Goal: Task Accomplishment & Management: Use online tool/utility

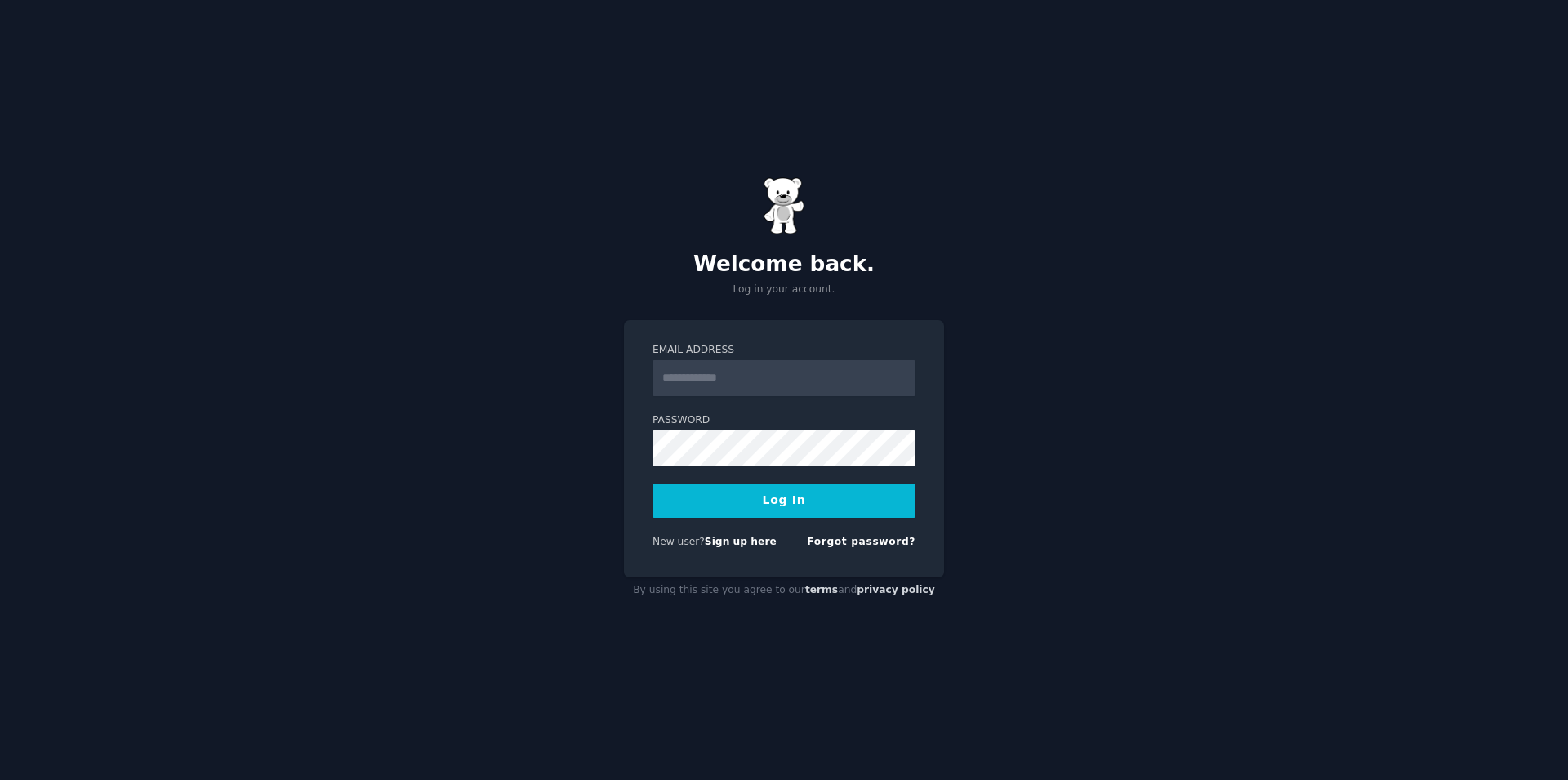
click at [723, 378] on input "Email Address" at bounding box center [784, 378] width 263 height 36
type input "**********"
click at [652, 484] on button "Log In" at bounding box center [784, 500] width 263 height 34
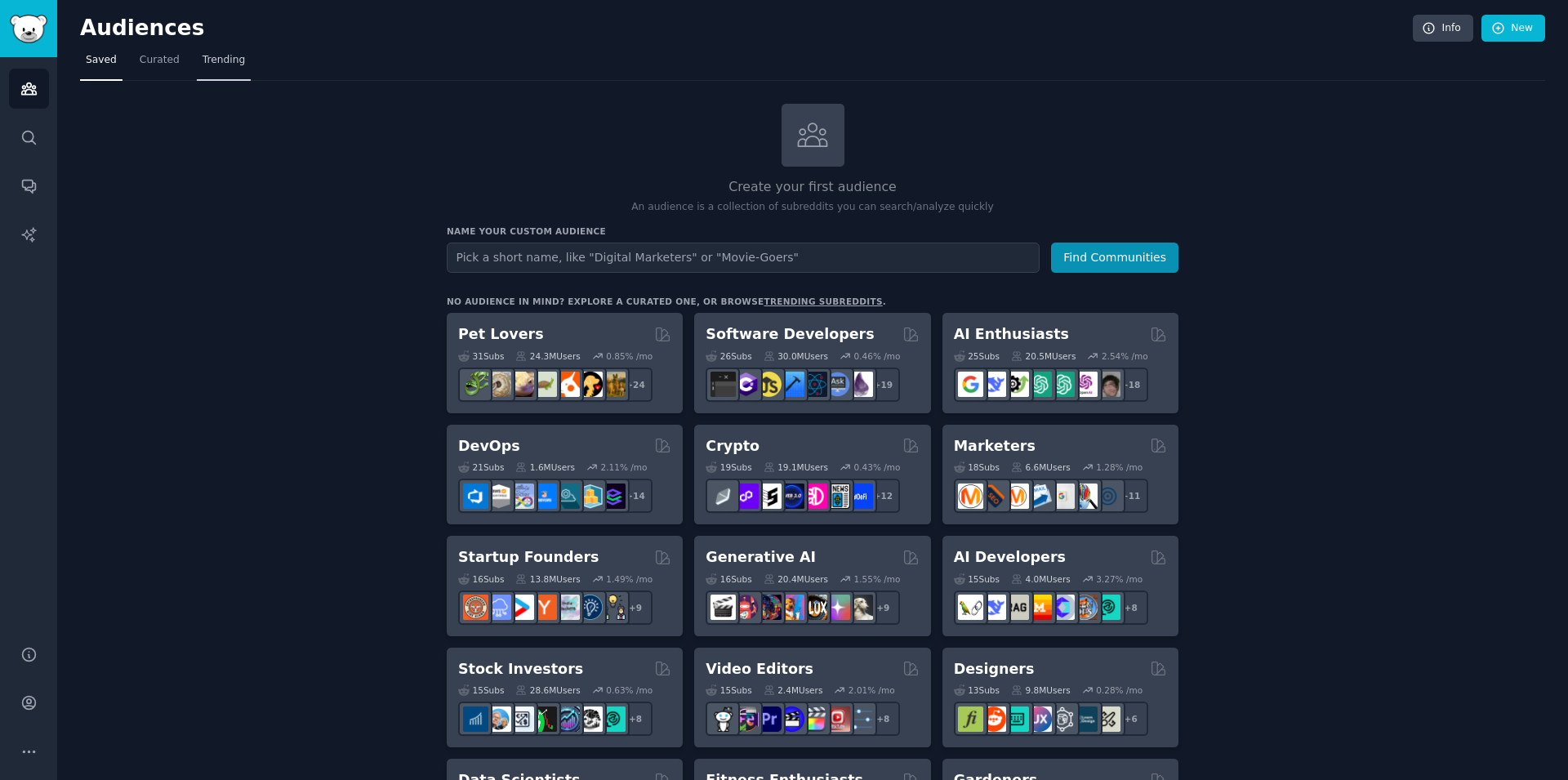
click at [208, 63] on span "Trending" at bounding box center [224, 60] width 42 height 15
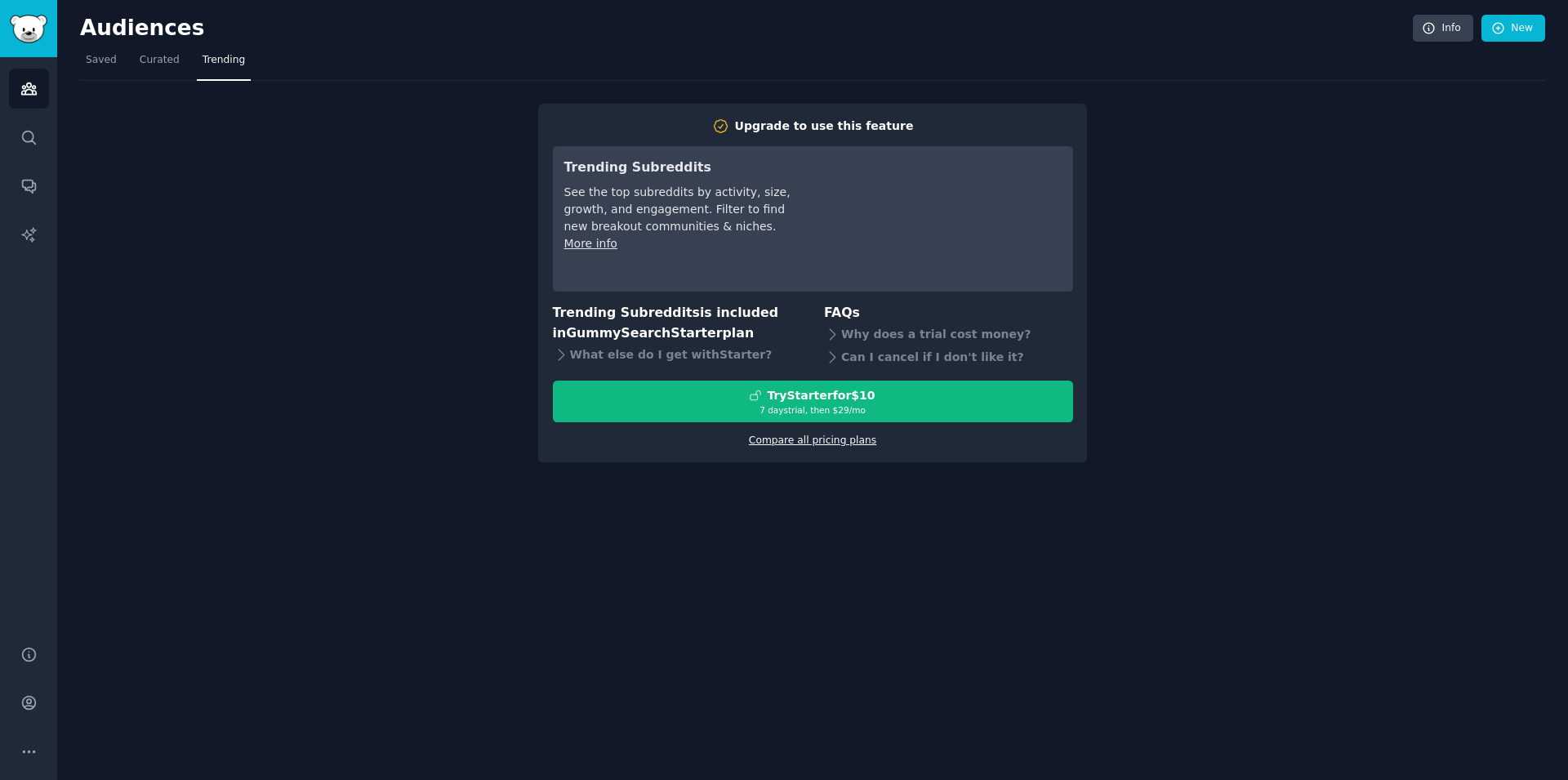
click at [814, 443] on link "Compare all pricing plans" at bounding box center [812, 441] width 127 height 12
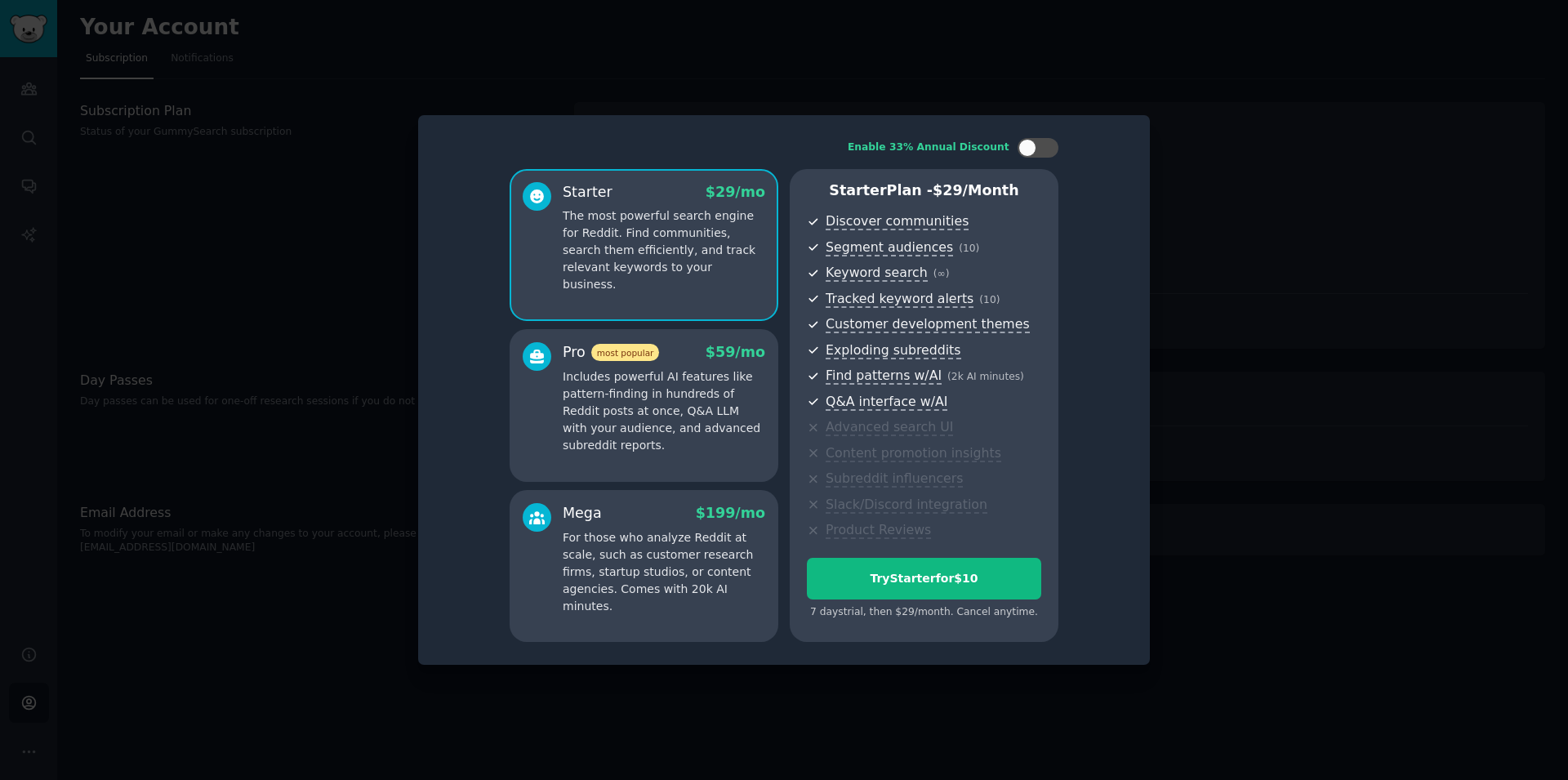
click at [1173, 179] on div at bounding box center [784, 390] width 1568 height 780
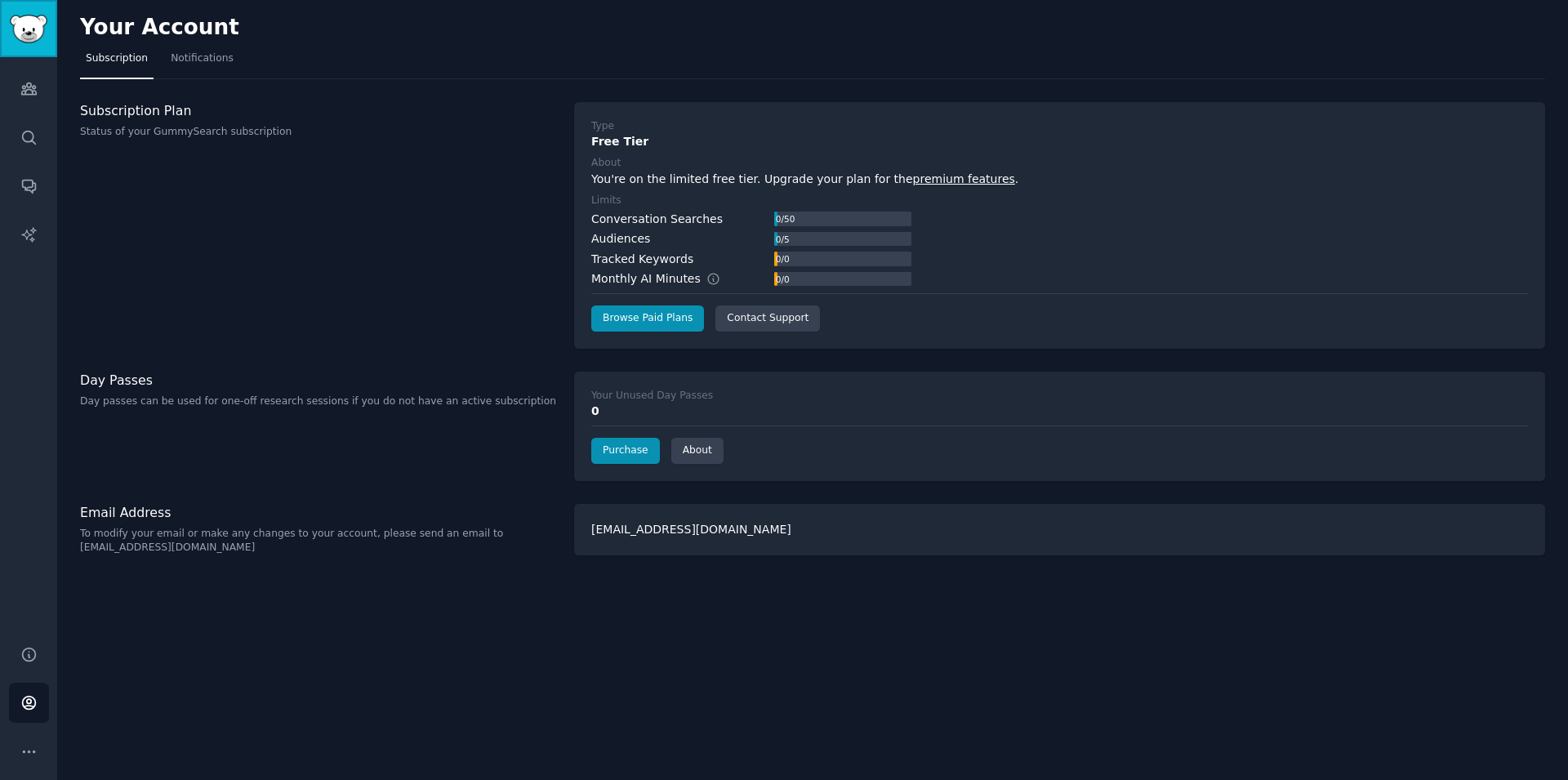
click at [35, 42] on img "Sidebar" at bounding box center [28, 29] width 37 height 29
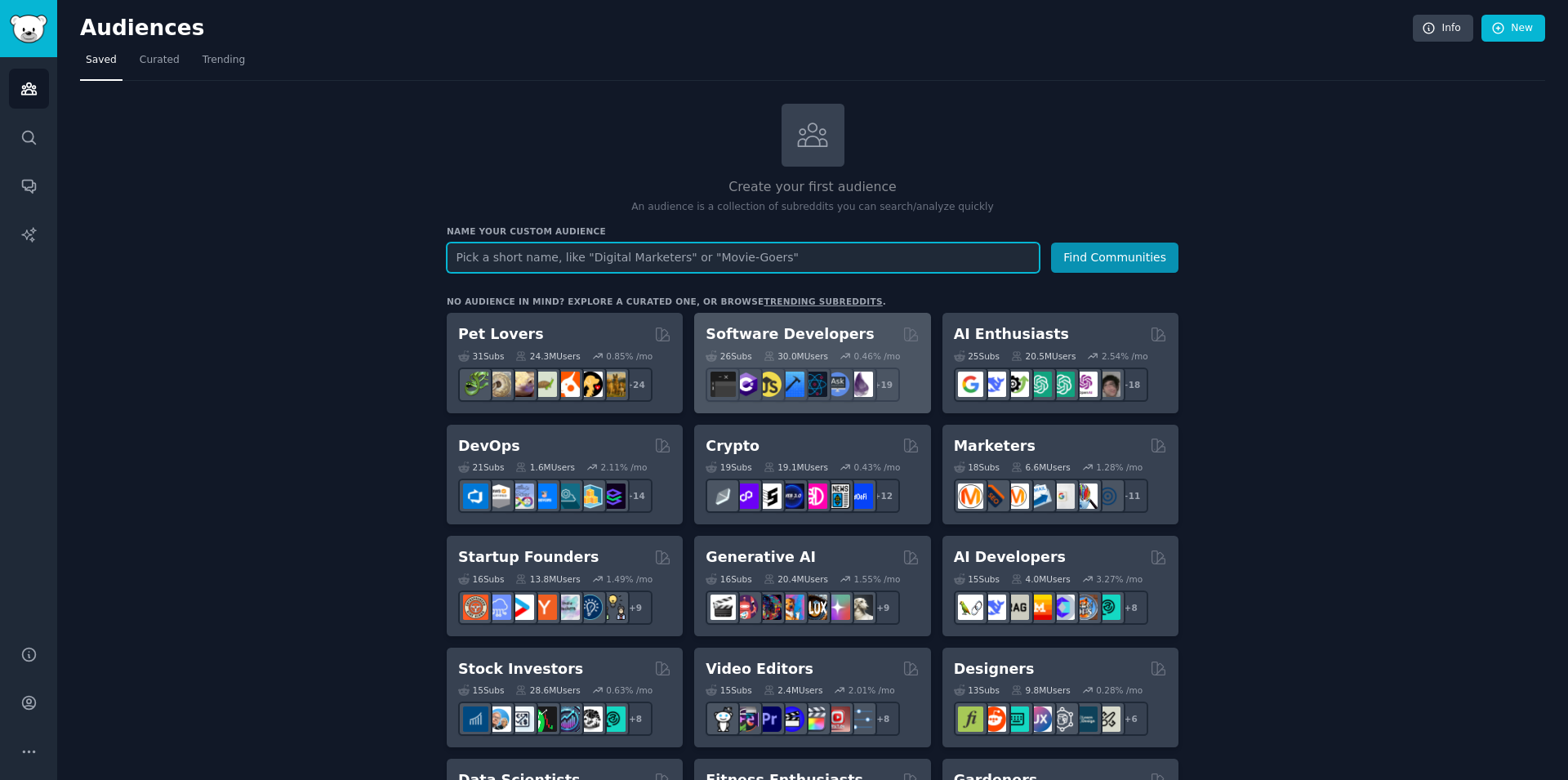
scroll to position [93, 0]
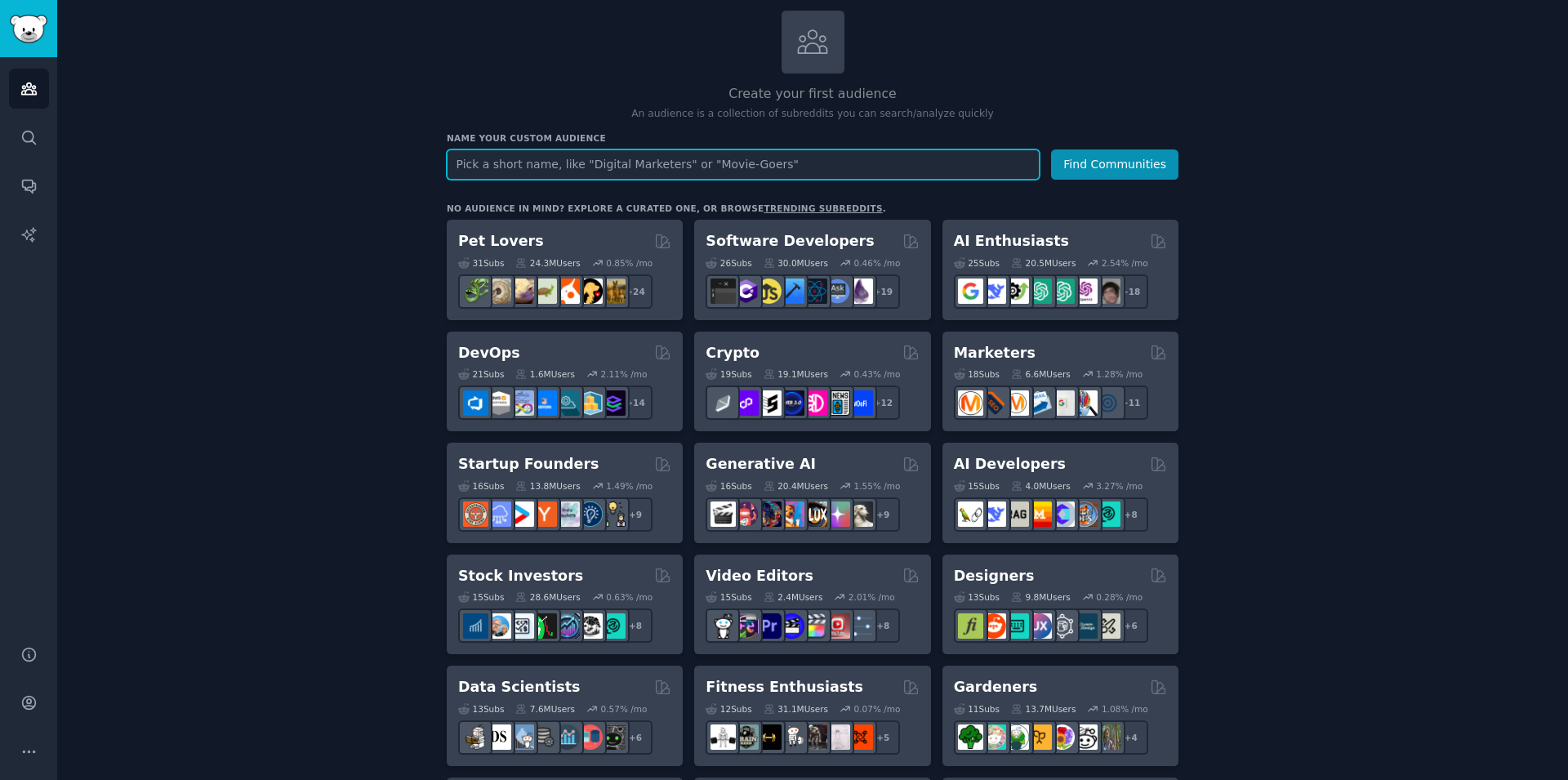
click at [681, 171] on input "text" at bounding box center [743, 164] width 593 height 30
type input "mentalhealth"
click at [1051, 149] on button "Find Communities" at bounding box center [1114, 164] width 127 height 30
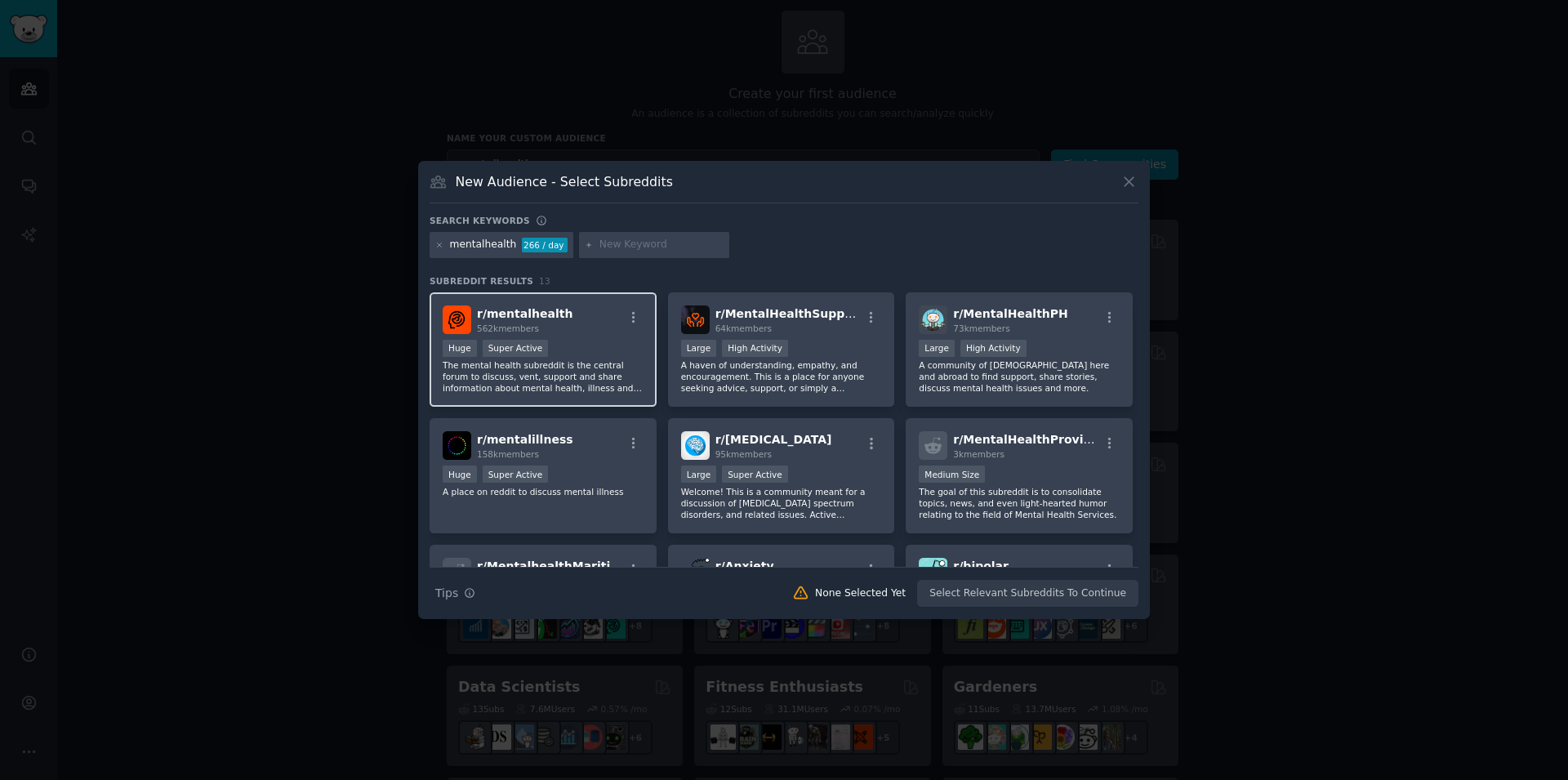
click at [574, 316] on div "r/ mentalhealth 562k members" at bounding box center [543, 320] width 201 height 29
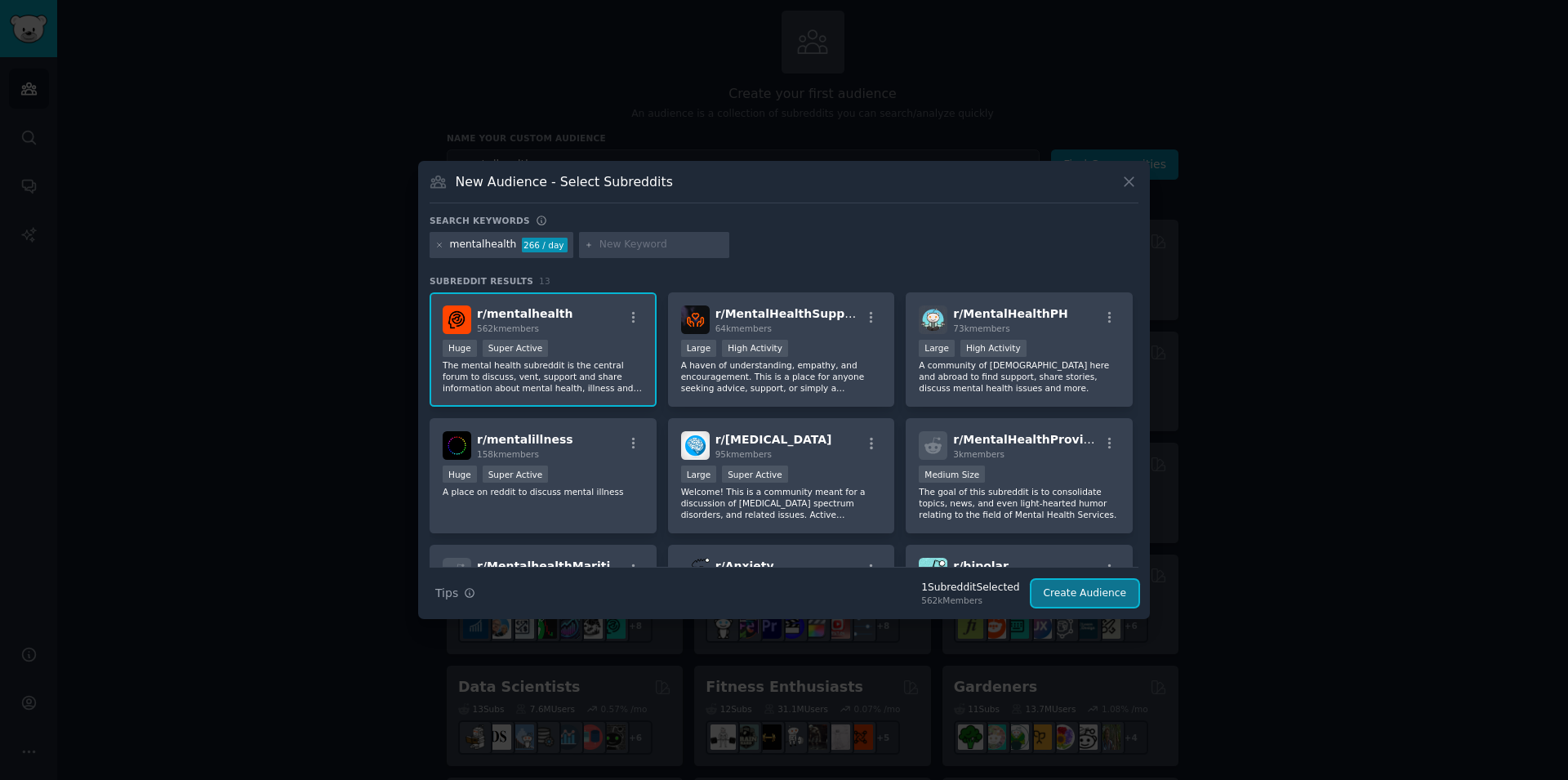
click at [1076, 595] on button "Create Audience" at bounding box center [1085, 594] width 108 height 28
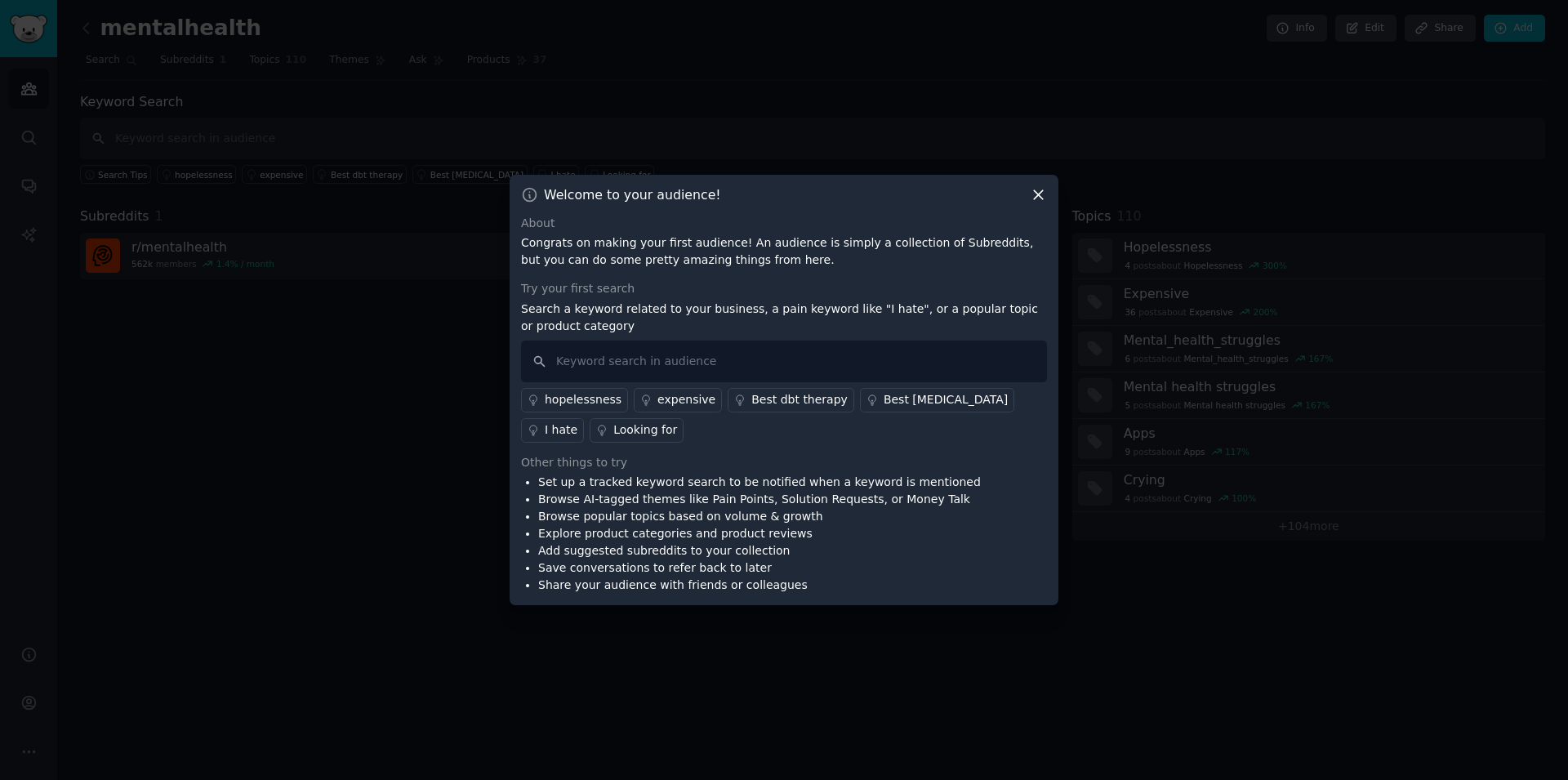
click at [587, 400] on div "hopelessness" at bounding box center [583, 399] width 77 height 17
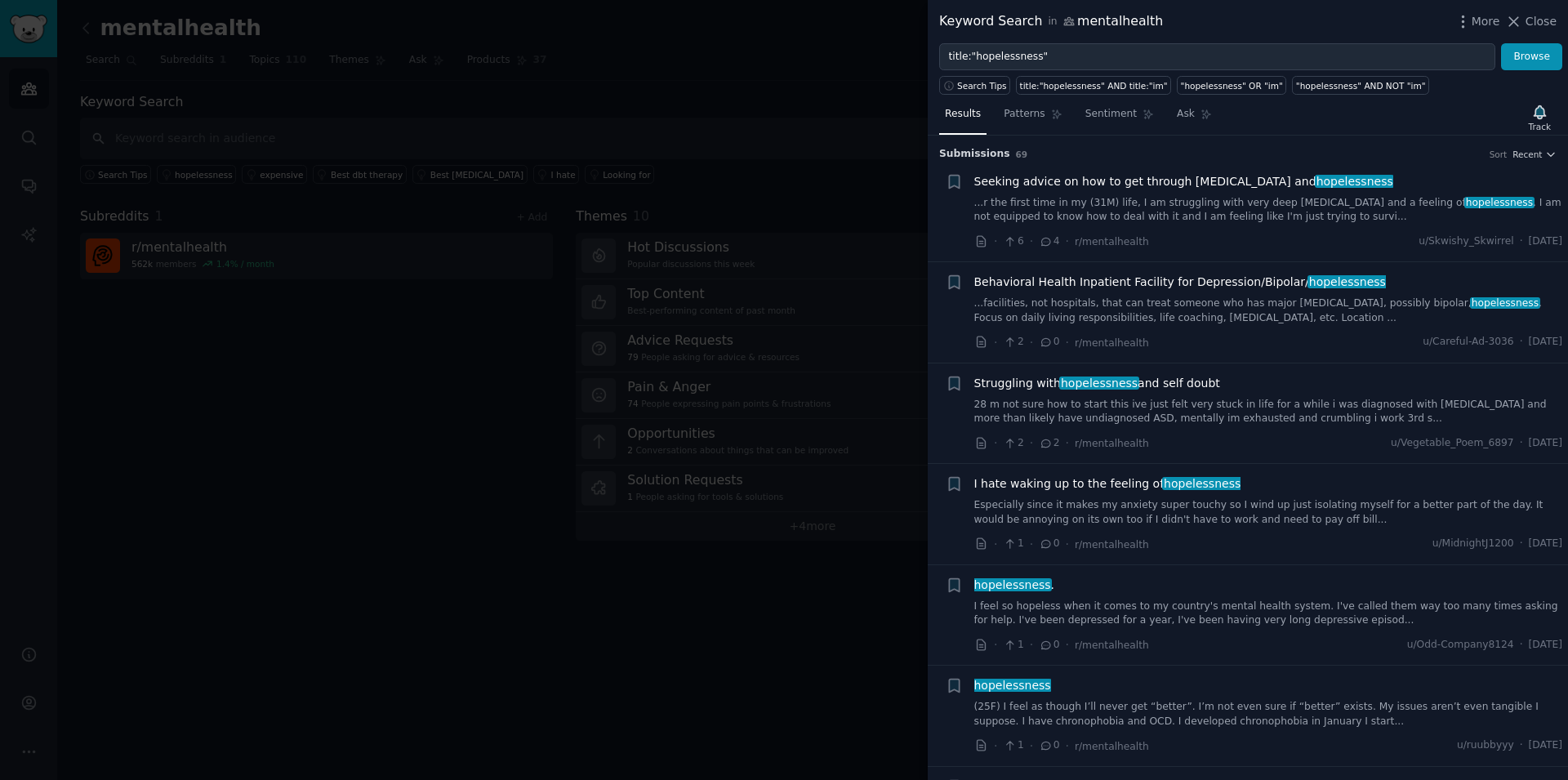
click at [544, 349] on div at bounding box center [784, 390] width 1568 height 780
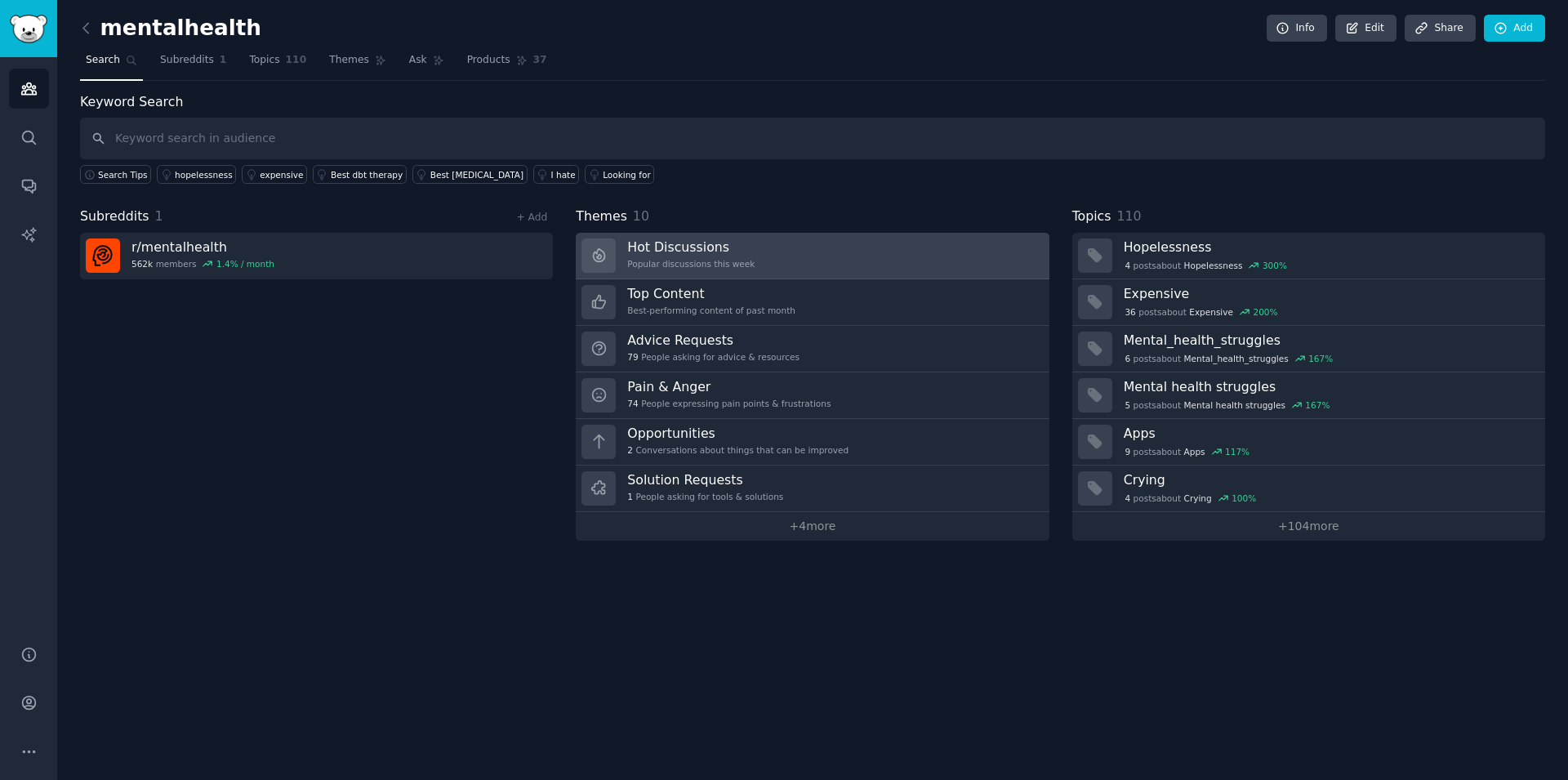
click at [839, 255] on link "Hot Discussions Popular discussions this week" at bounding box center [811, 256] width 473 height 46
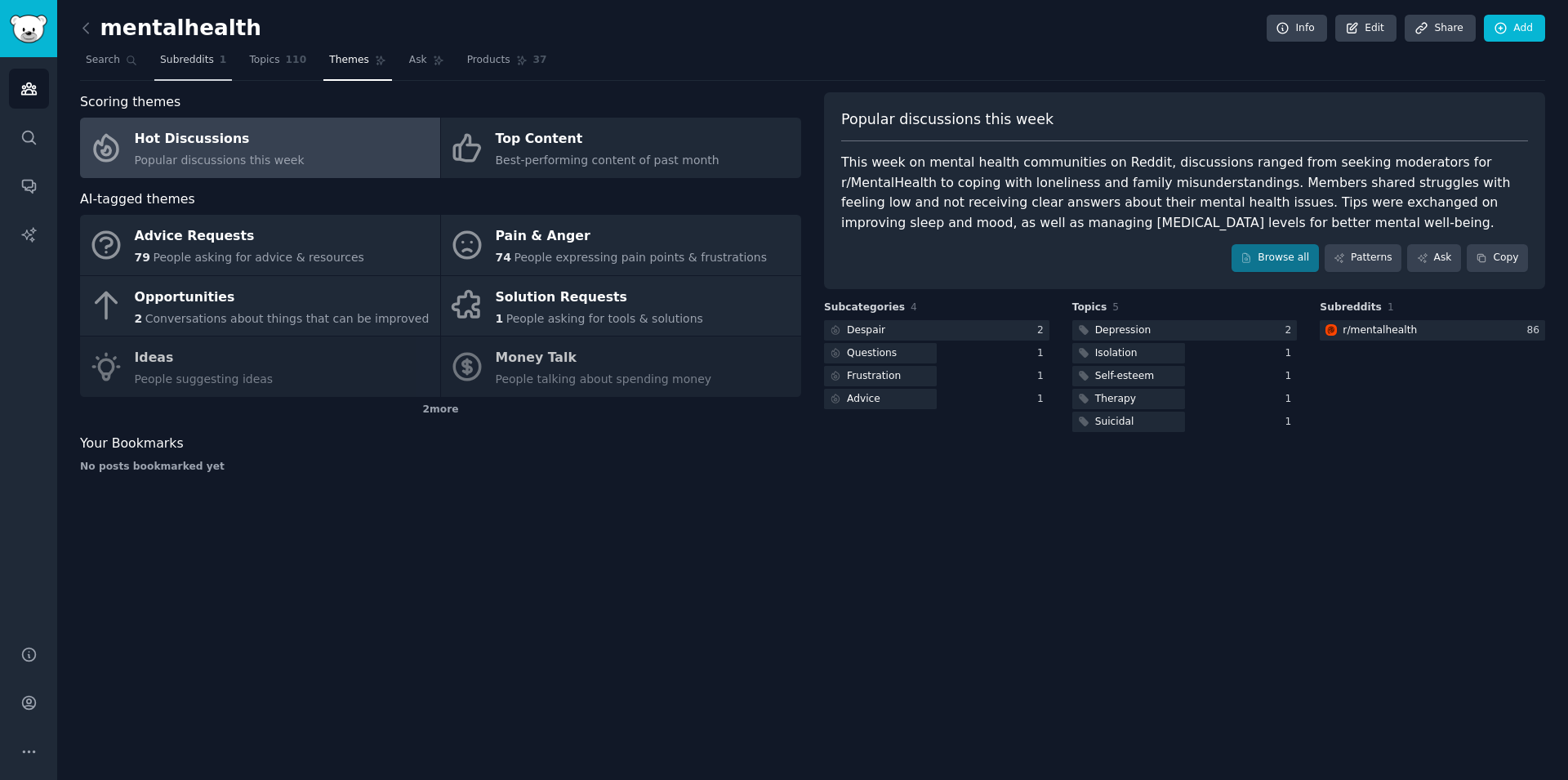
click at [178, 69] on link "Subreddits 1" at bounding box center [193, 64] width 78 height 33
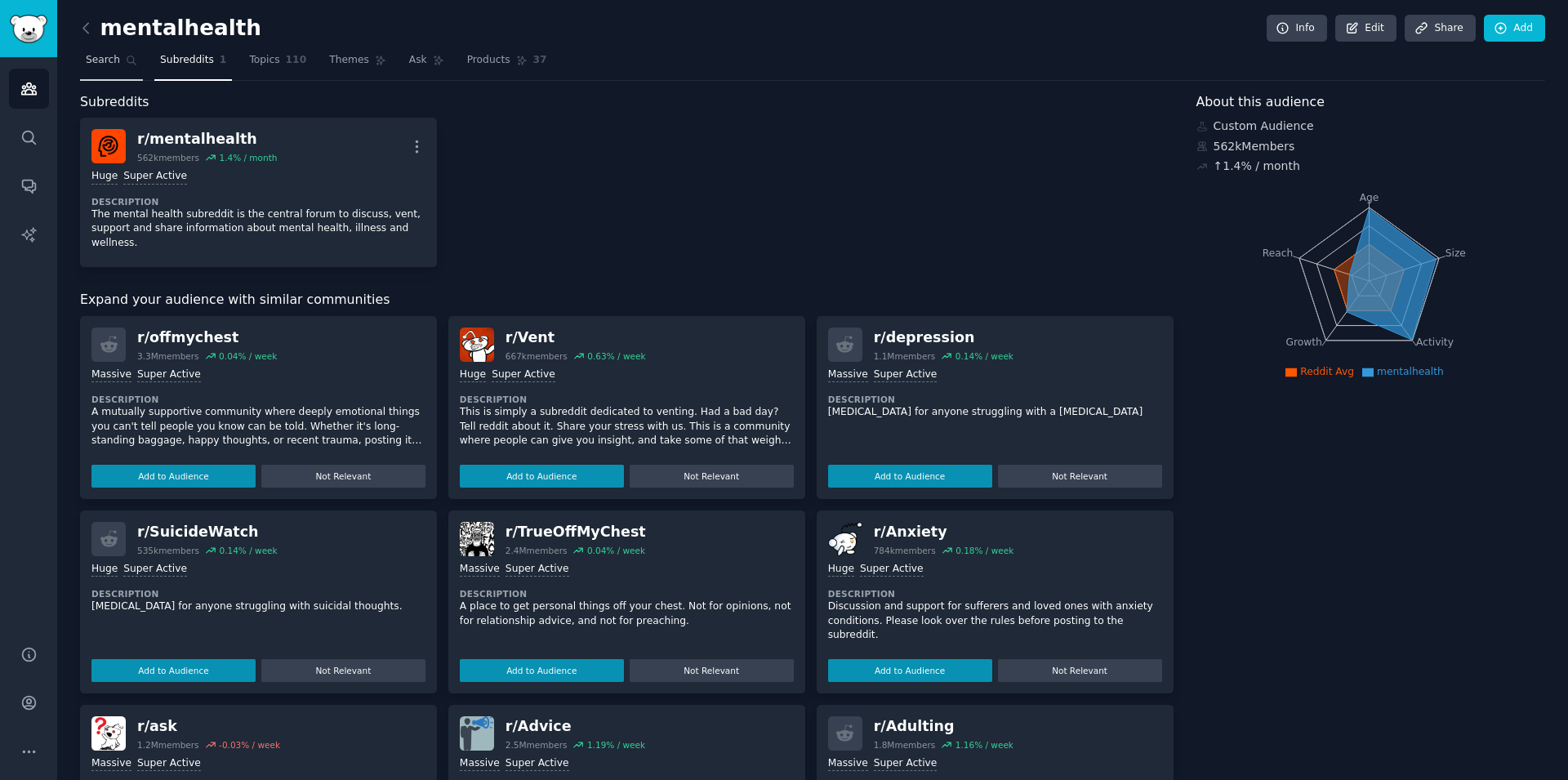
click at [112, 64] on span "Search" at bounding box center [103, 60] width 34 height 15
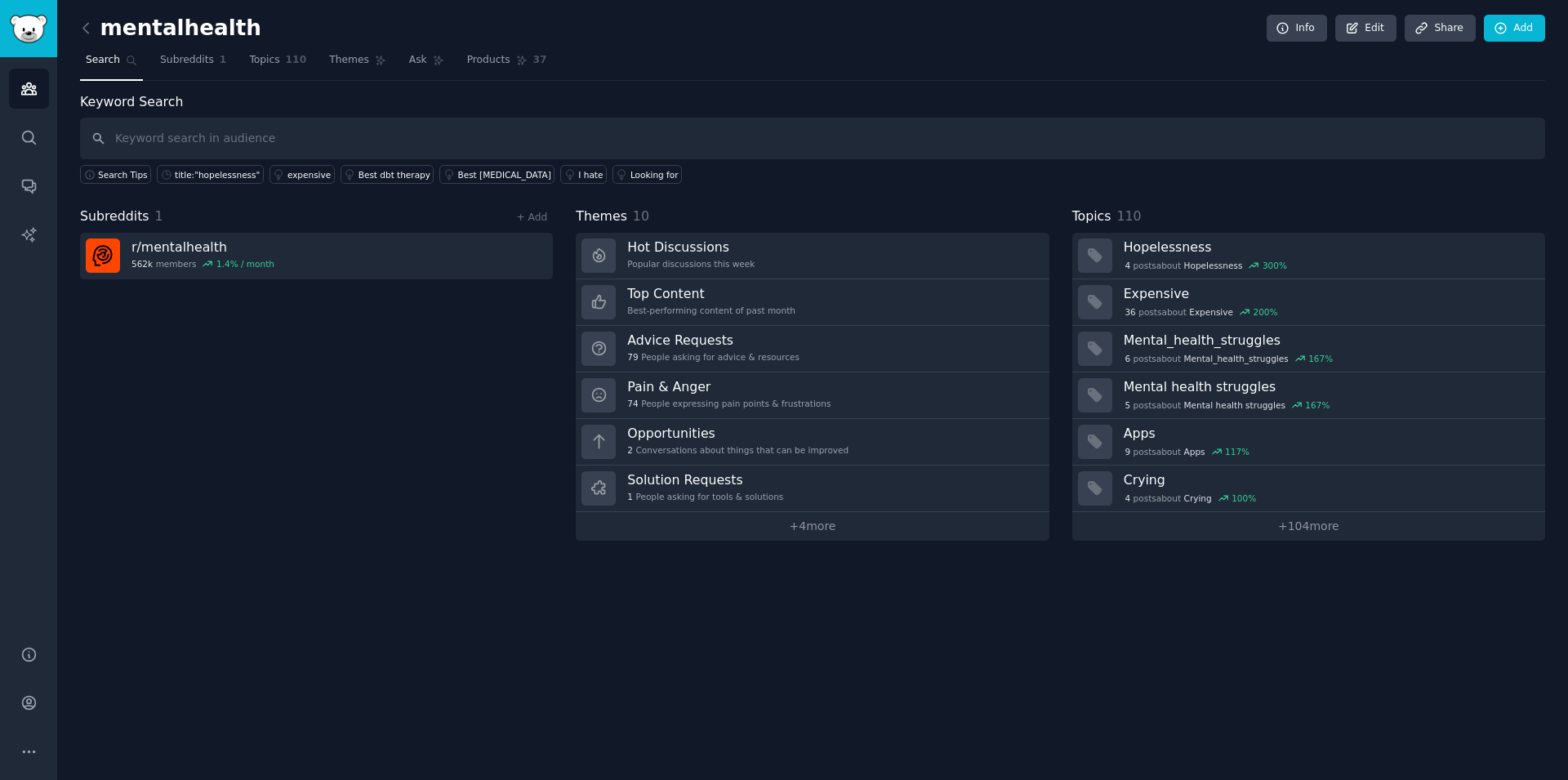
click at [489, 137] on input "text" at bounding box center [812, 138] width 1465 height 41
type input "20s"
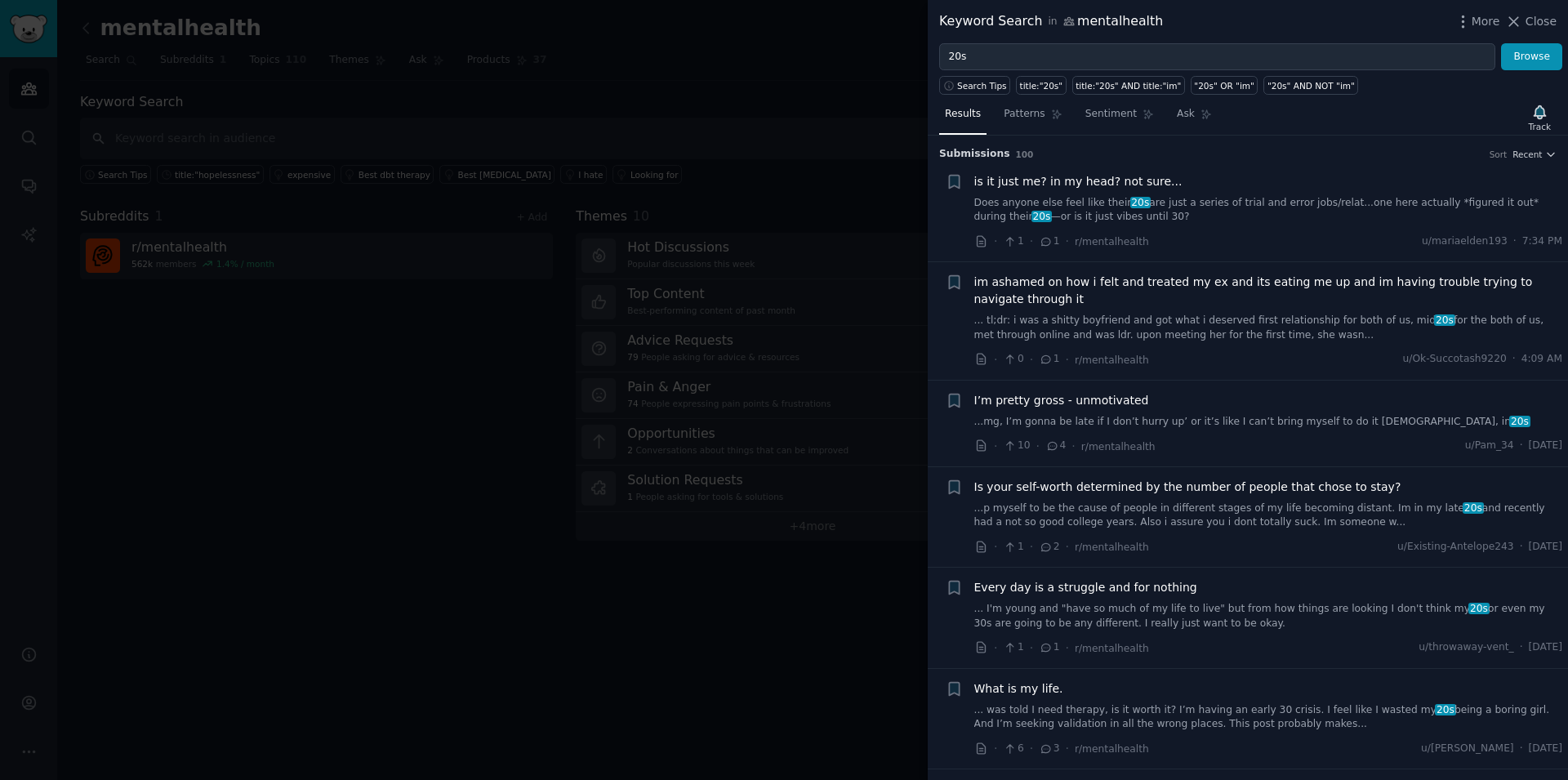
drag, startPoint x: 388, startPoint y: 343, endPoint x: 392, endPoint y: 320, distance: 23.3
click at [389, 339] on div at bounding box center [784, 390] width 1568 height 780
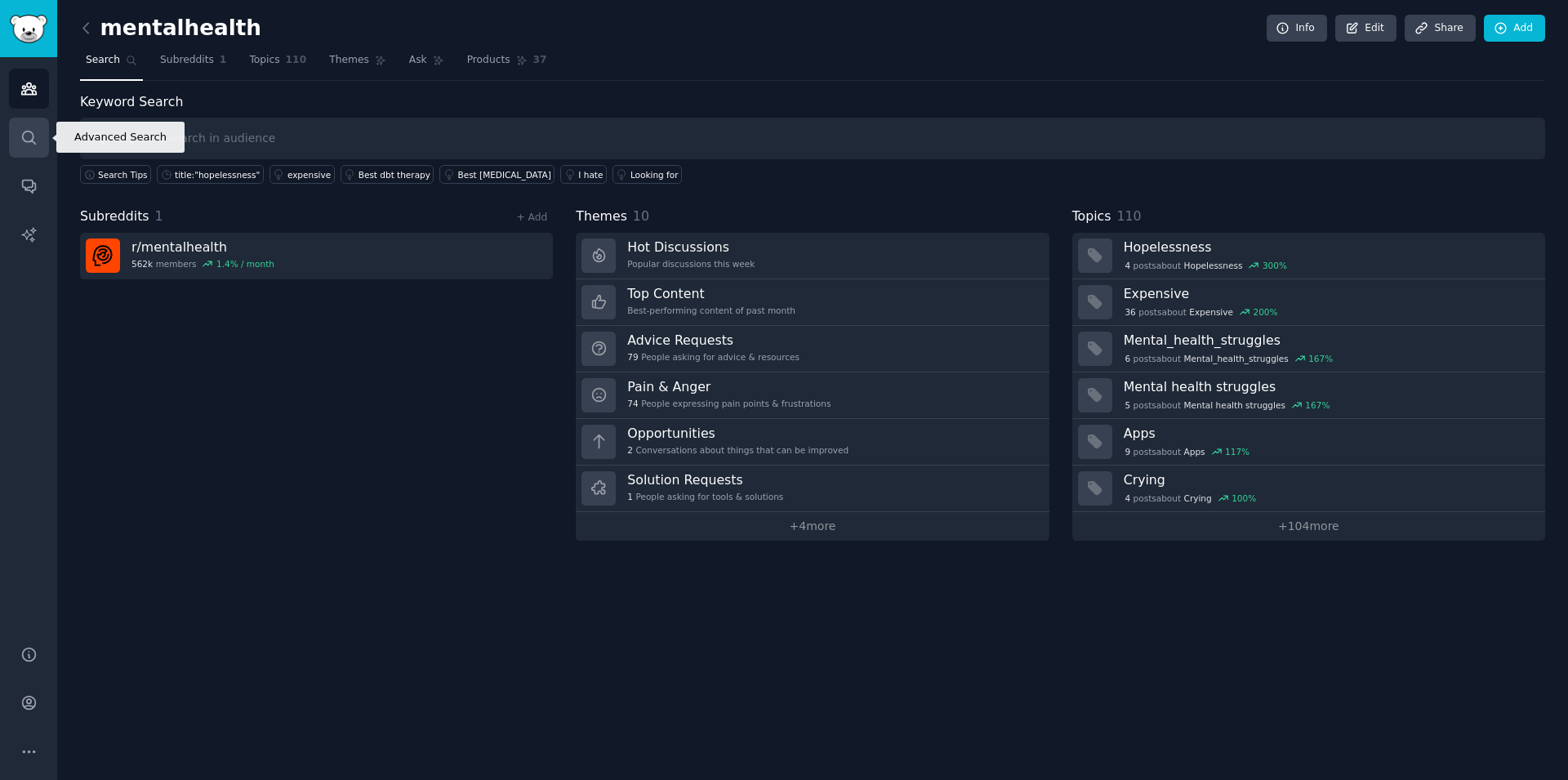
click at [22, 132] on icon "Sidebar" at bounding box center [29, 137] width 17 height 17
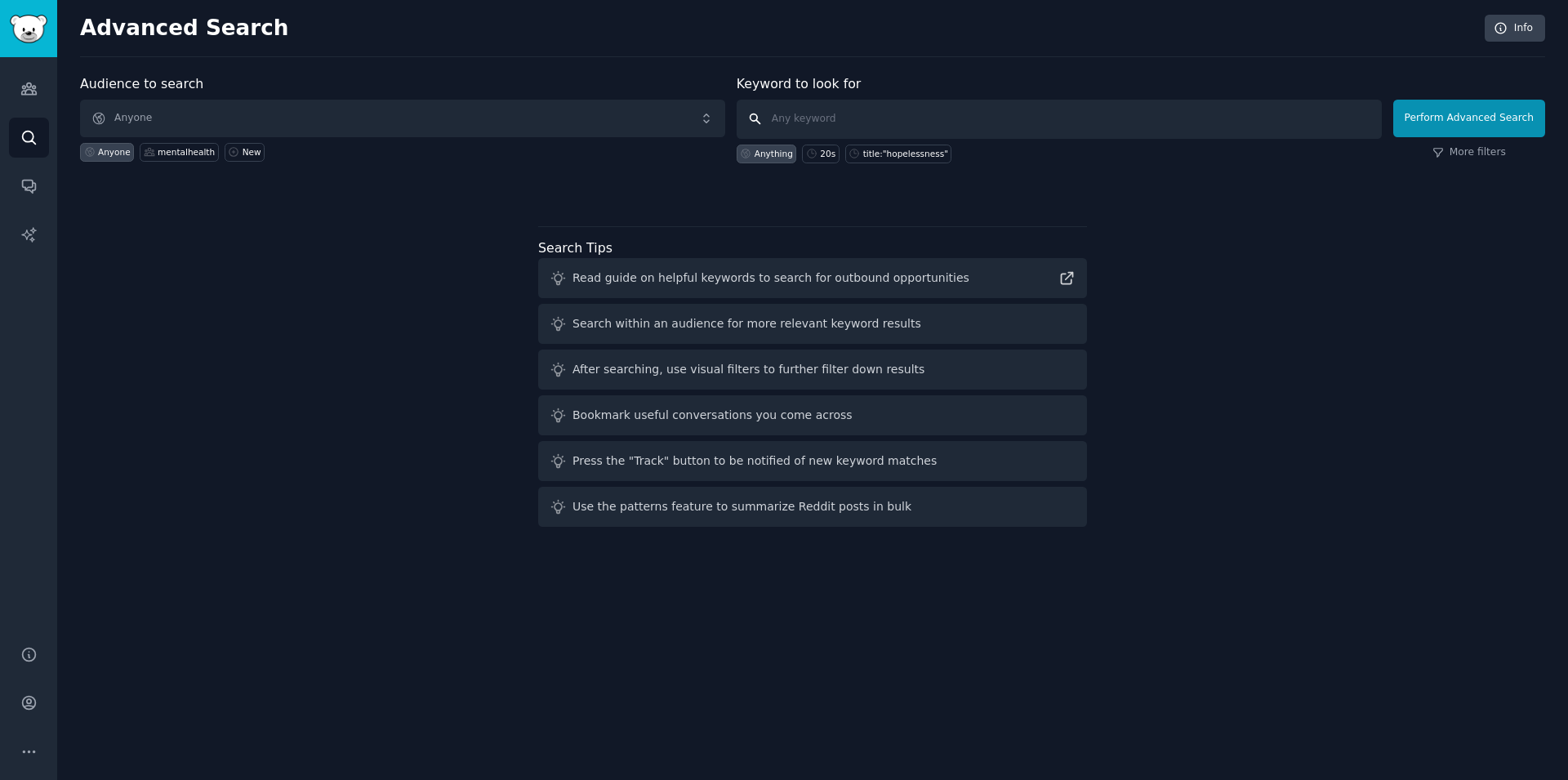
click at [803, 118] on input "text" at bounding box center [1059, 118] width 645 height 39
click at [831, 147] on div "20s" at bounding box center [820, 154] width 36 height 19
type input "20s"
click at [358, 121] on span "Anyone" at bounding box center [402, 118] width 645 height 37
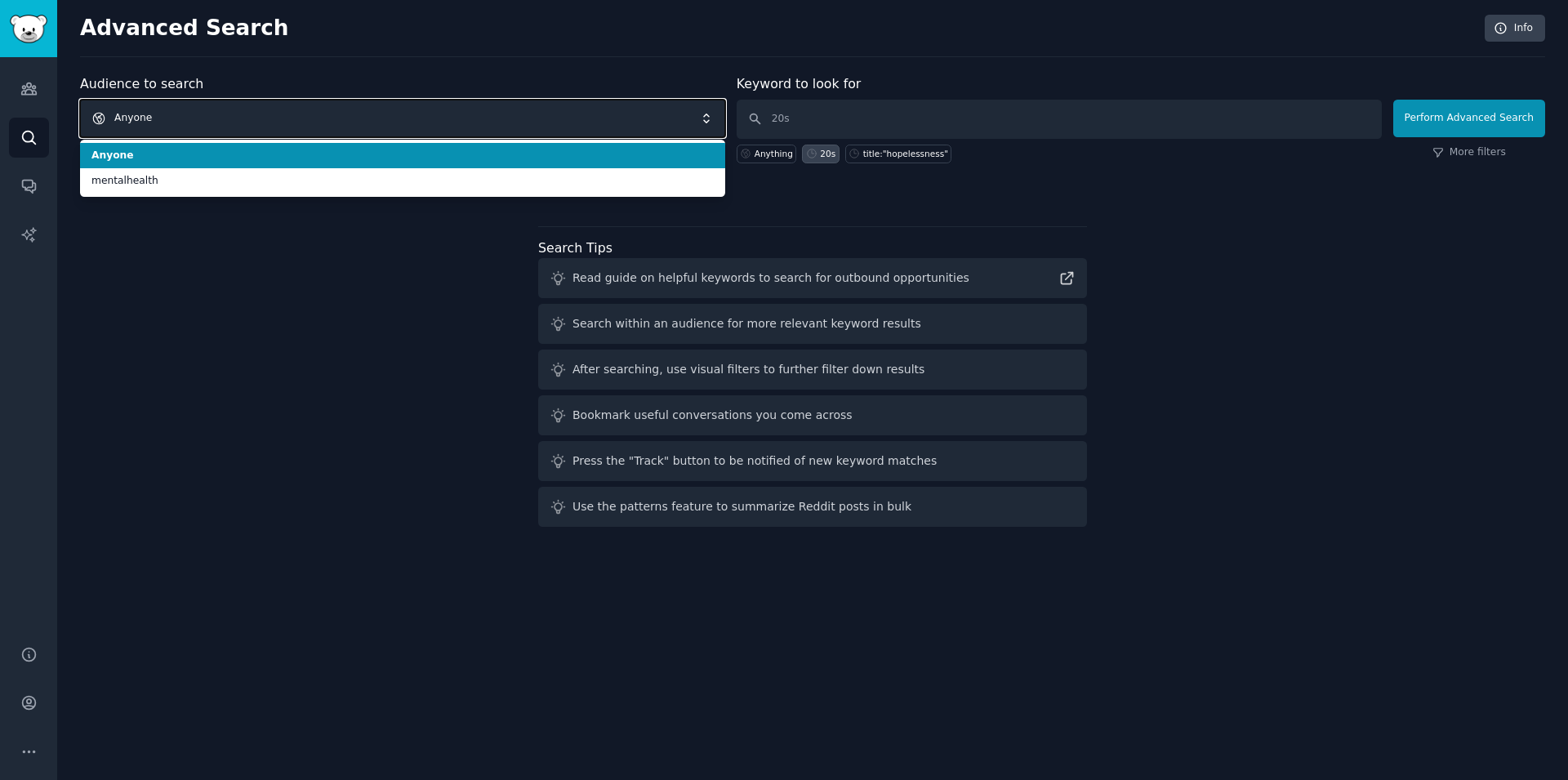
click at [366, 114] on span "Anyone" at bounding box center [402, 118] width 645 height 37
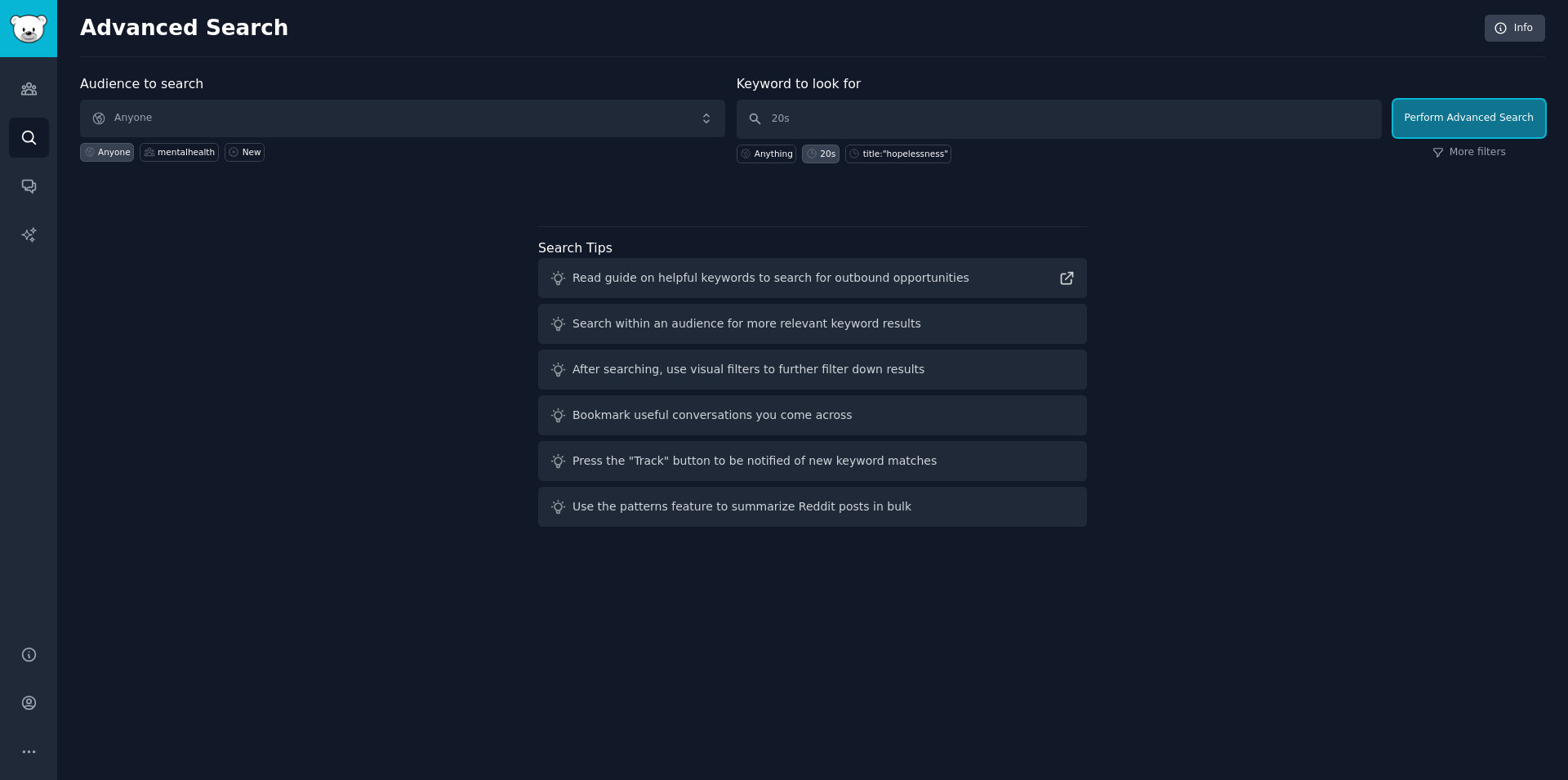
click at [1459, 119] on button "Perform Advanced Search" at bounding box center [1469, 118] width 152 height 37
click at [34, 102] on link "Audiences" at bounding box center [29, 89] width 40 height 40
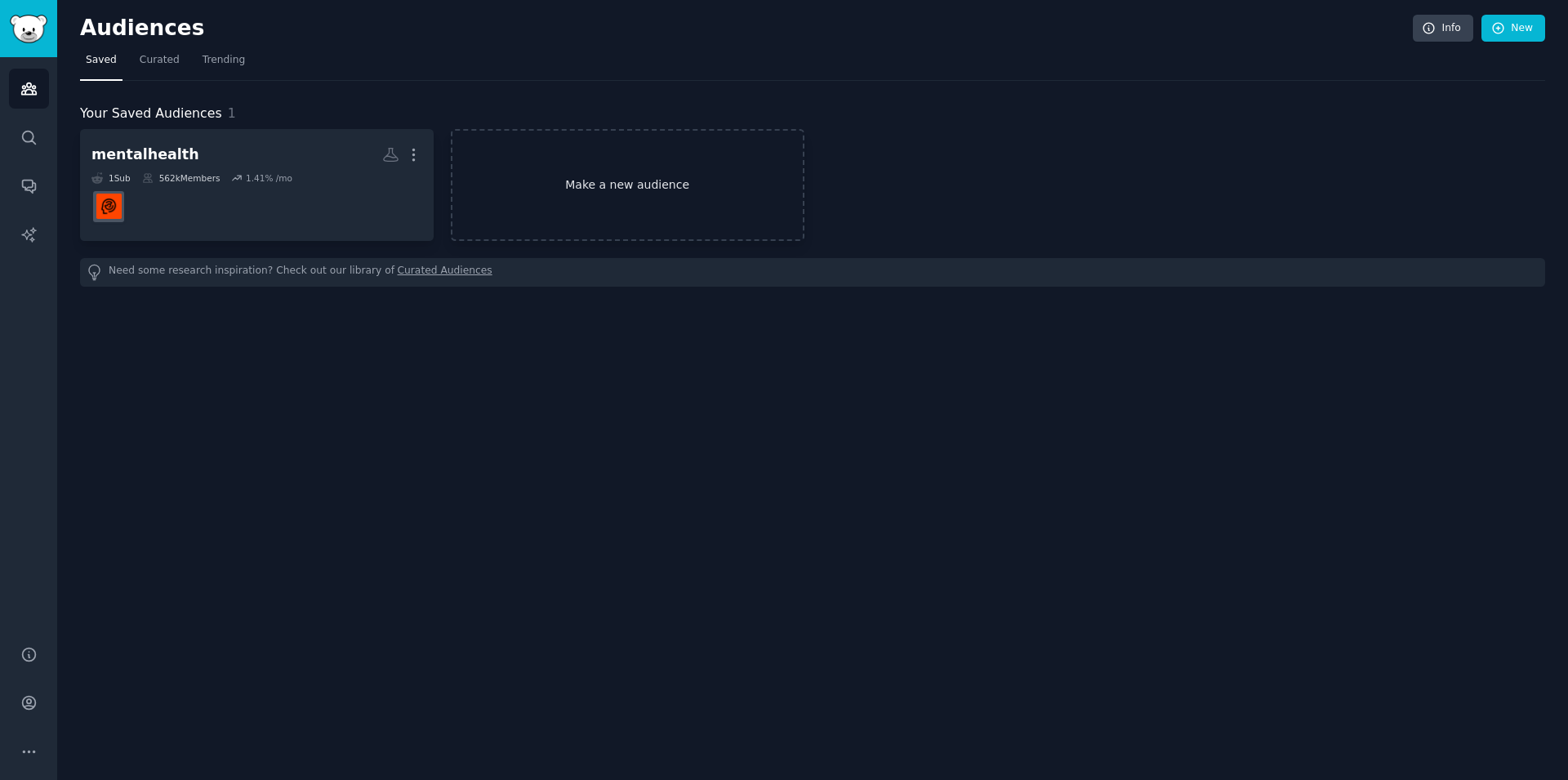
click at [596, 189] on link "Make a new audience" at bounding box center [627, 185] width 354 height 112
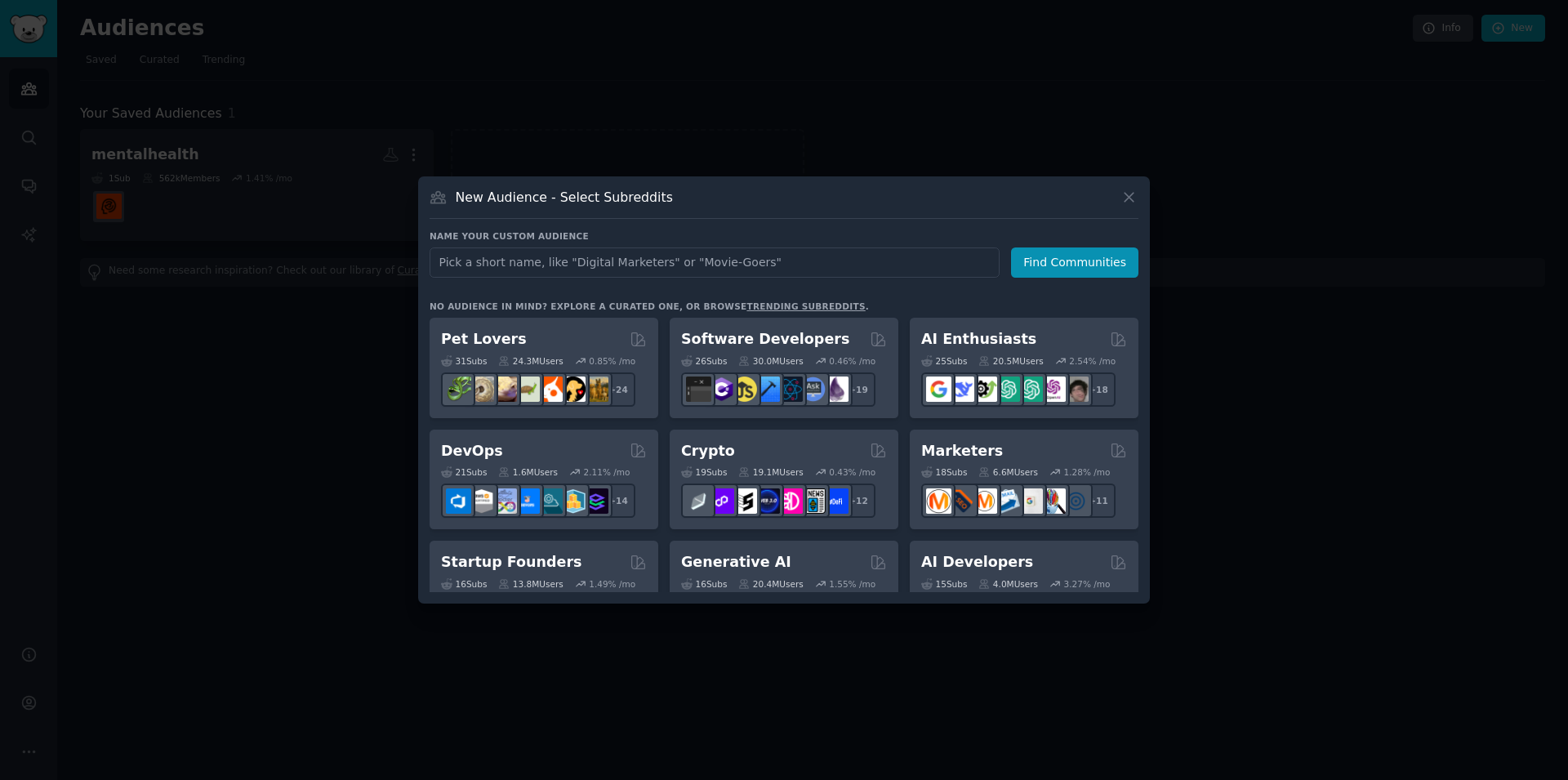
click at [561, 265] on input "text" at bounding box center [714, 262] width 570 height 30
type input "20s"
click at [1064, 271] on button "Find Communities" at bounding box center [1075, 262] width 127 height 30
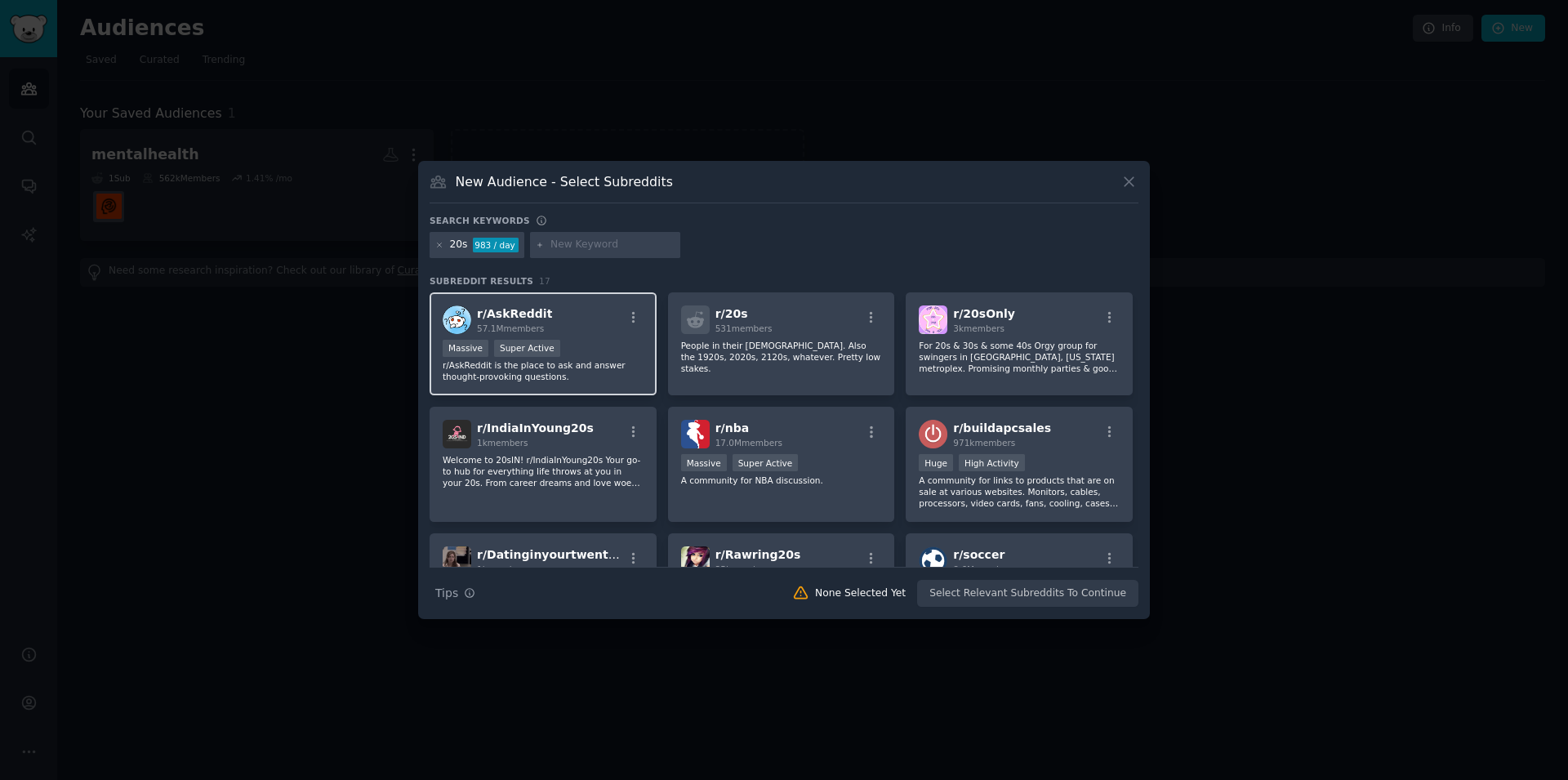
click at [595, 359] on div "Massive Super Active r/AskReddit is the place to ask and answer thought-provoki…" at bounding box center [543, 361] width 201 height 43
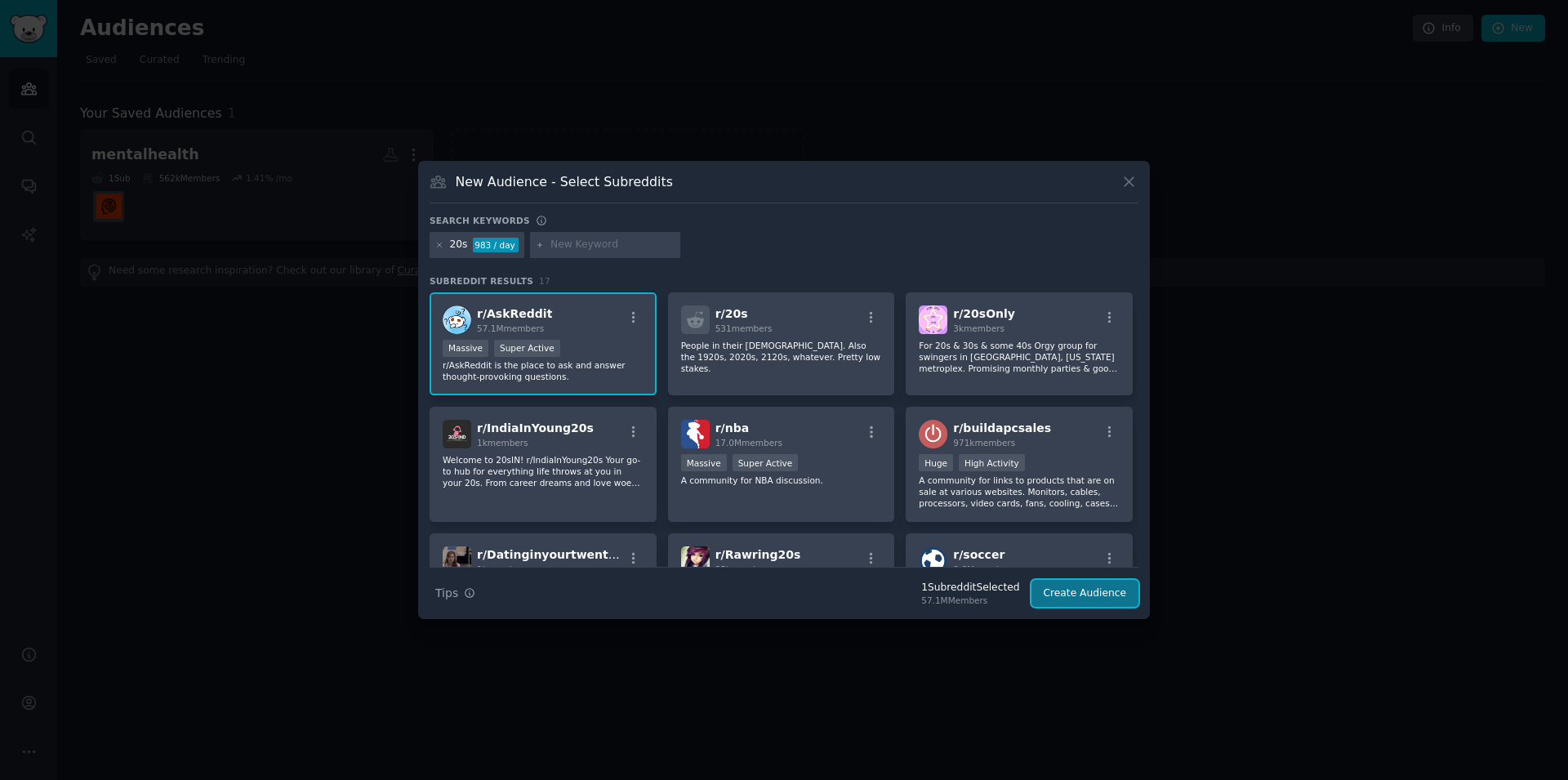
click at [1099, 599] on button "Create Audience" at bounding box center [1085, 594] width 108 height 28
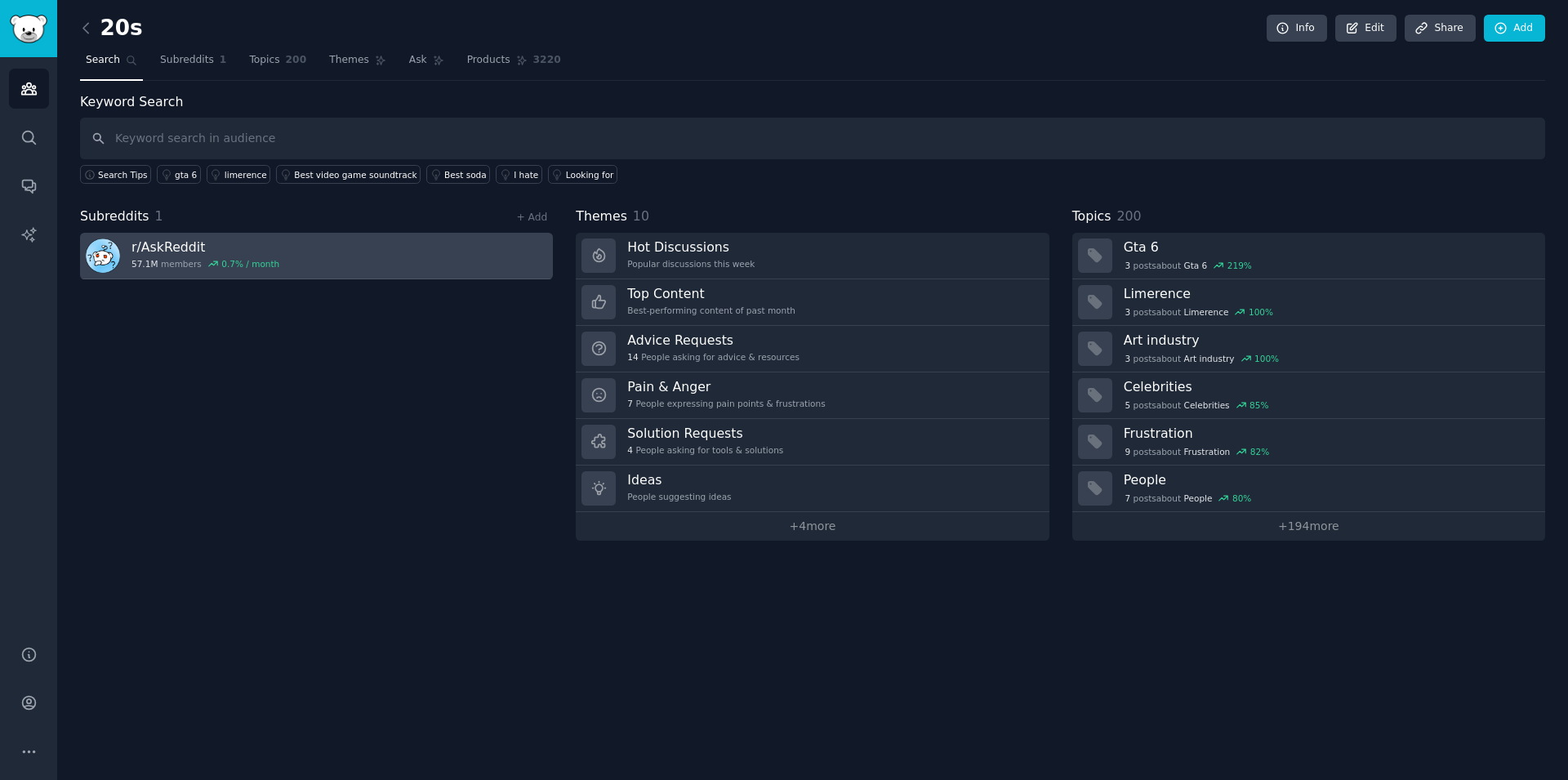
click at [343, 259] on link "r/ AskReddit 57.1M members 0.7 % / month" at bounding box center [316, 256] width 473 height 46
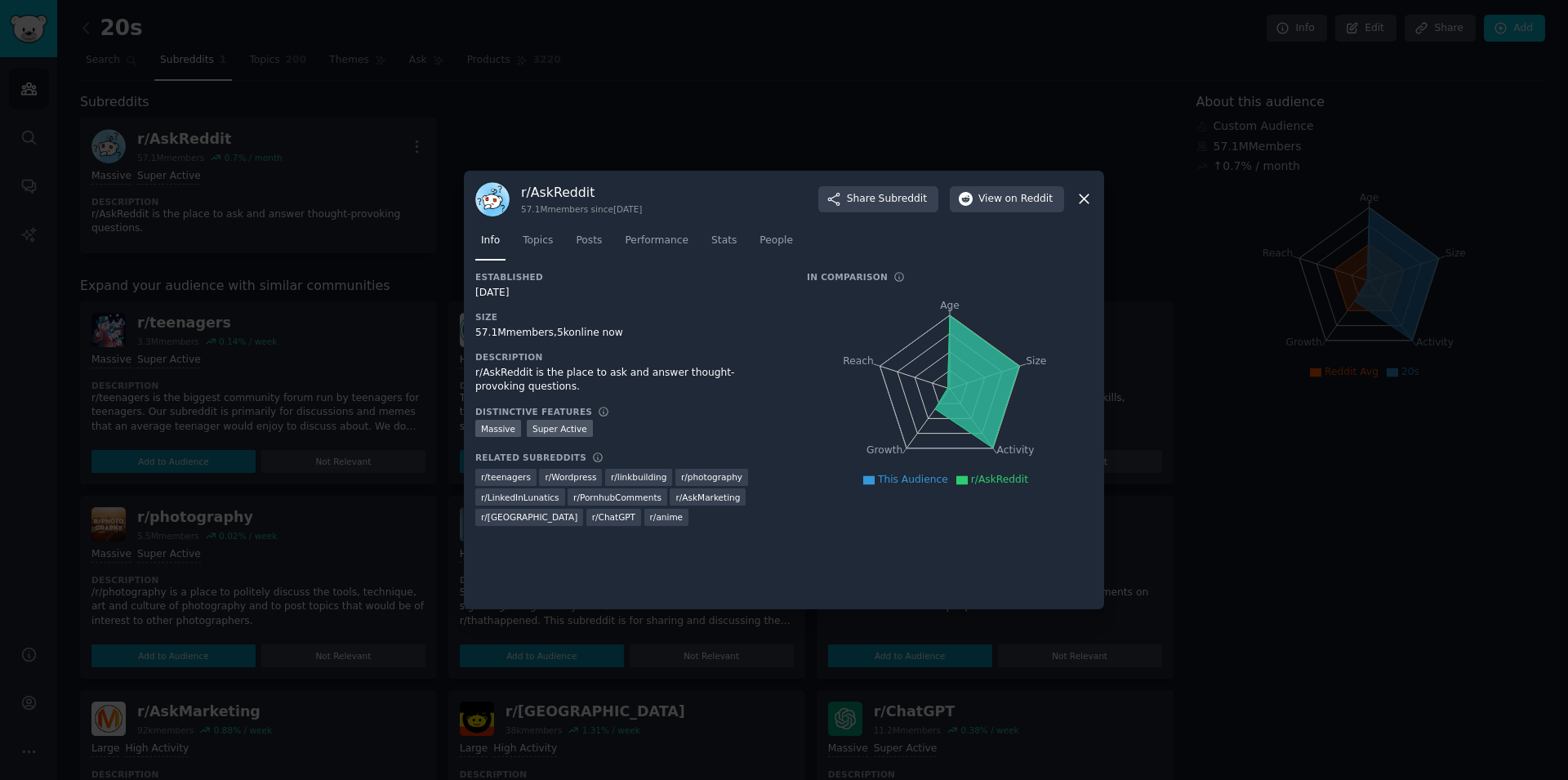
click at [1085, 202] on icon at bounding box center [1084, 200] width 9 height 9
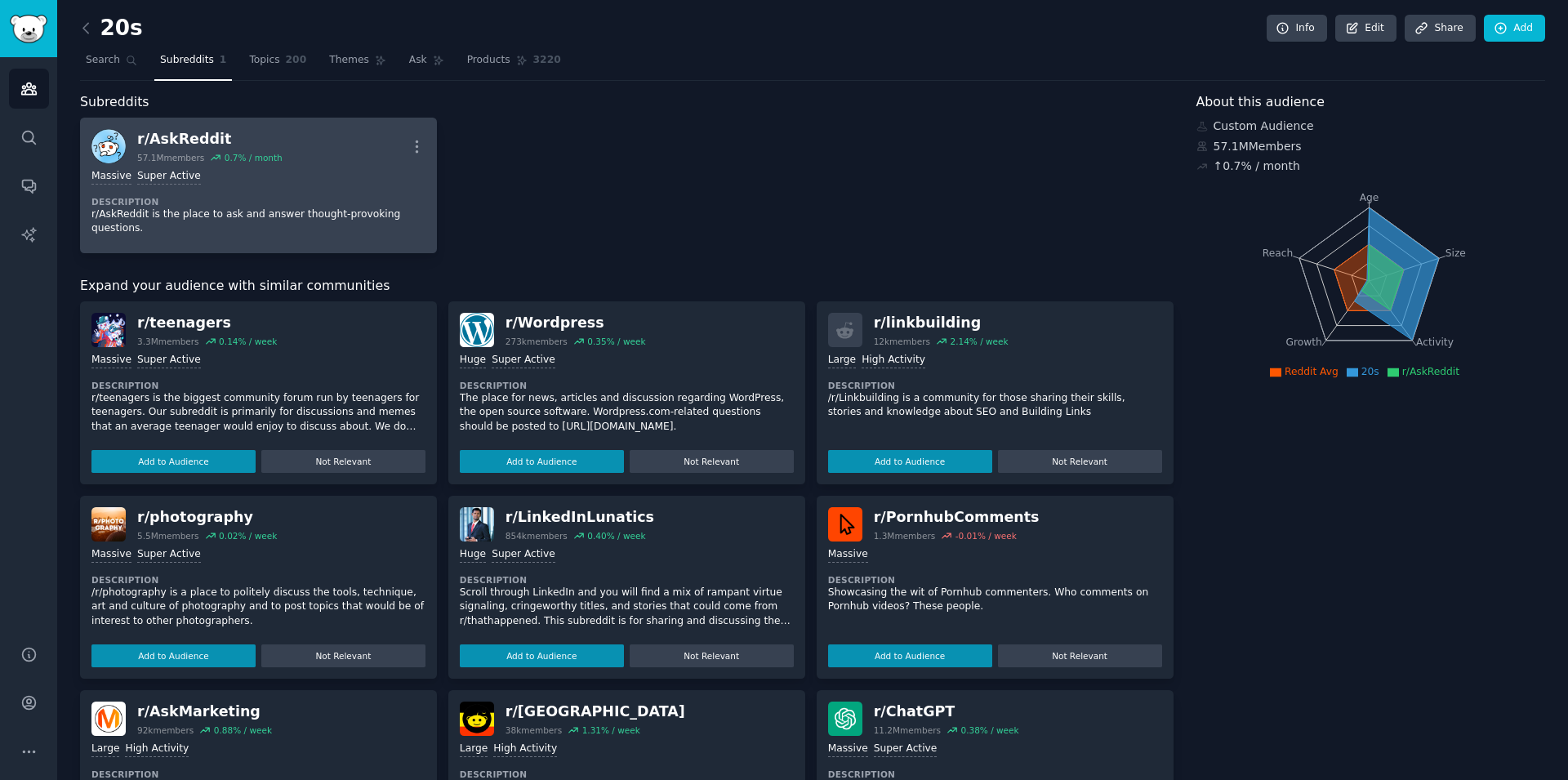
click at [313, 165] on div "Massive Super Active Description r/AskReddit is the place to ask and answer tho…" at bounding box center [257, 202] width 334 height 79
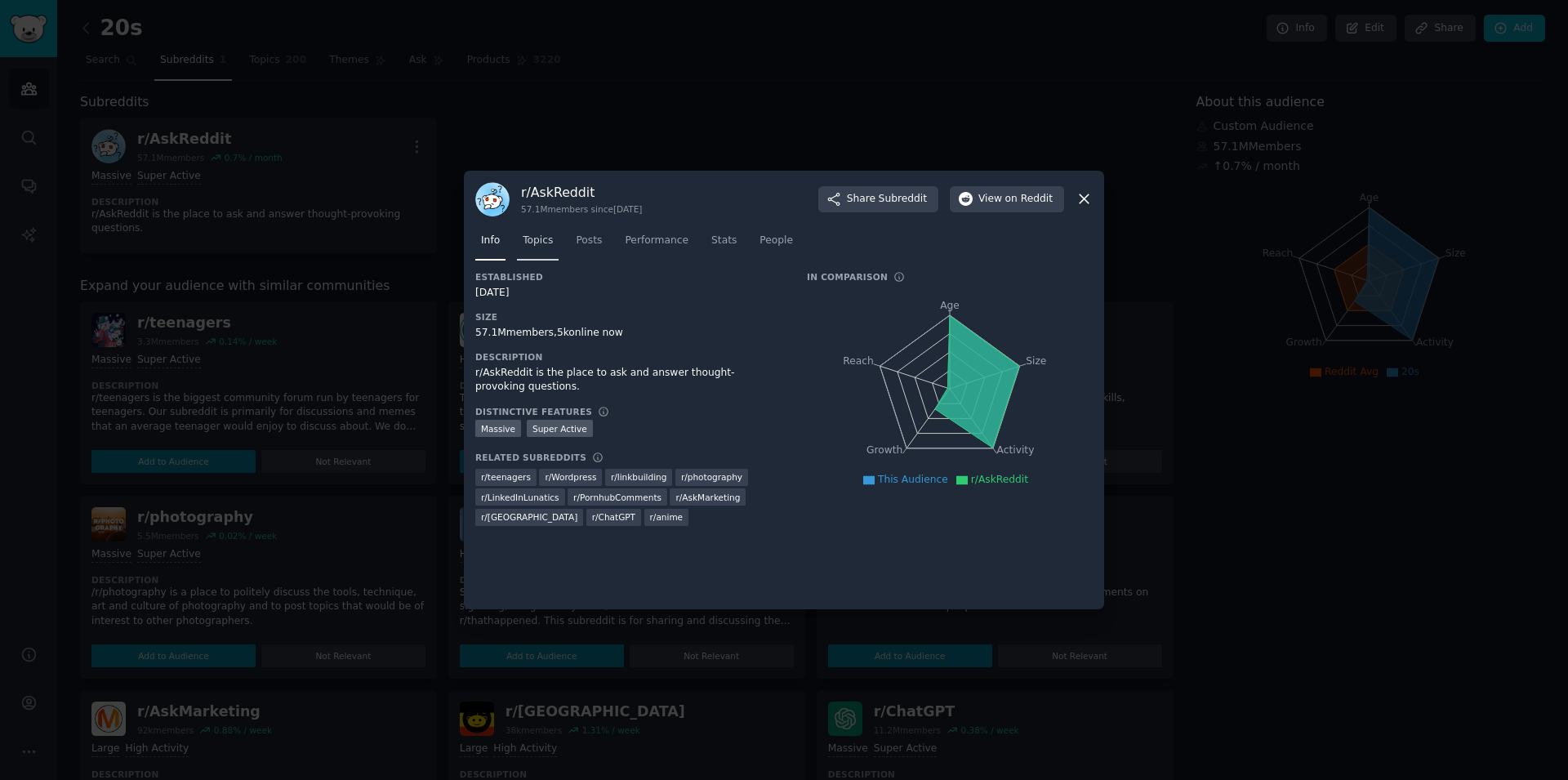
click at [528, 237] on span "Topics" at bounding box center [537, 241] width 30 height 15
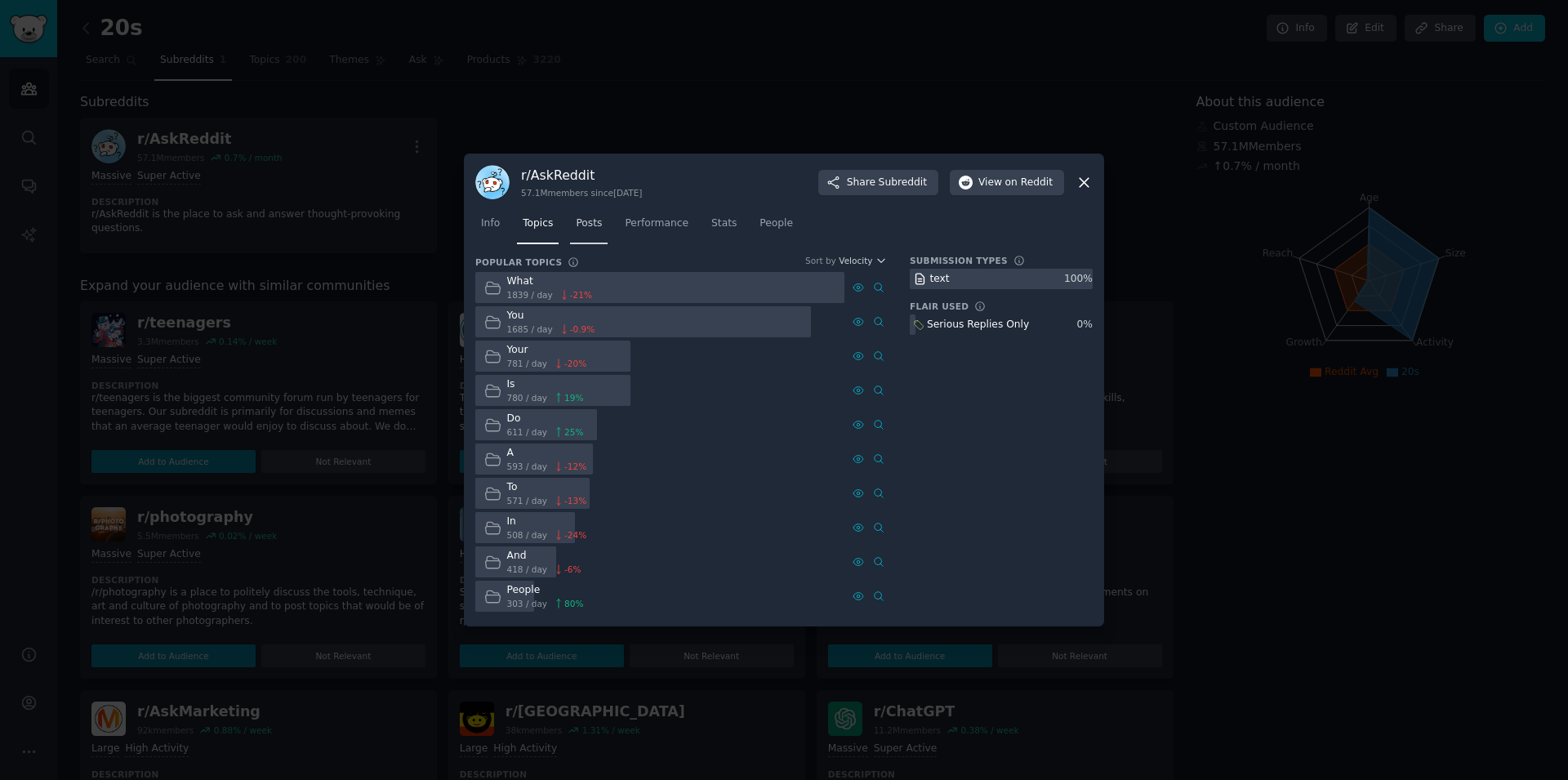
click at [589, 232] on link "Posts" at bounding box center [588, 227] width 37 height 33
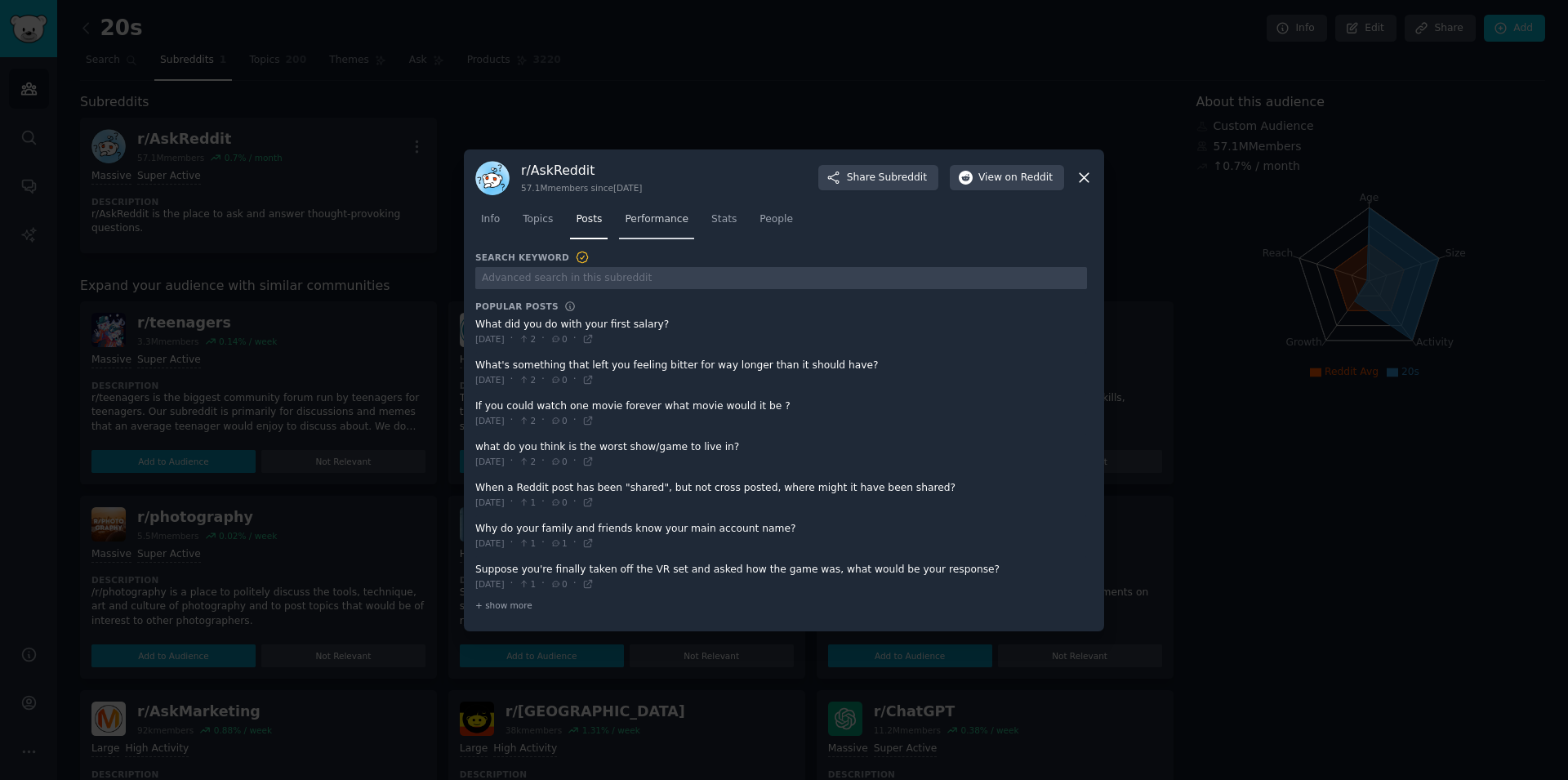
click at [650, 233] on link "Performance" at bounding box center [657, 224] width 75 height 33
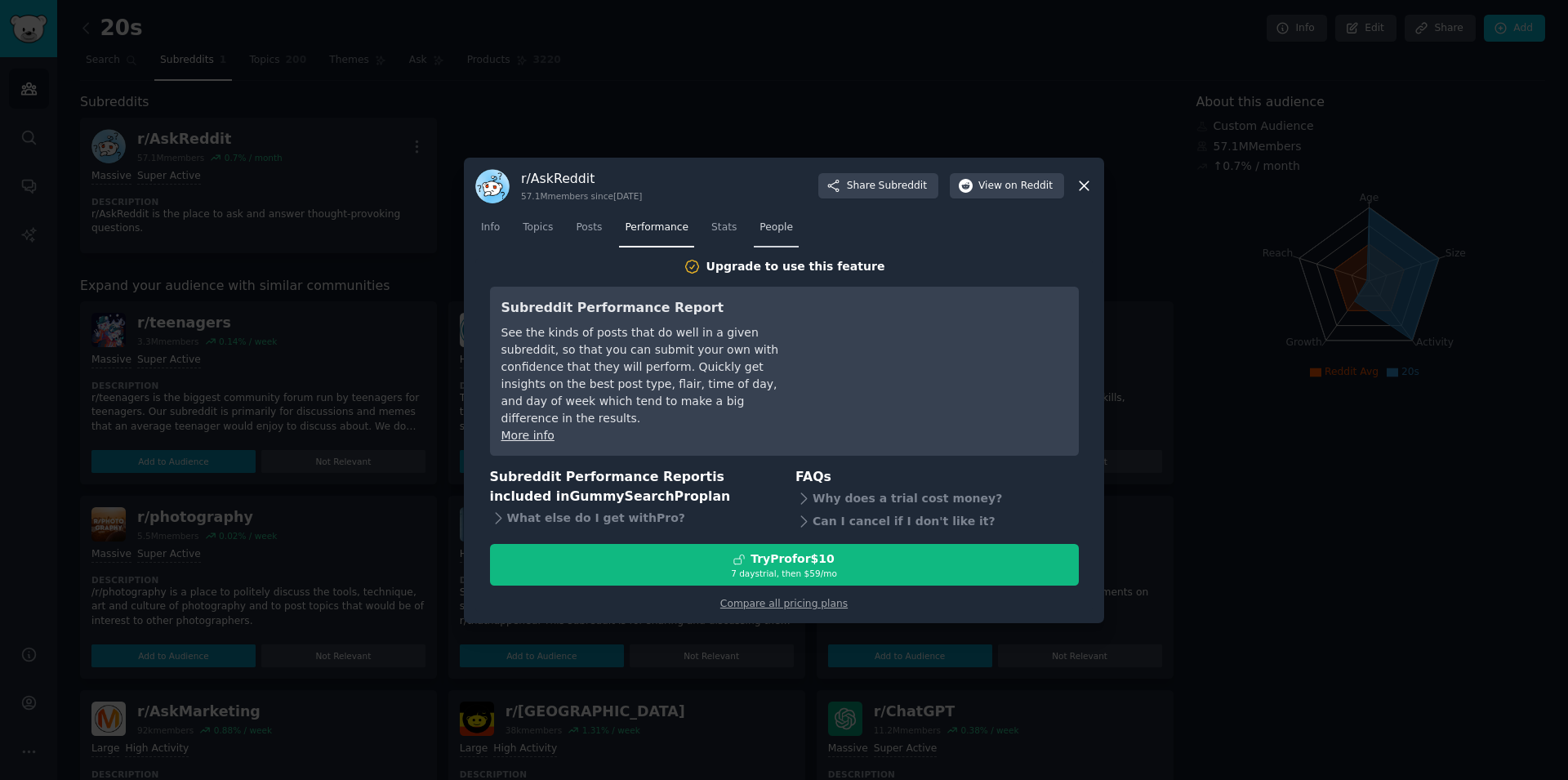
click at [759, 235] on span "People" at bounding box center [776, 228] width 33 height 15
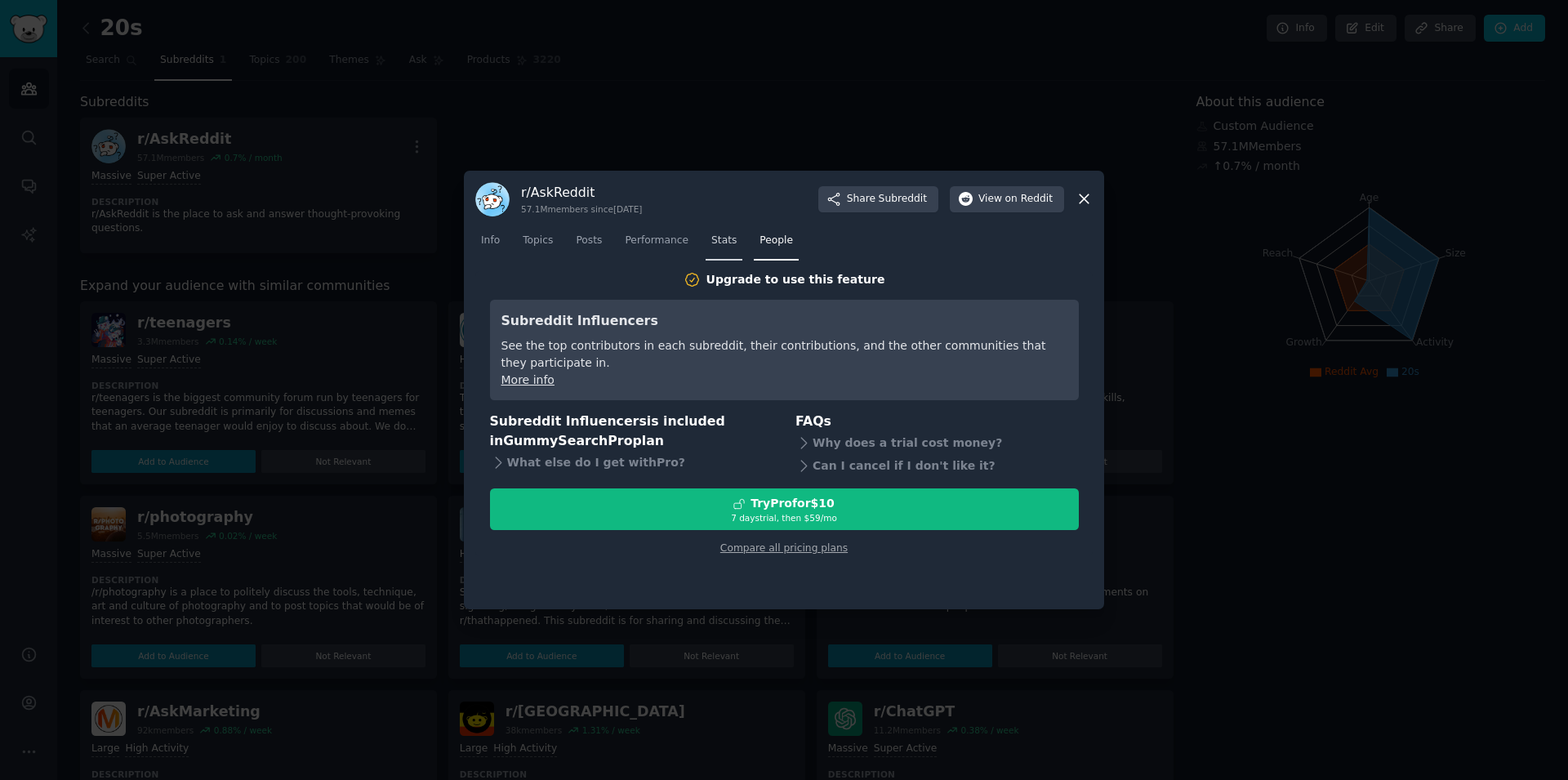
click at [711, 239] on span "Stats" at bounding box center [724, 241] width 26 height 15
click at [500, 245] on link "Info" at bounding box center [490, 244] width 30 height 33
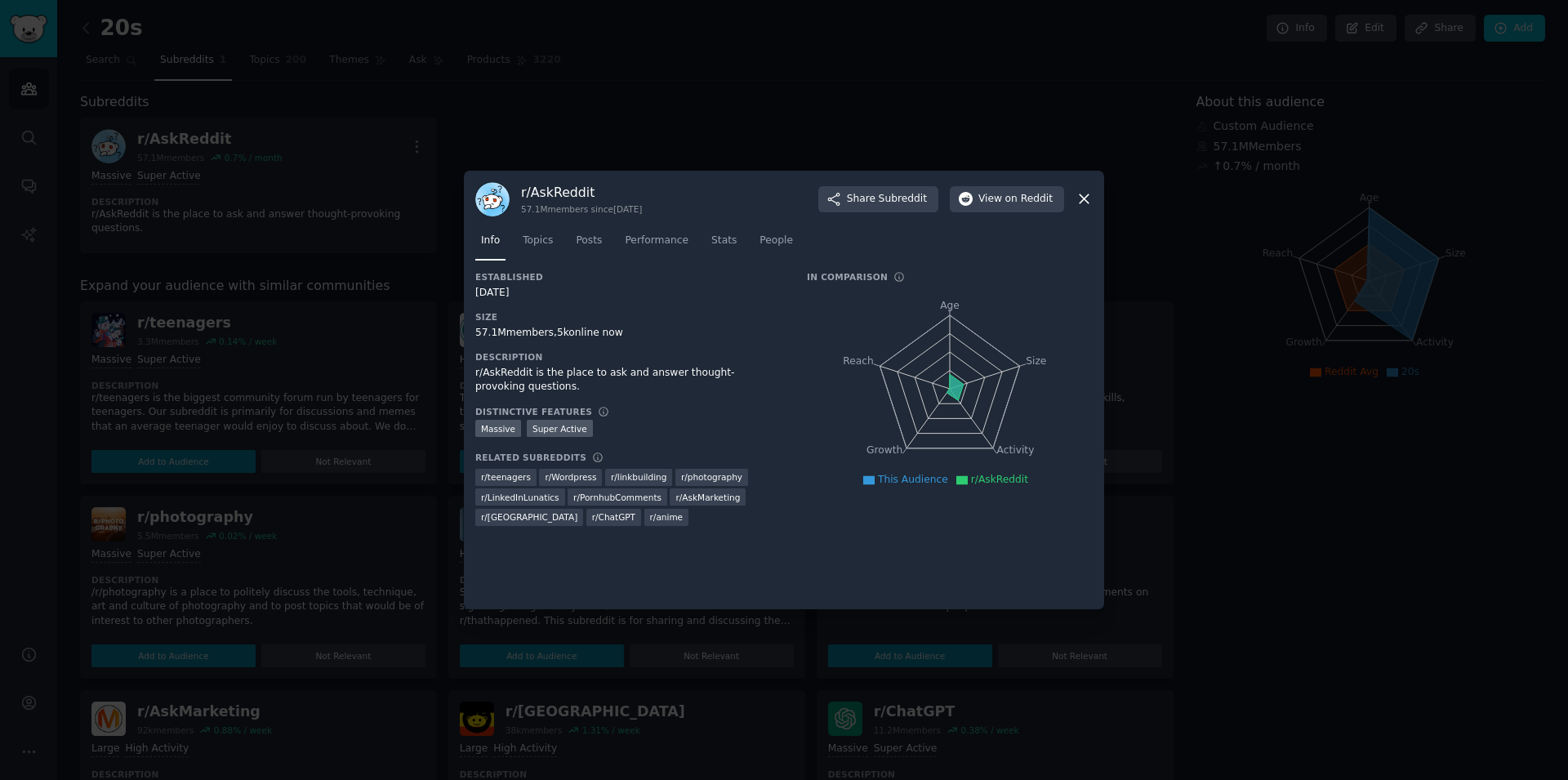
click at [298, 146] on div at bounding box center [784, 390] width 1568 height 780
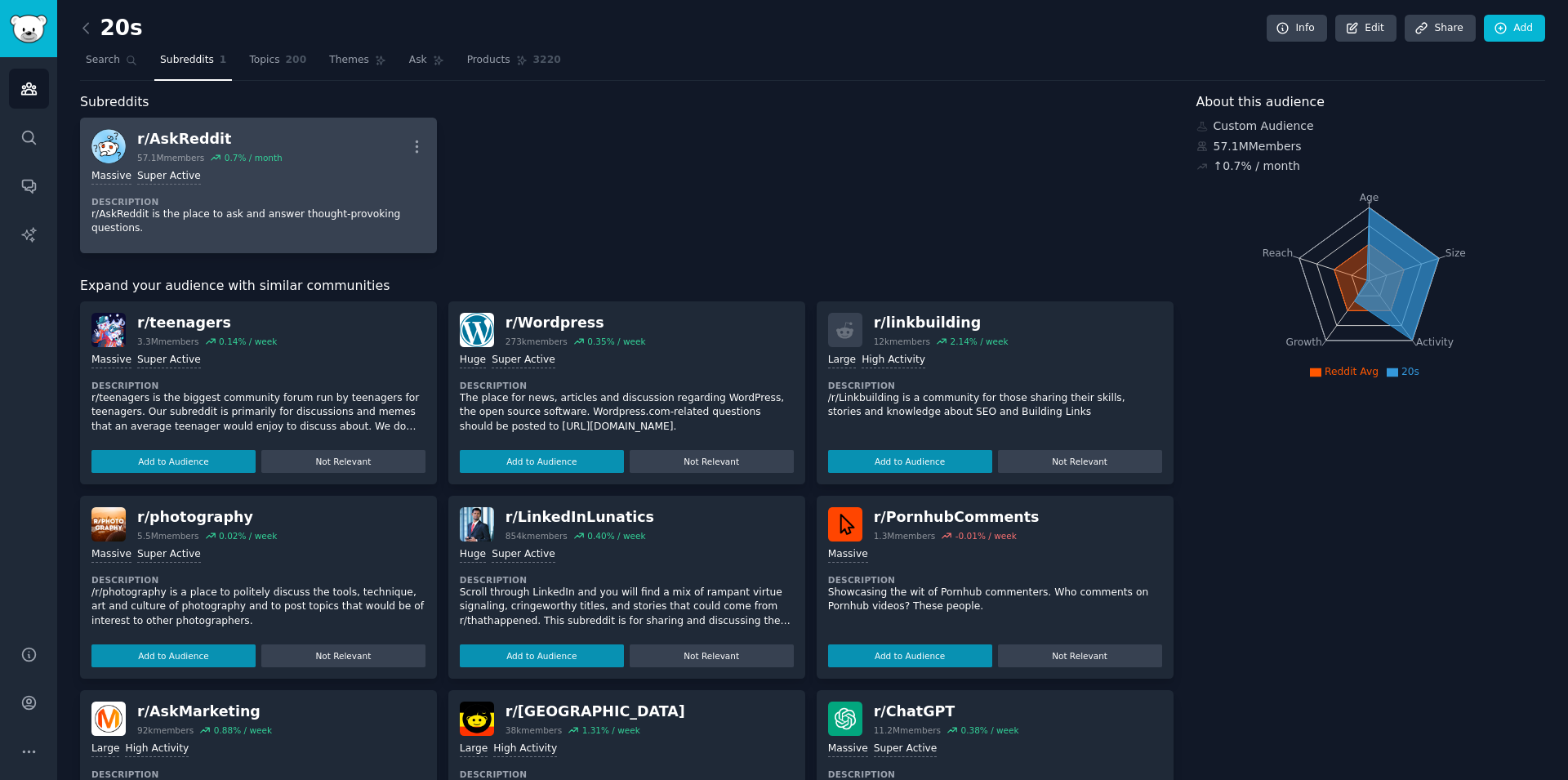
click at [344, 156] on div "r/ AskReddit 57.1M members 0.7 % / month More" at bounding box center [257, 146] width 334 height 34
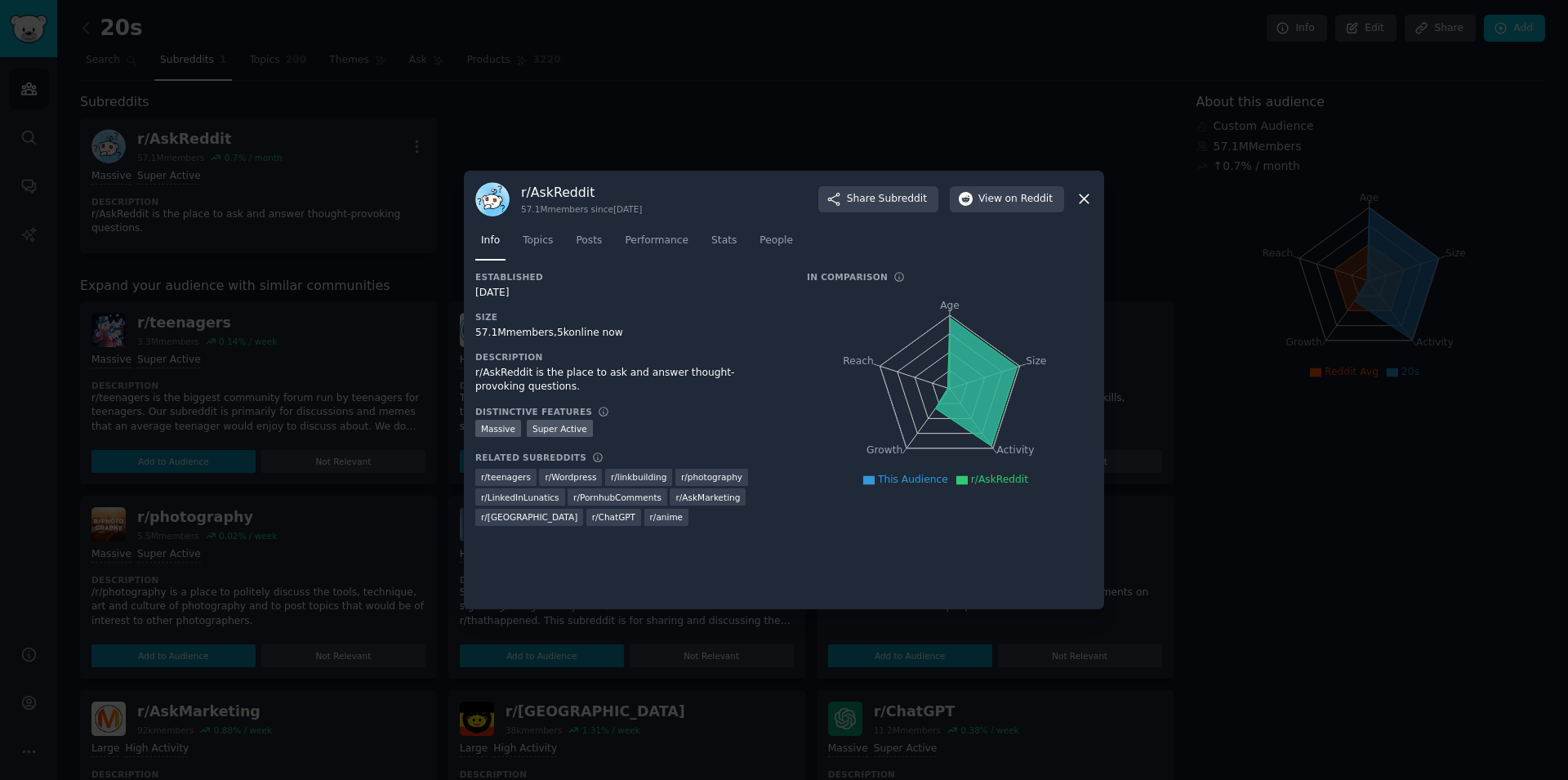
click at [1090, 203] on icon at bounding box center [1084, 199] width 17 height 17
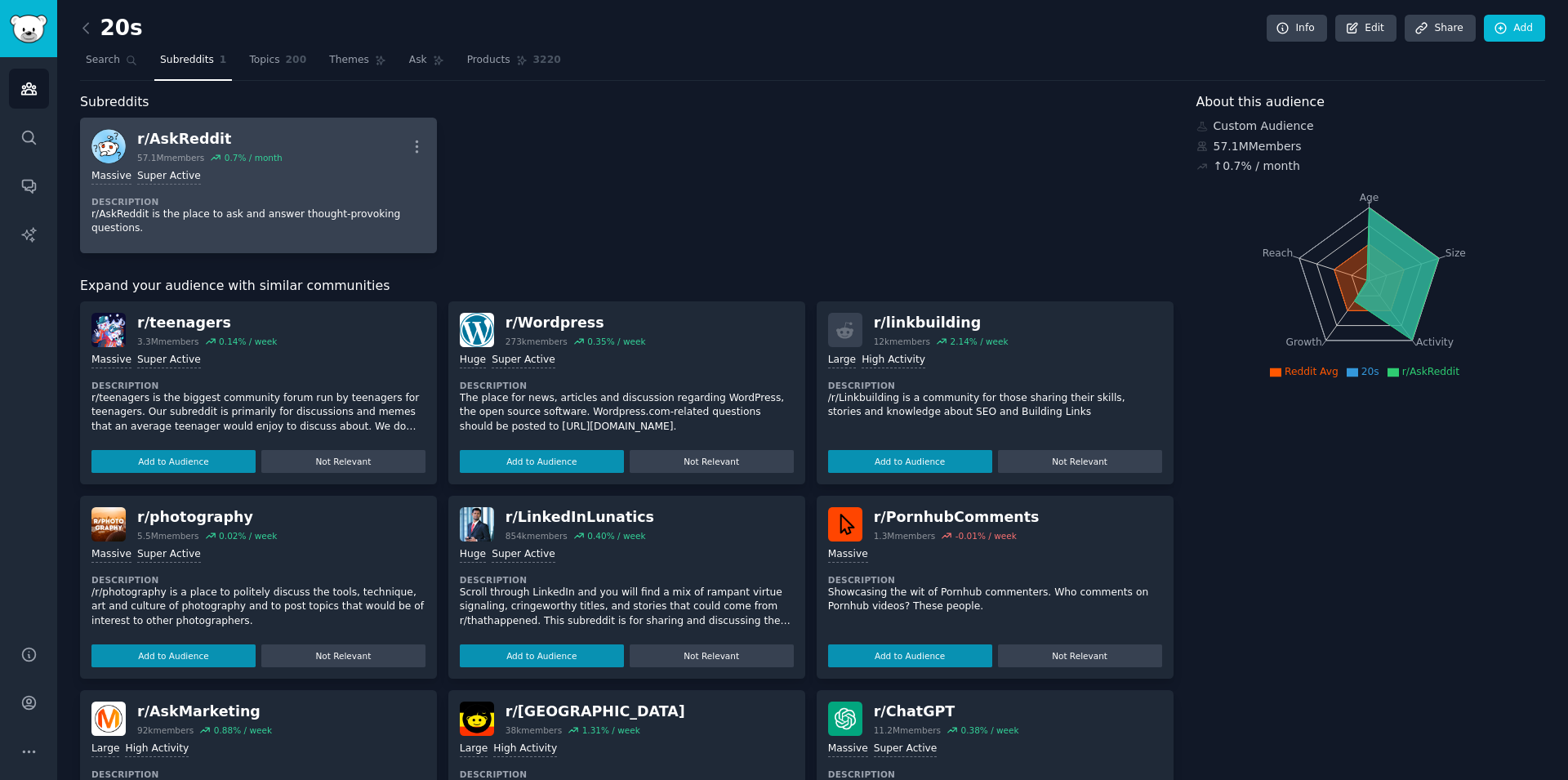
click at [120, 149] on img at bounding box center [108, 146] width 34 height 34
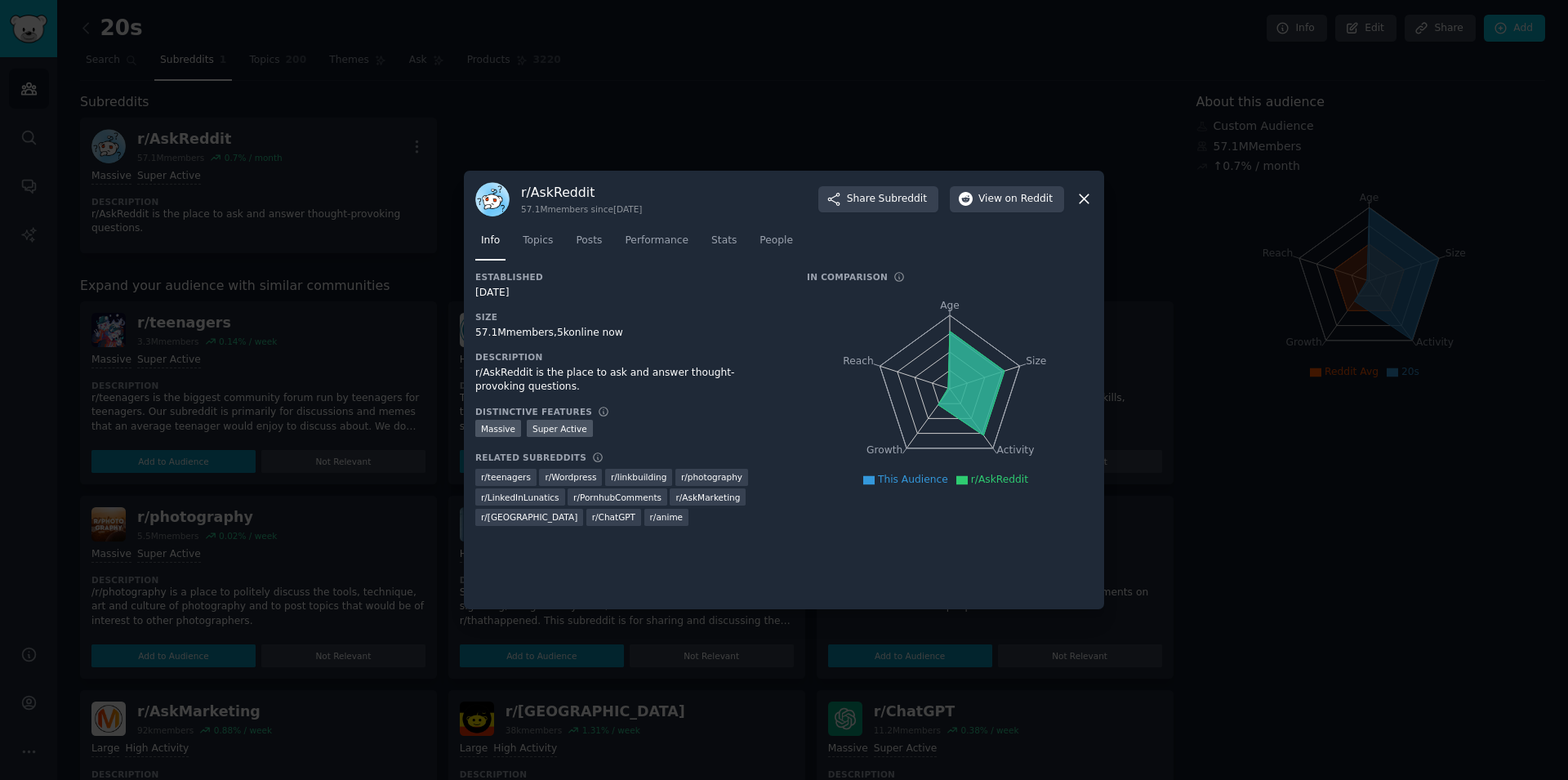
click at [126, 162] on div at bounding box center [784, 390] width 1568 height 780
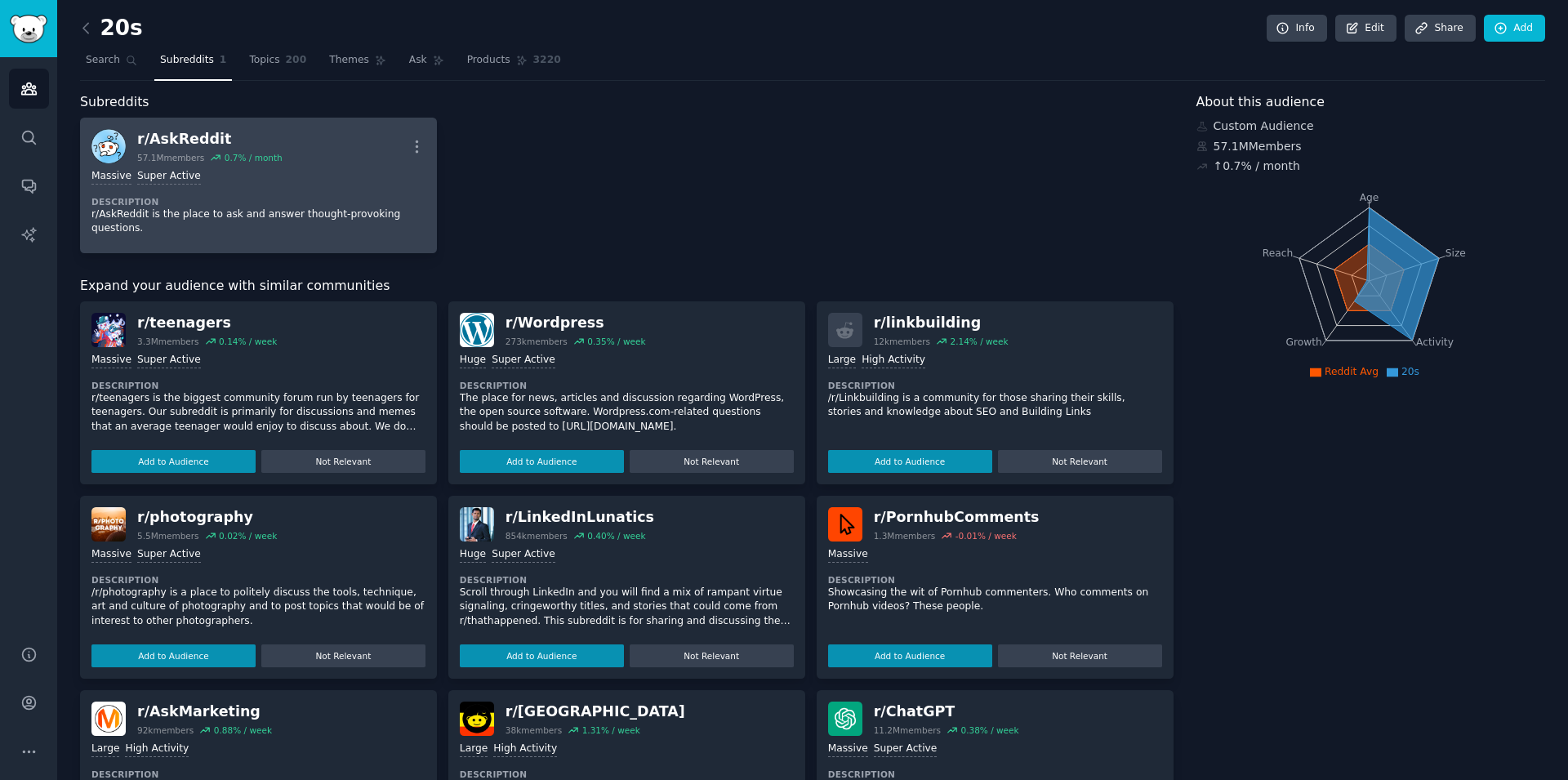
click at [170, 193] on div ">= 95th percentile for submissions / day Massive Super Active Description r/Ask…" at bounding box center [257, 202] width 334 height 79
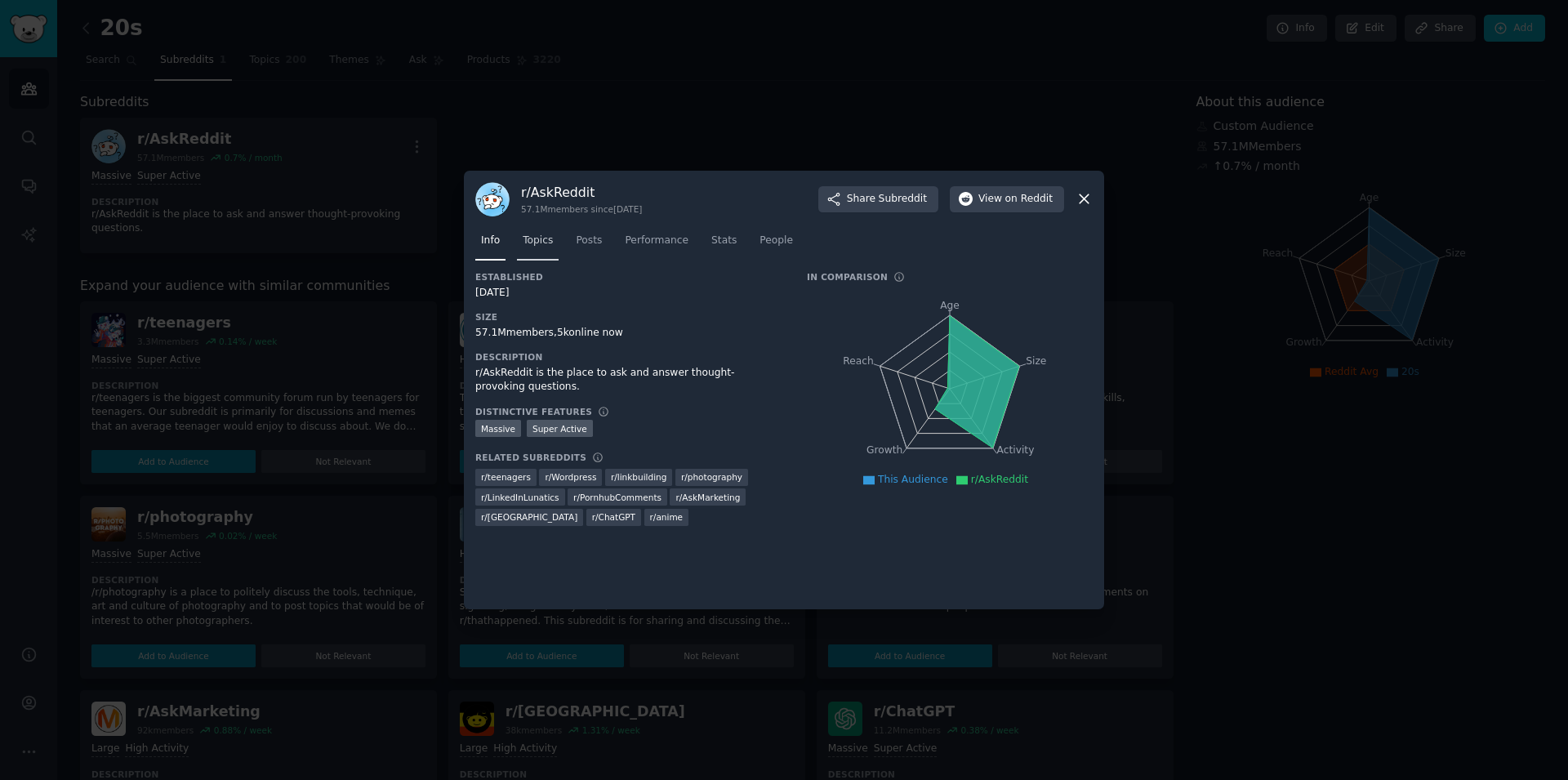
click at [549, 248] on link "Topics" at bounding box center [537, 244] width 41 height 33
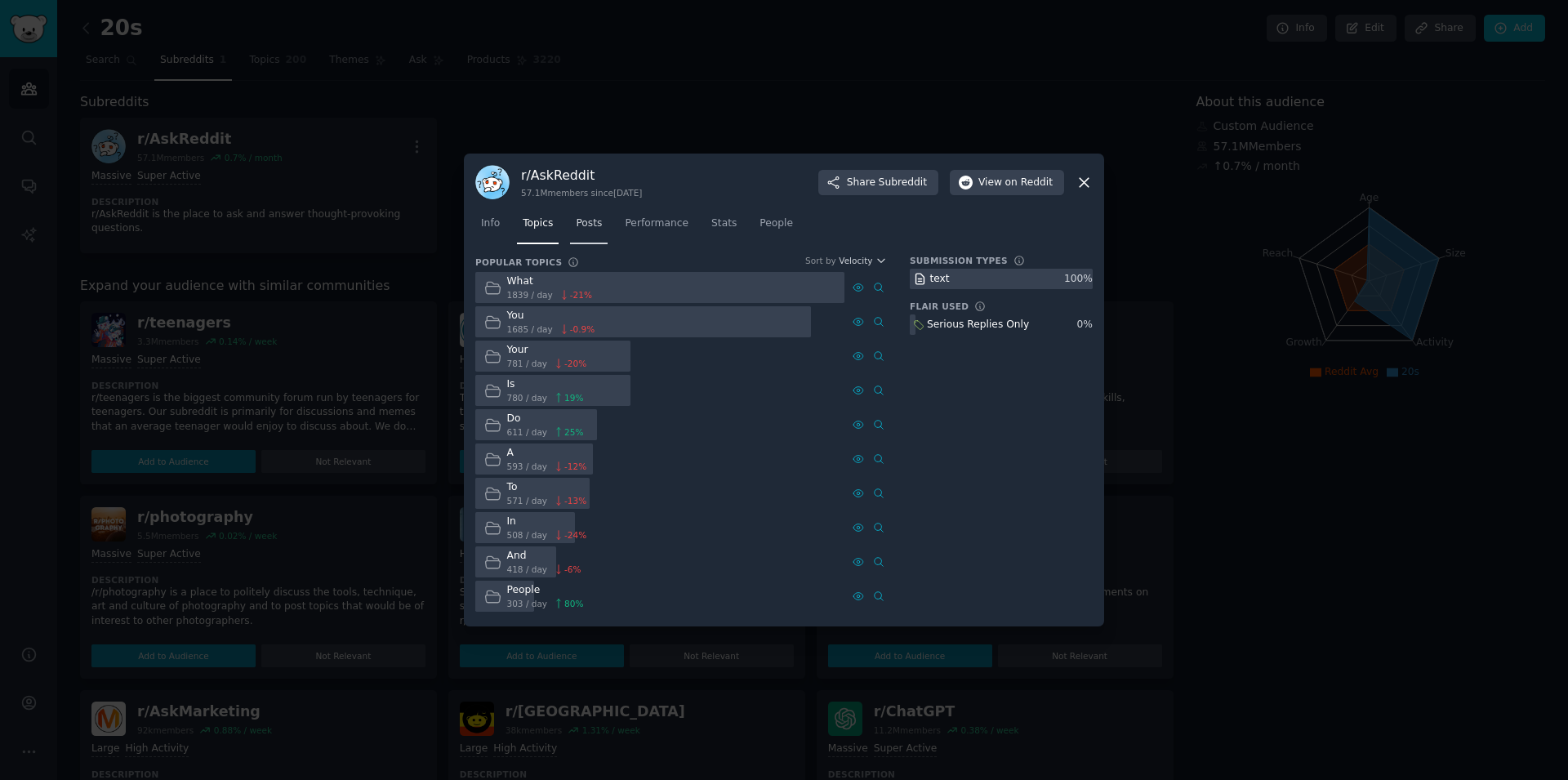
click at [578, 229] on span "Posts" at bounding box center [589, 224] width 26 height 15
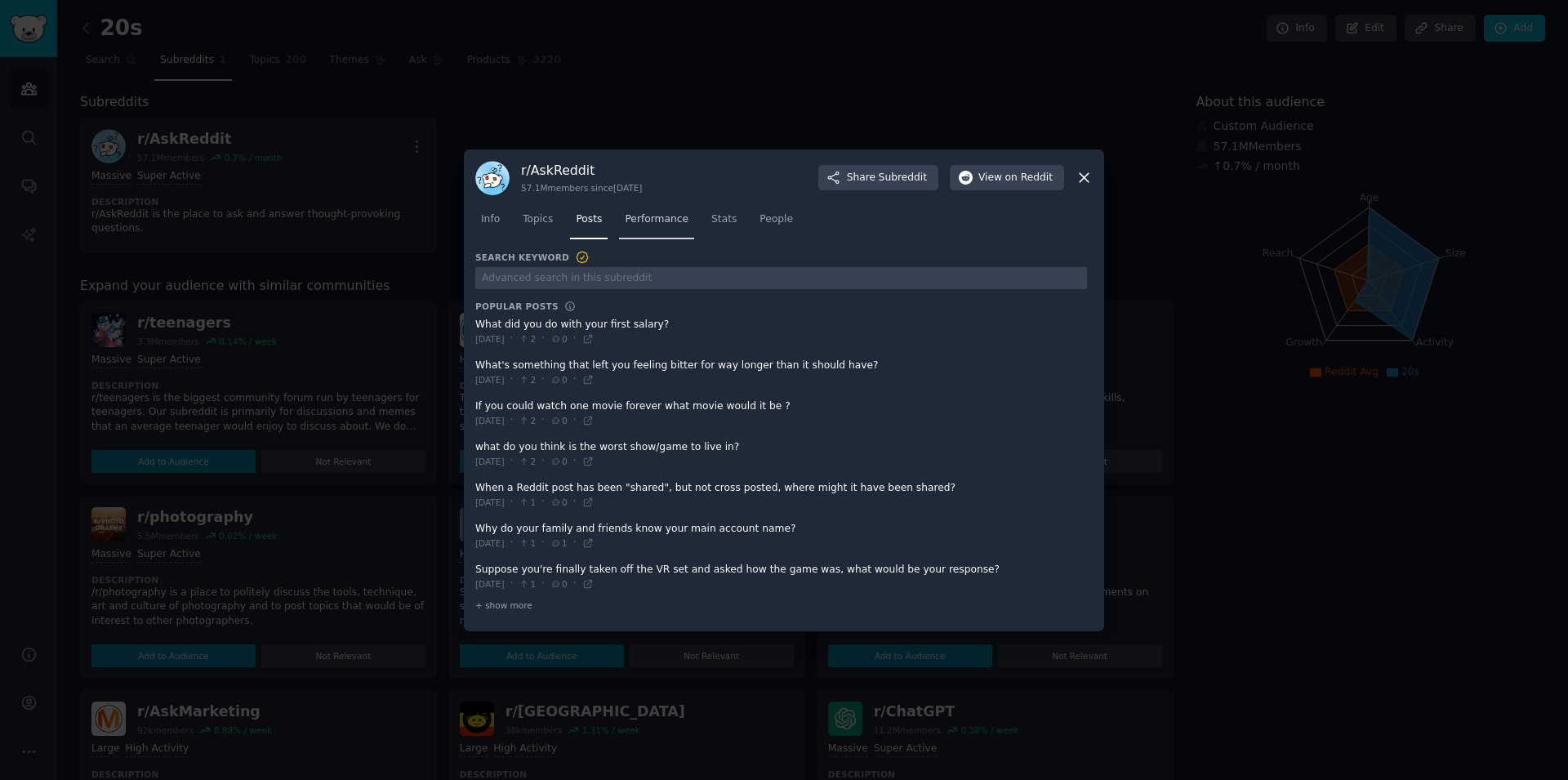
click at [631, 221] on span "Performance" at bounding box center [657, 219] width 64 height 15
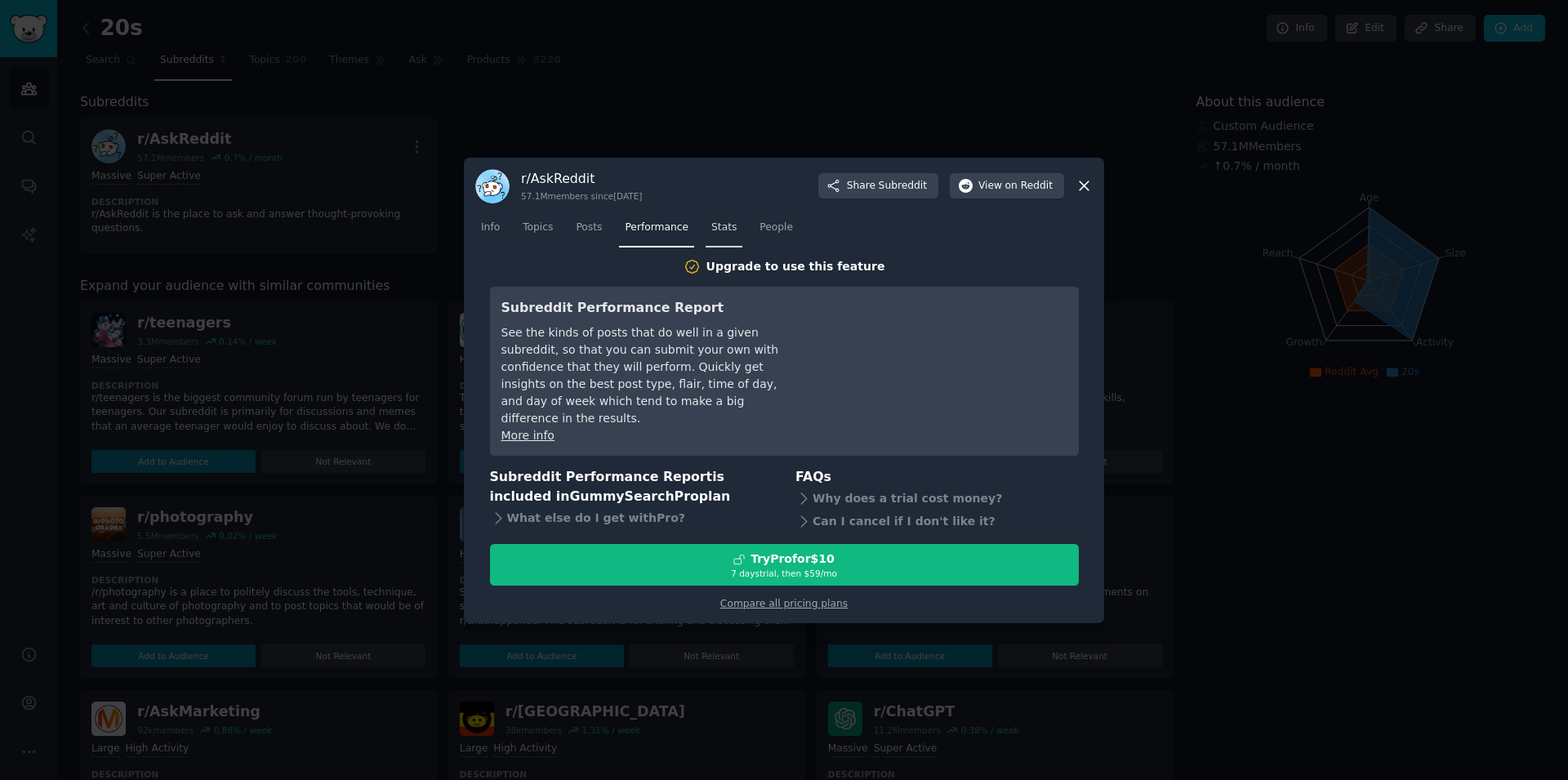
click at [711, 235] on span "Stats" at bounding box center [724, 228] width 26 height 15
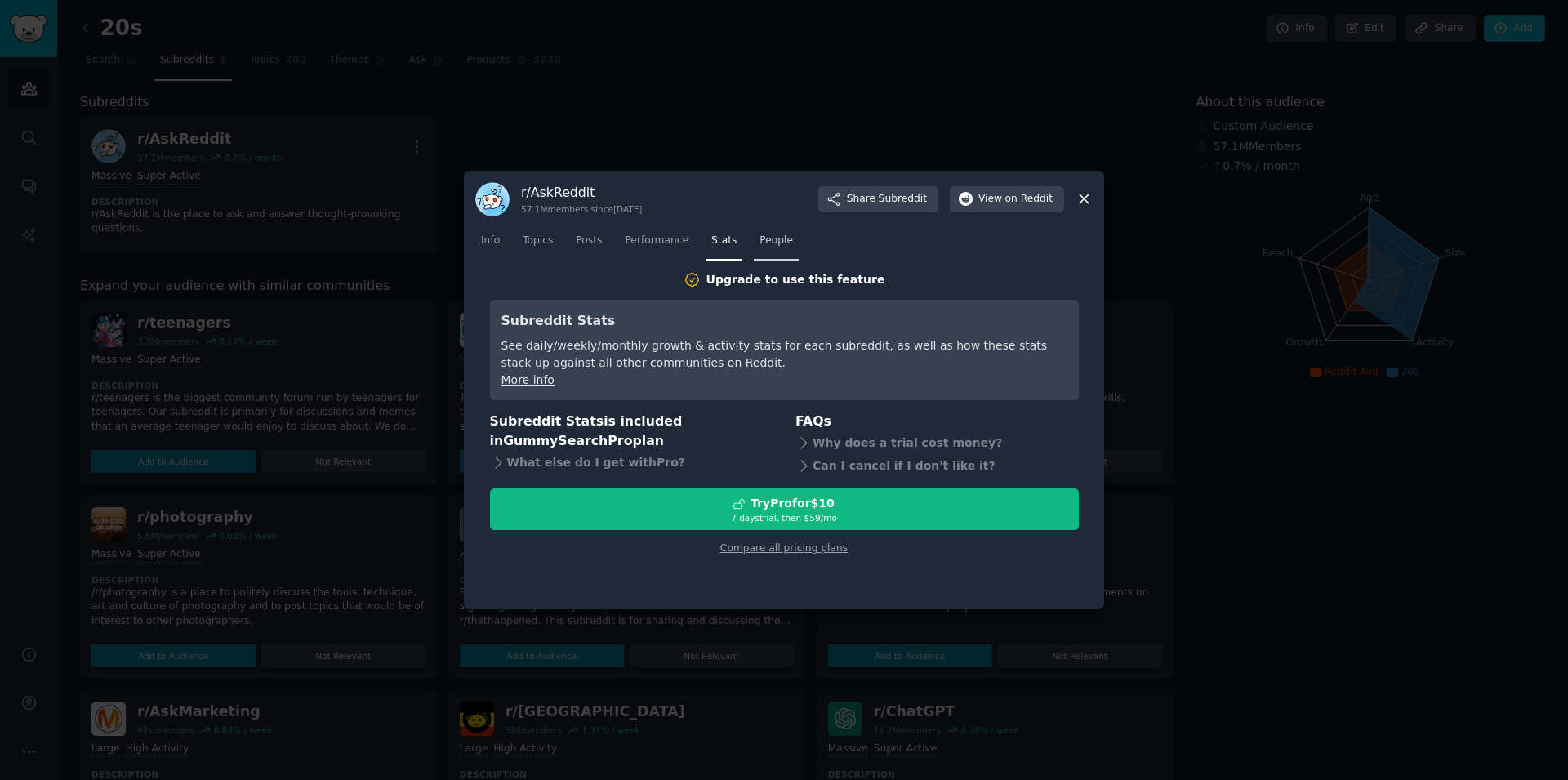
click at [770, 243] on link "People" at bounding box center [776, 244] width 45 height 33
click at [541, 252] on link "Topics" at bounding box center [537, 244] width 41 height 33
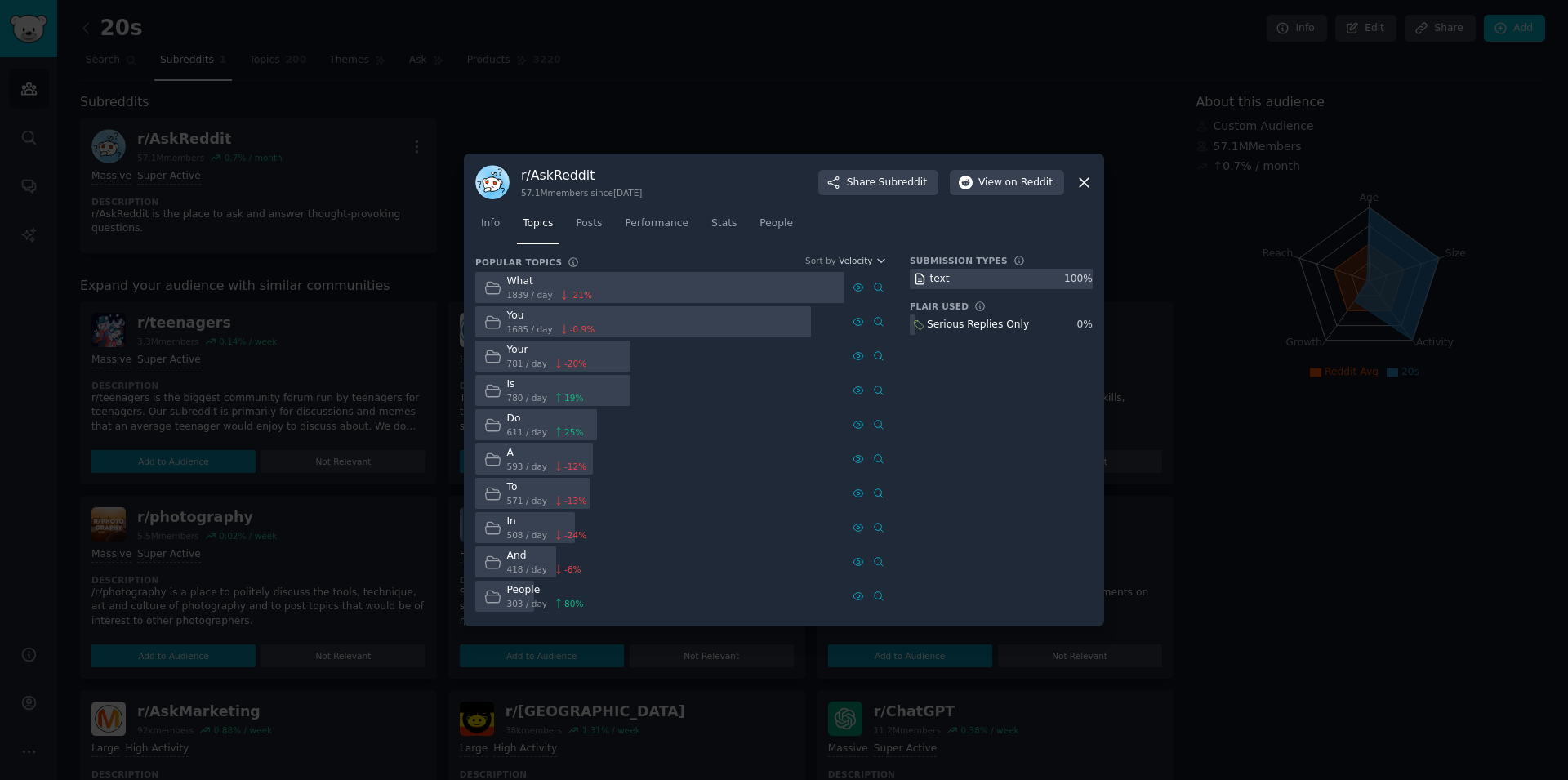
click at [1087, 191] on div "r/ AskReddit 57.1M members since [DATE] Share Subreddit View on Reddit" at bounding box center [784, 181] width 618 height 34
click at [1081, 183] on icon at bounding box center [1084, 182] width 17 height 17
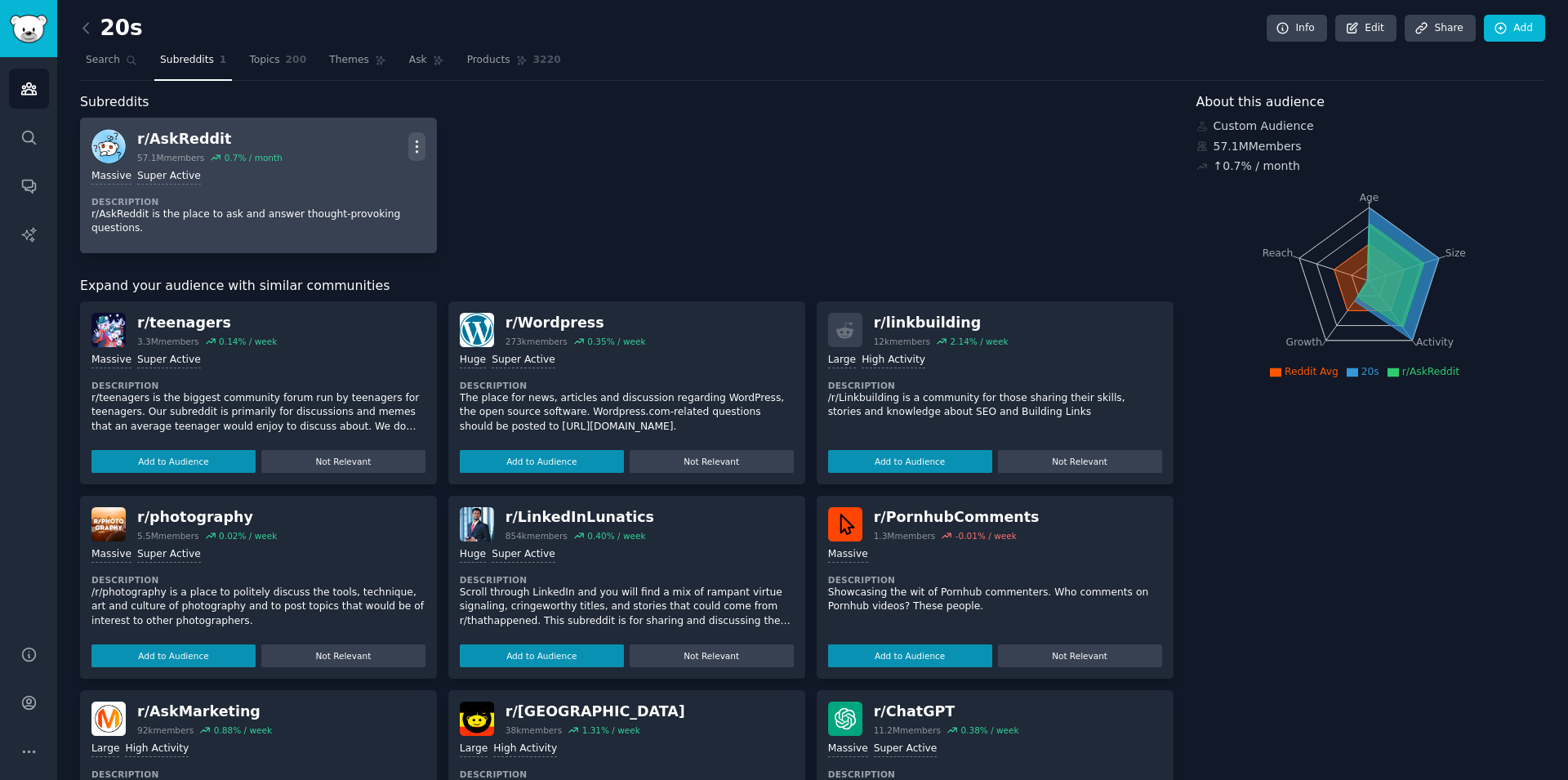
click at [416, 142] on icon "button" at bounding box center [416, 147] width 2 height 12
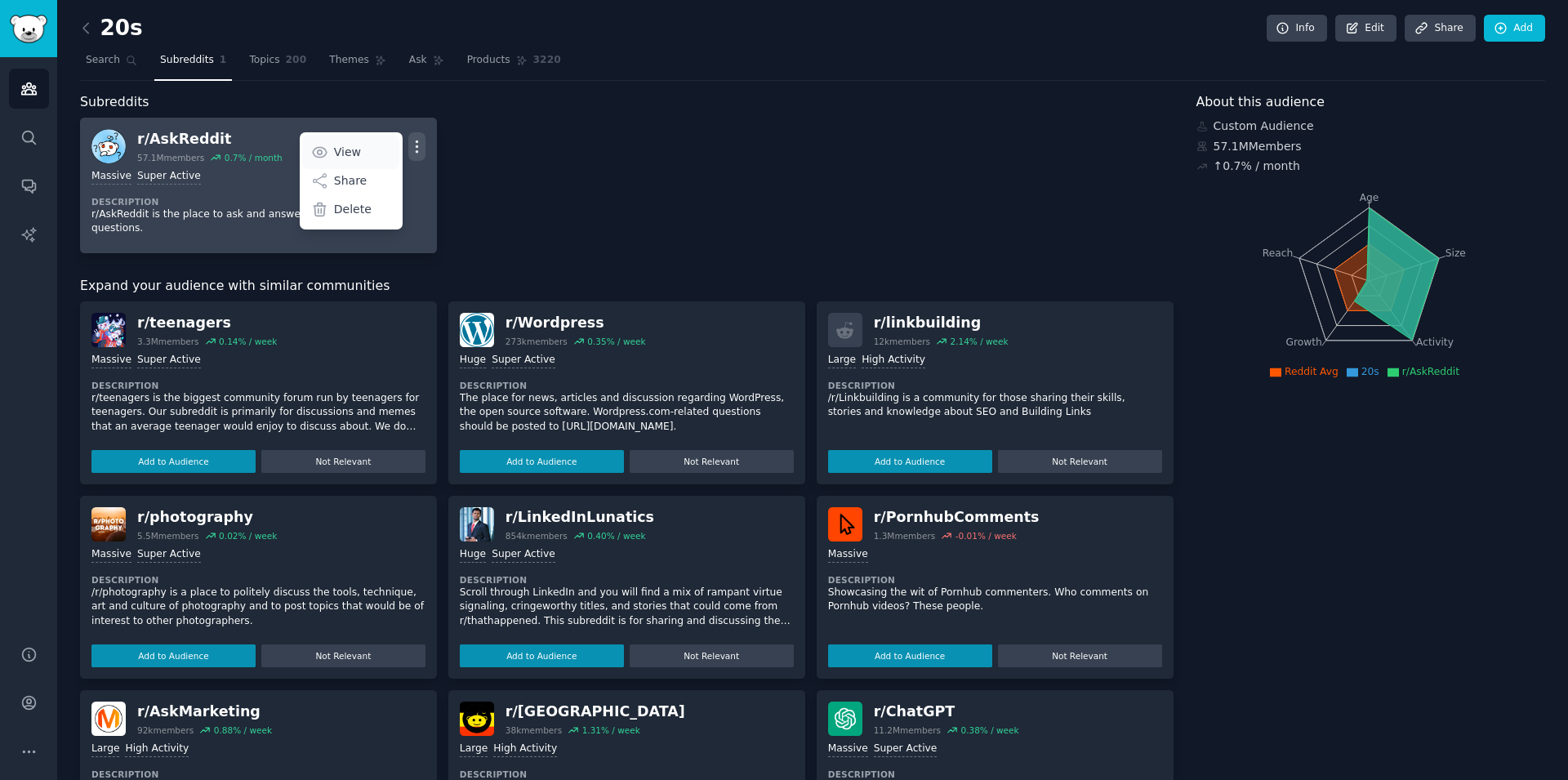
click at [353, 154] on p "View" at bounding box center [347, 152] width 27 height 17
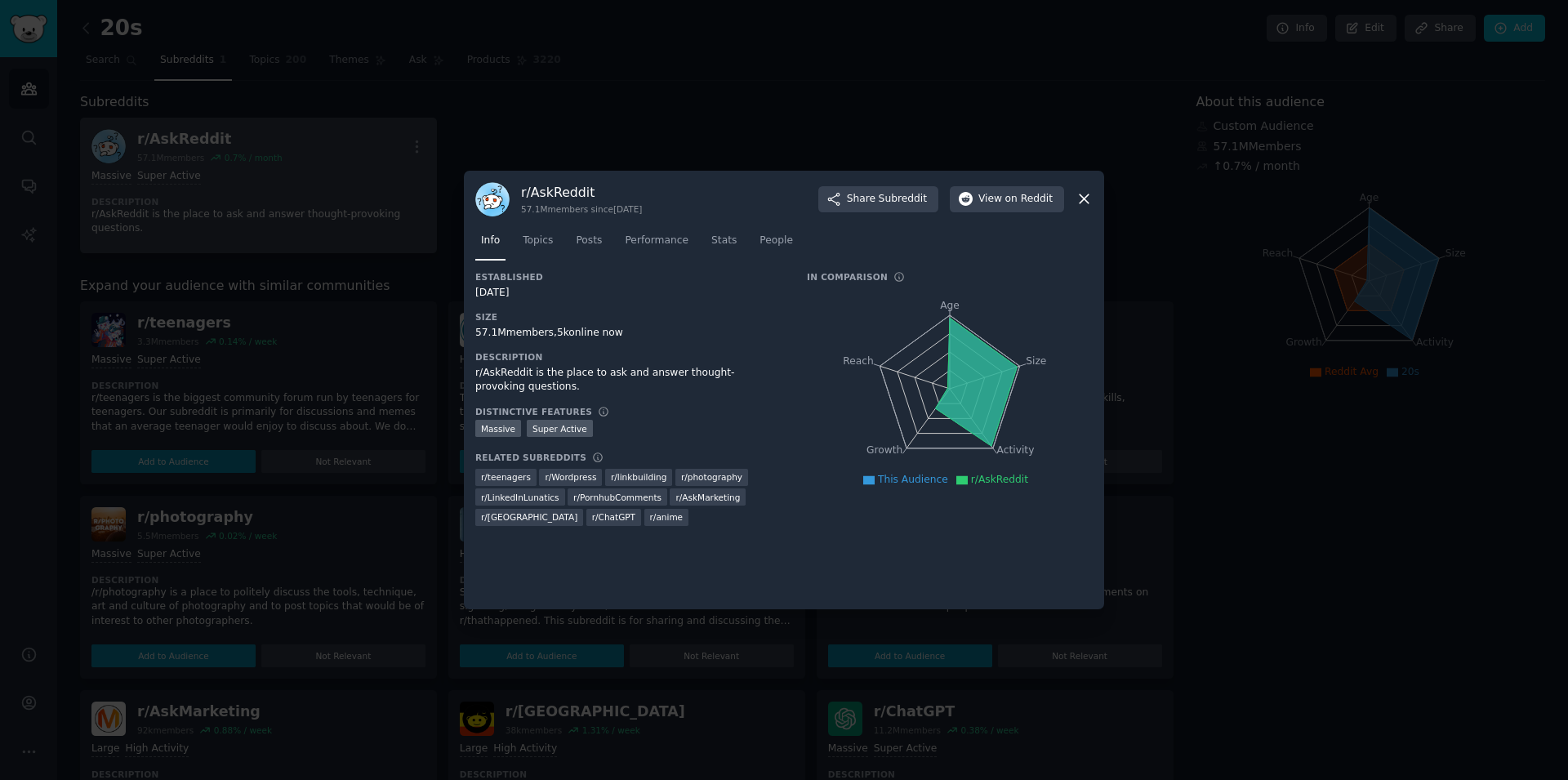
click at [1089, 192] on icon at bounding box center [1084, 199] width 17 height 17
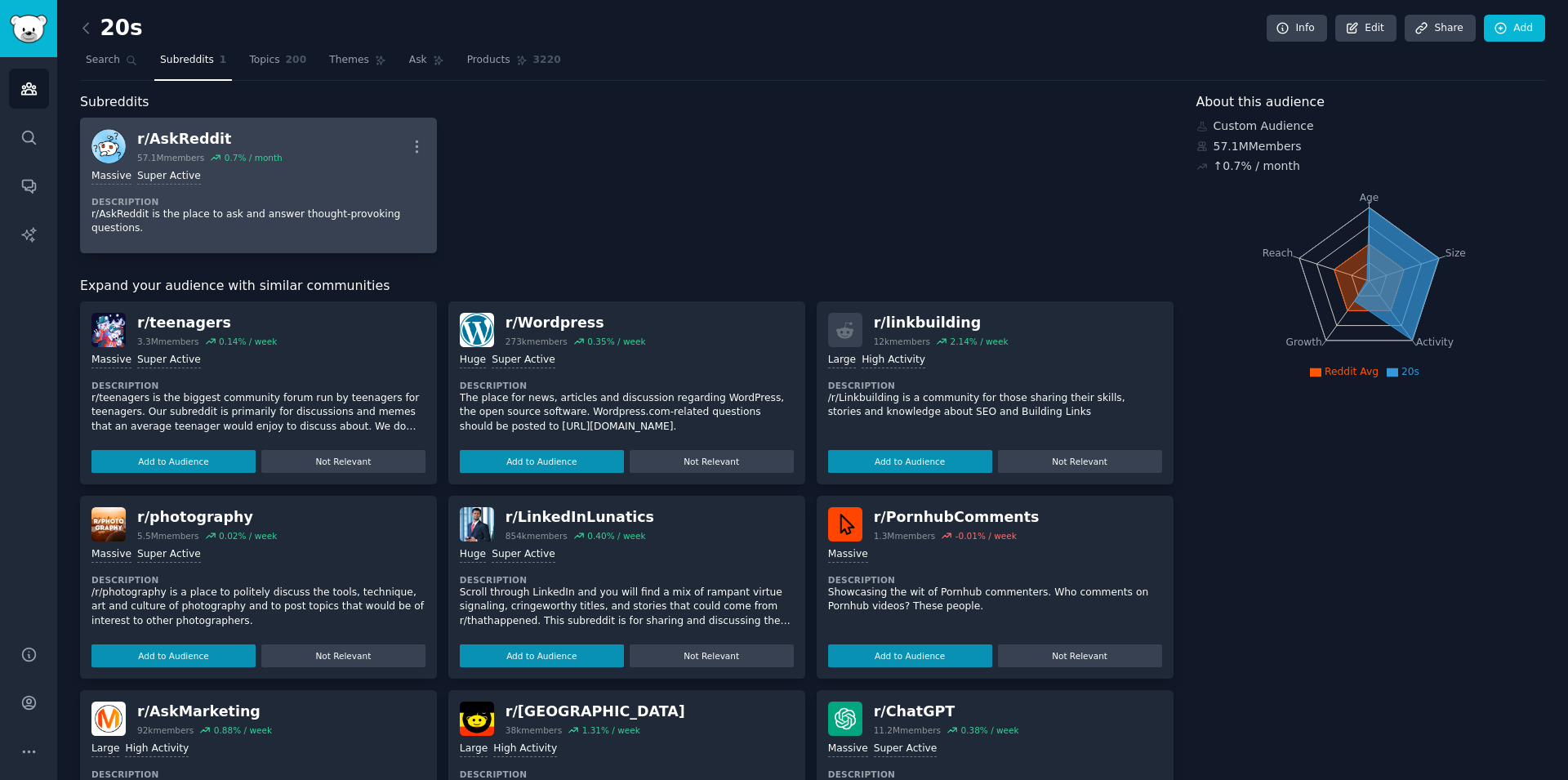
click at [1088, 195] on div "r/ AskReddit 57.1M members 0.7 % / month More >= 95th percentile for submission…" at bounding box center [627, 185] width 1094 height 136
click at [23, 140] on icon "Sidebar" at bounding box center [29, 137] width 13 height 13
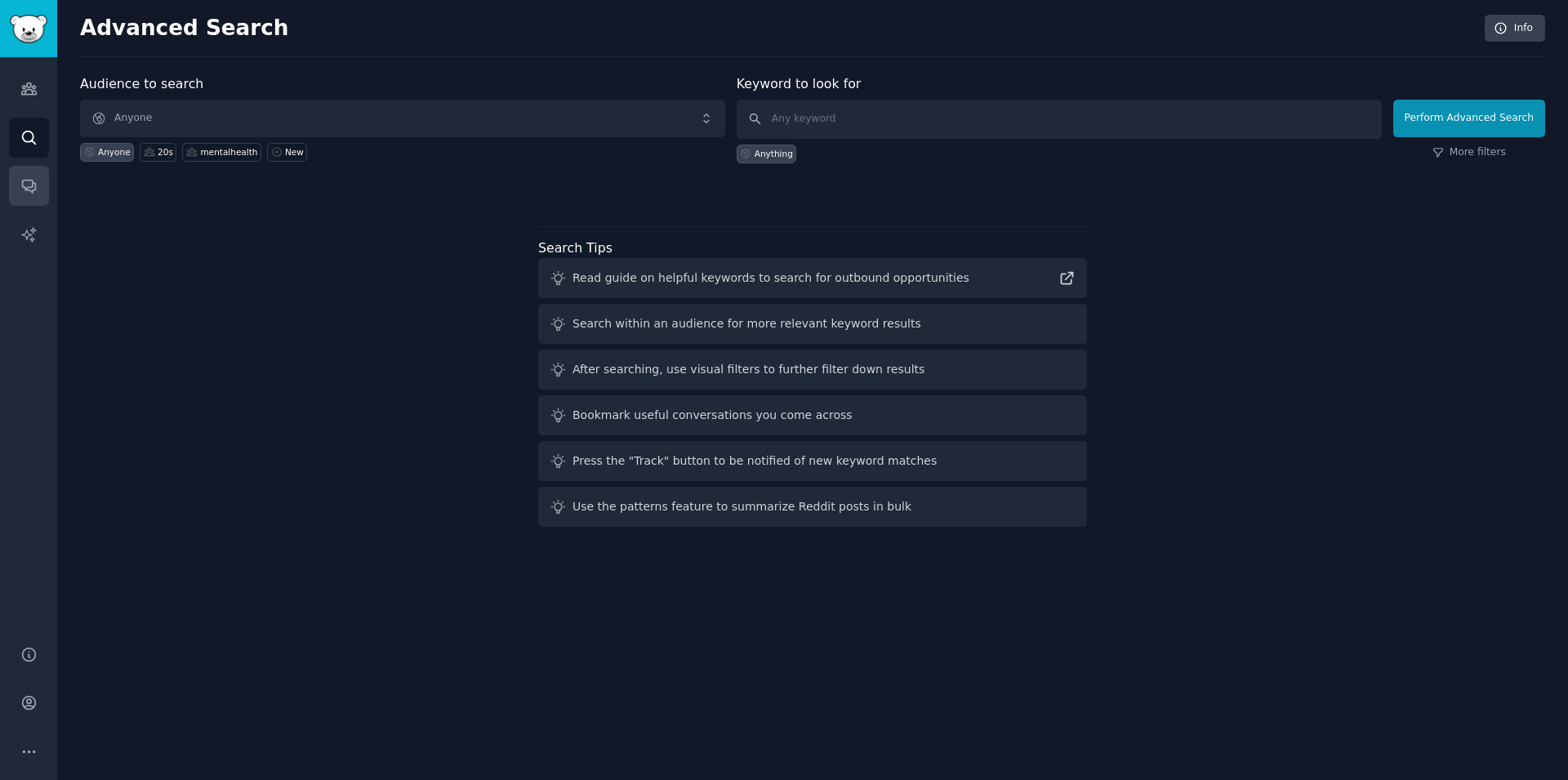
click at [24, 174] on link "Conversations" at bounding box center [29, 185] width 40 height 40
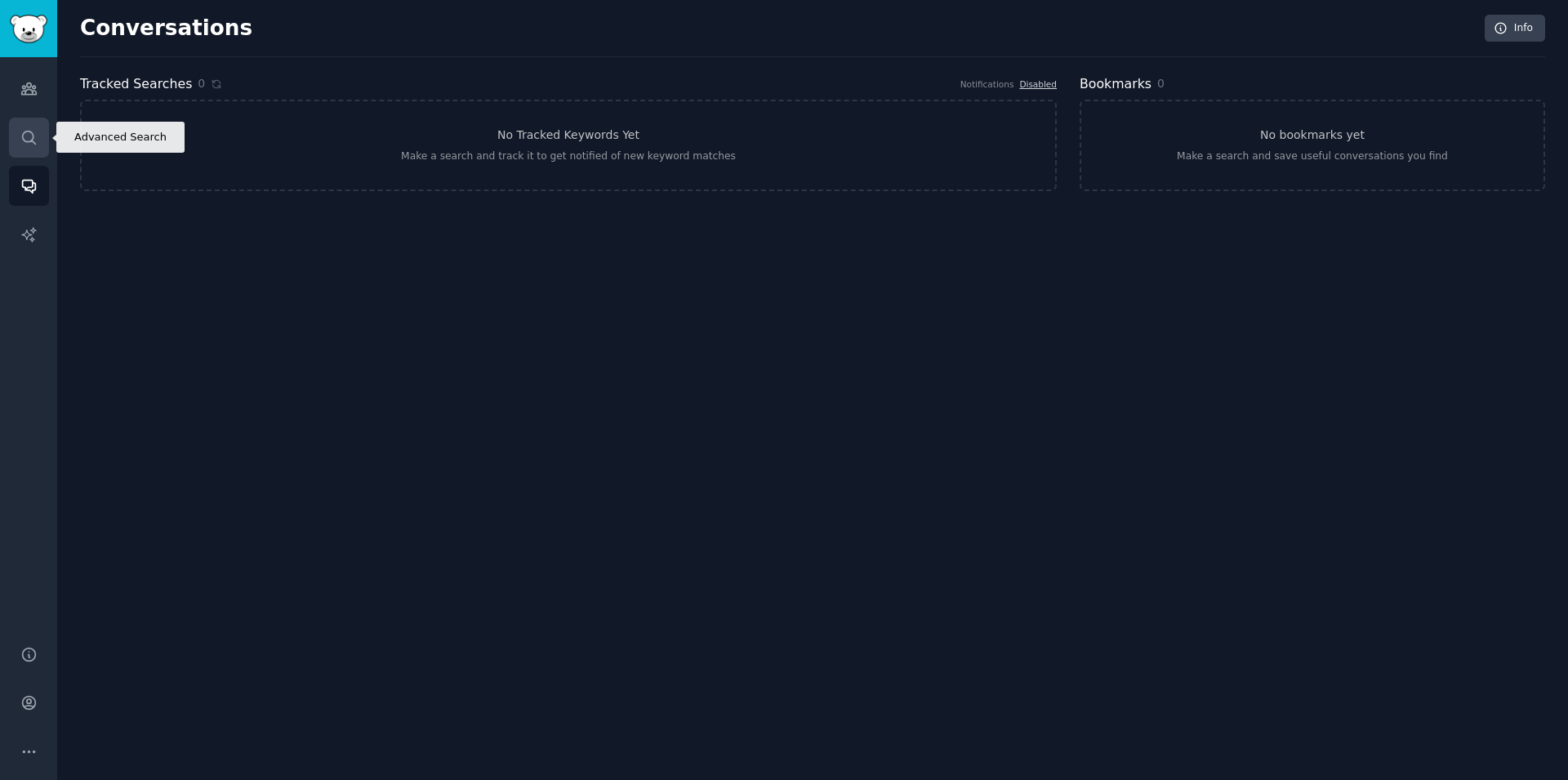
click at [38, 137] on link "Search" at bounding box center [29, 137] width 40 height 40
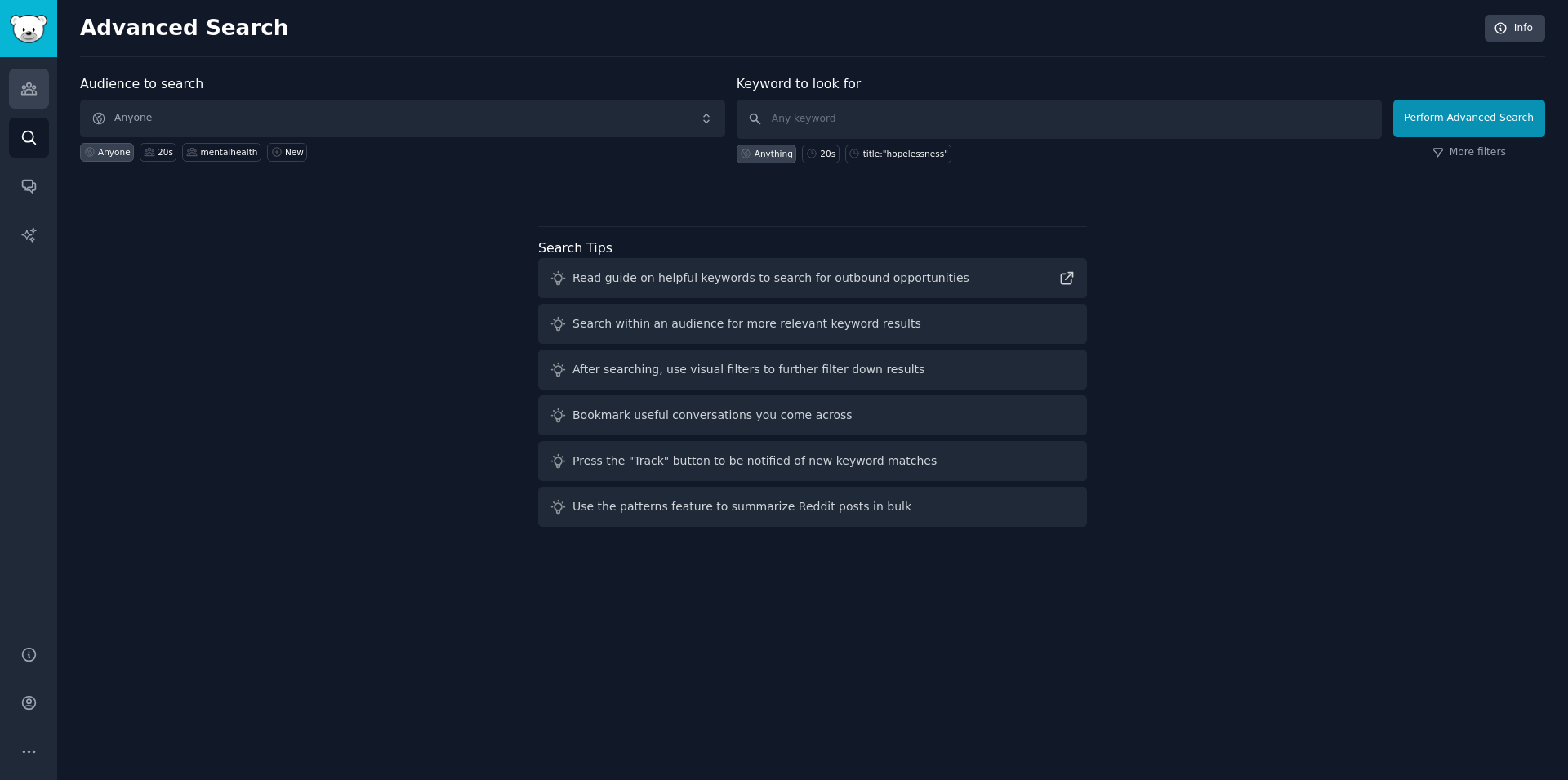
click at [28, 92] on icon "Sidebar" at bounding box center [29, 89] width 17 height 17
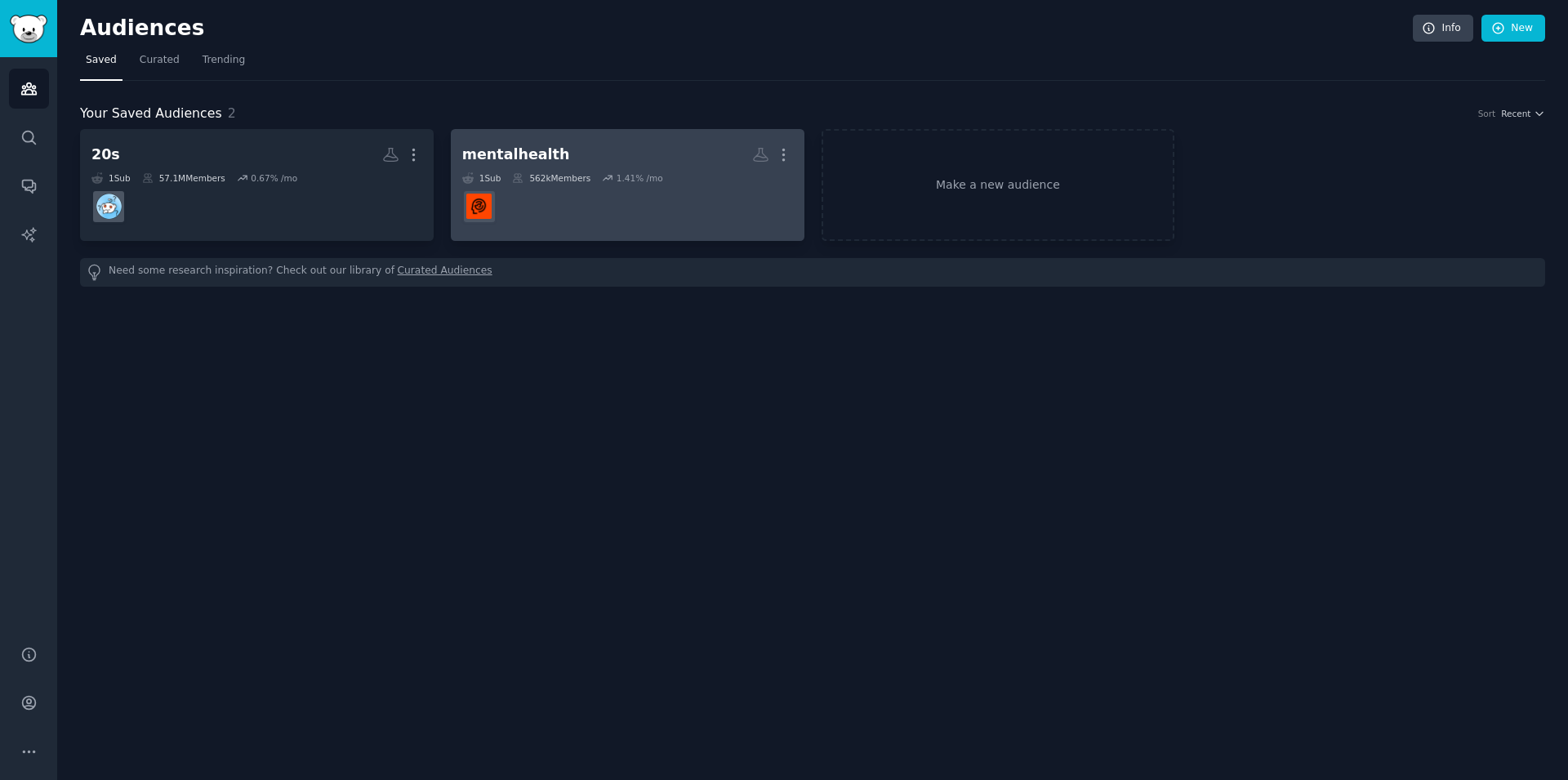
click at [566, 161] on h2 "mentalhealth More" at bounding box center [627, 155] width 330 height 29
click at [784, 152] on icon "button" at bounding box center [784, 155] width 17 height 17
click at [729, 190] on p "Delete" at bounding box center [739, 189] width 37 height 17
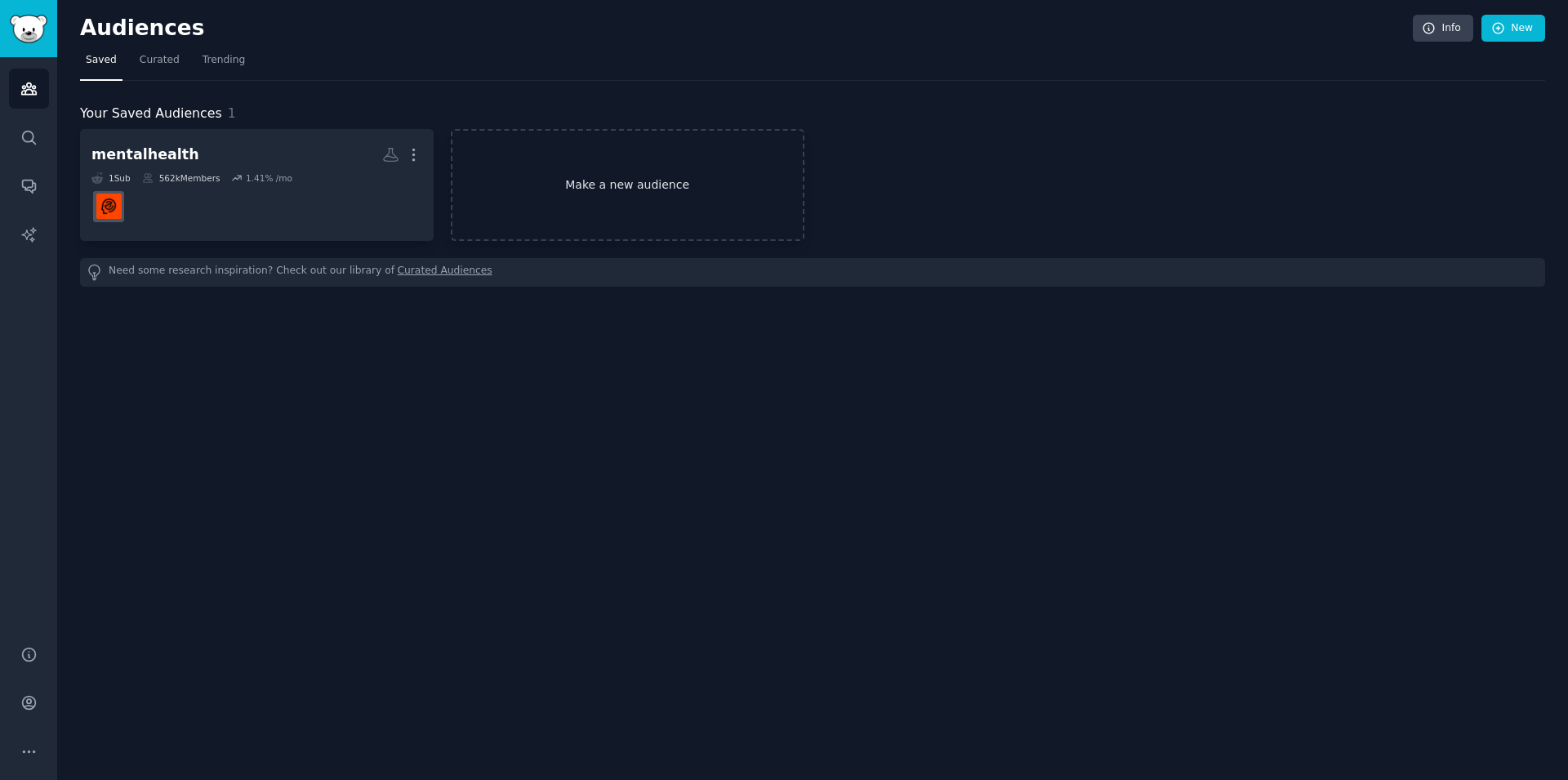
click at [662, 194] on link "Make a new audience" at bounding box center [627, 185] width 354 height 112
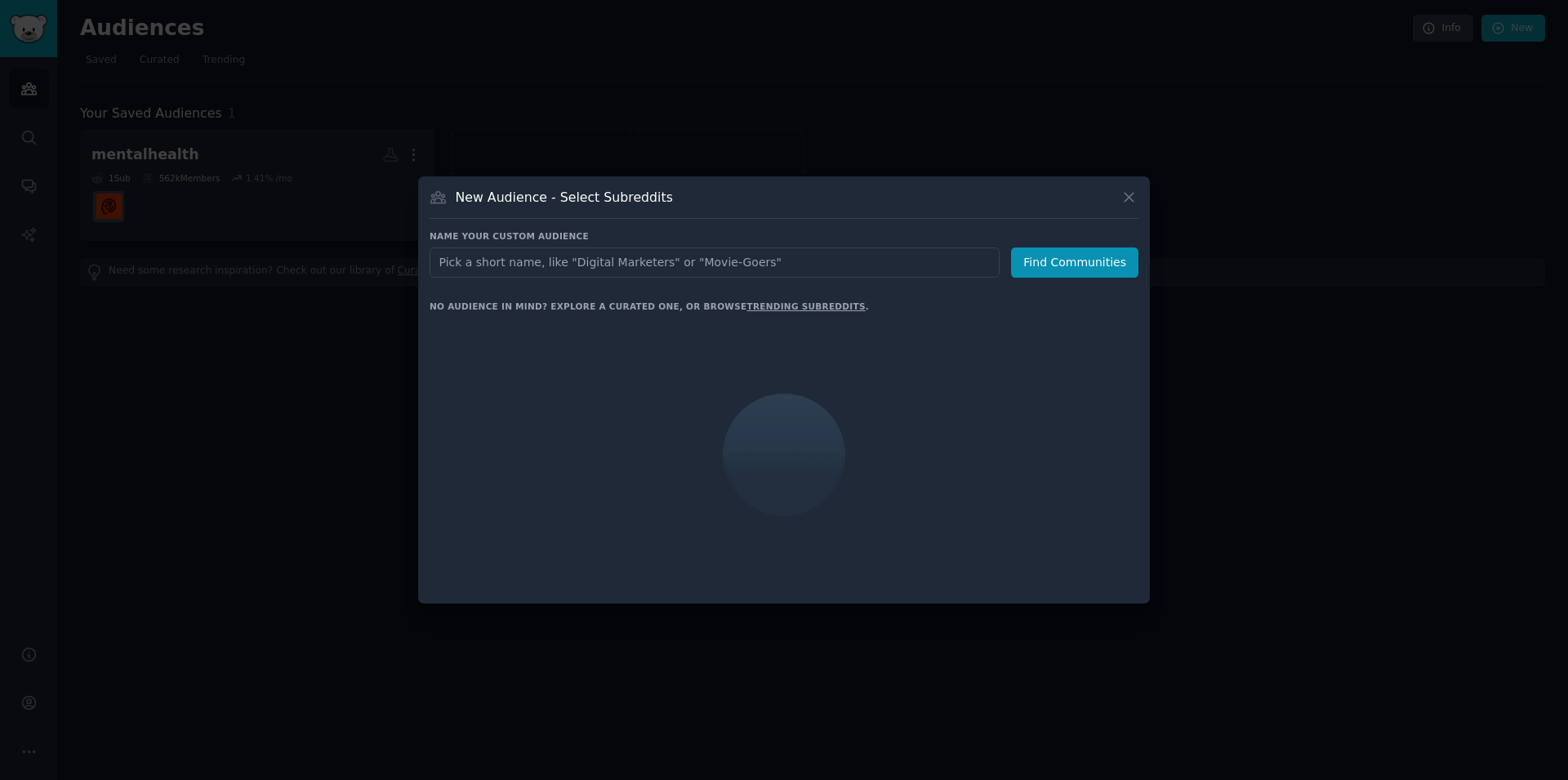
click at [592, 270] on input "text" at bounding box center [714, 262] width 570 height 30
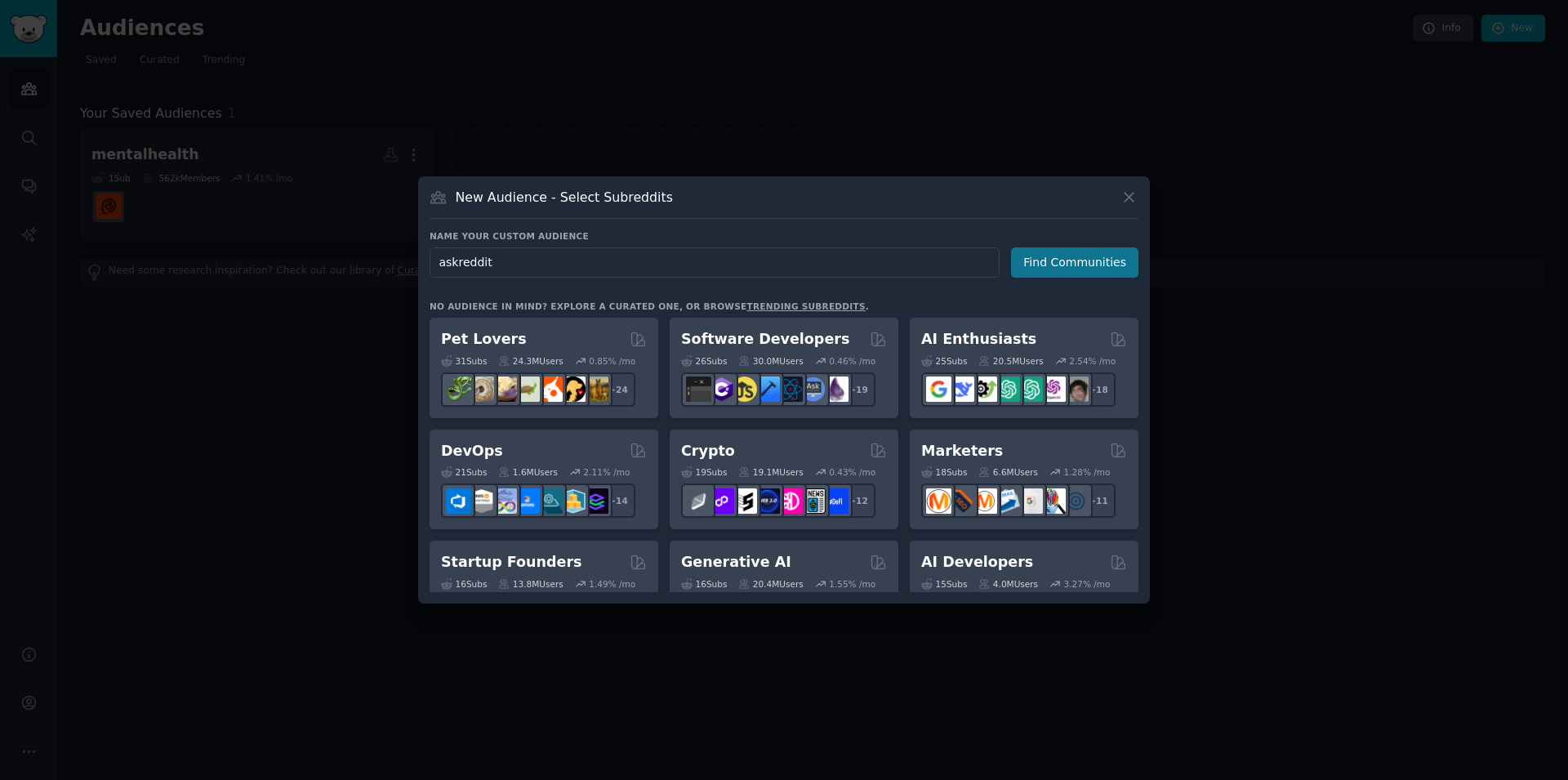
type input "askreddit"
click at [1086, 270] on button "Find Communities" at bounding box center [1075, 262] width 127 height 30
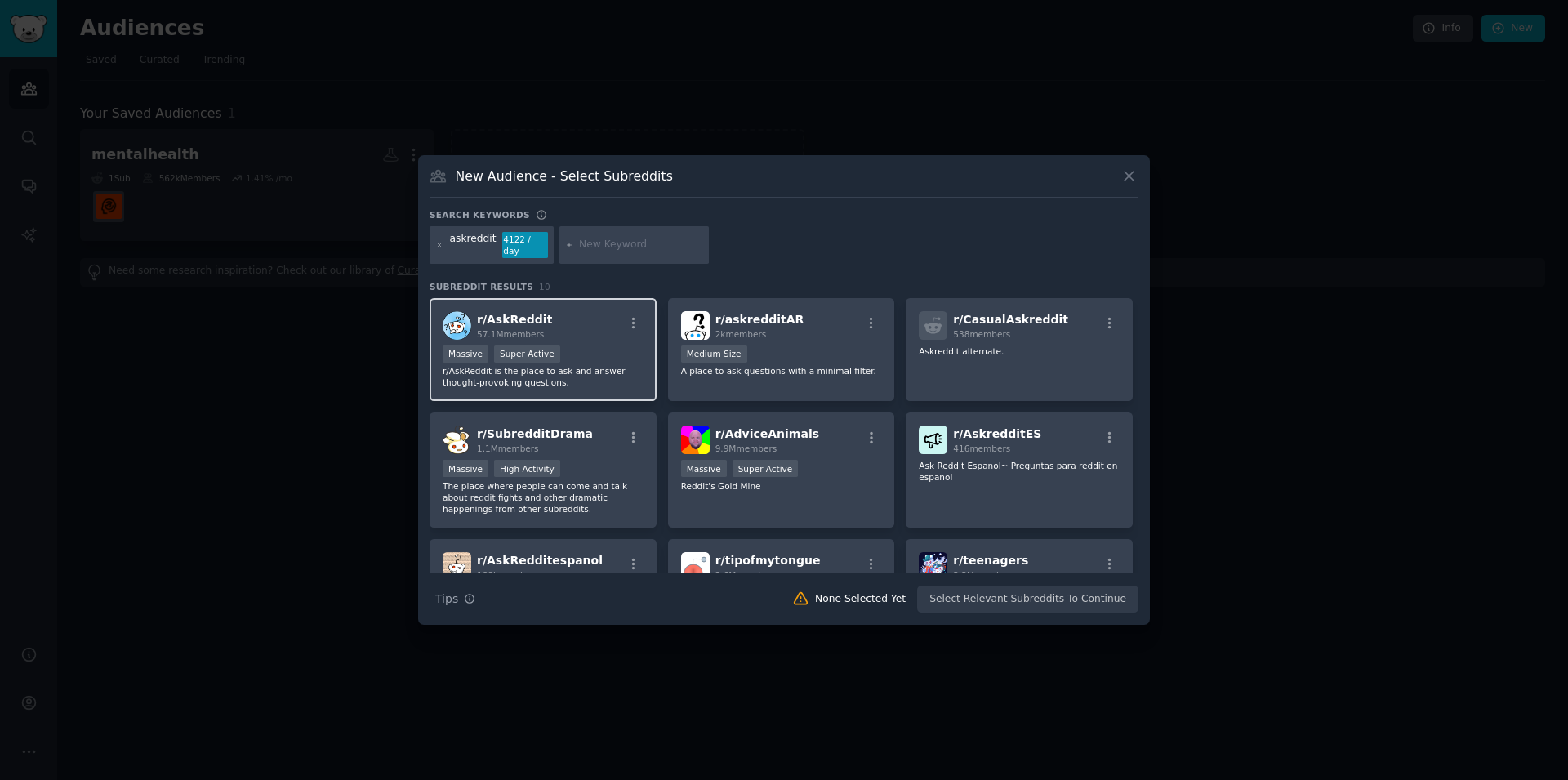
click at [564, 357] on div ">= 95th percentile for submissions / day Massive Super Active" at bounding box center [543, 355] width 201 height 21
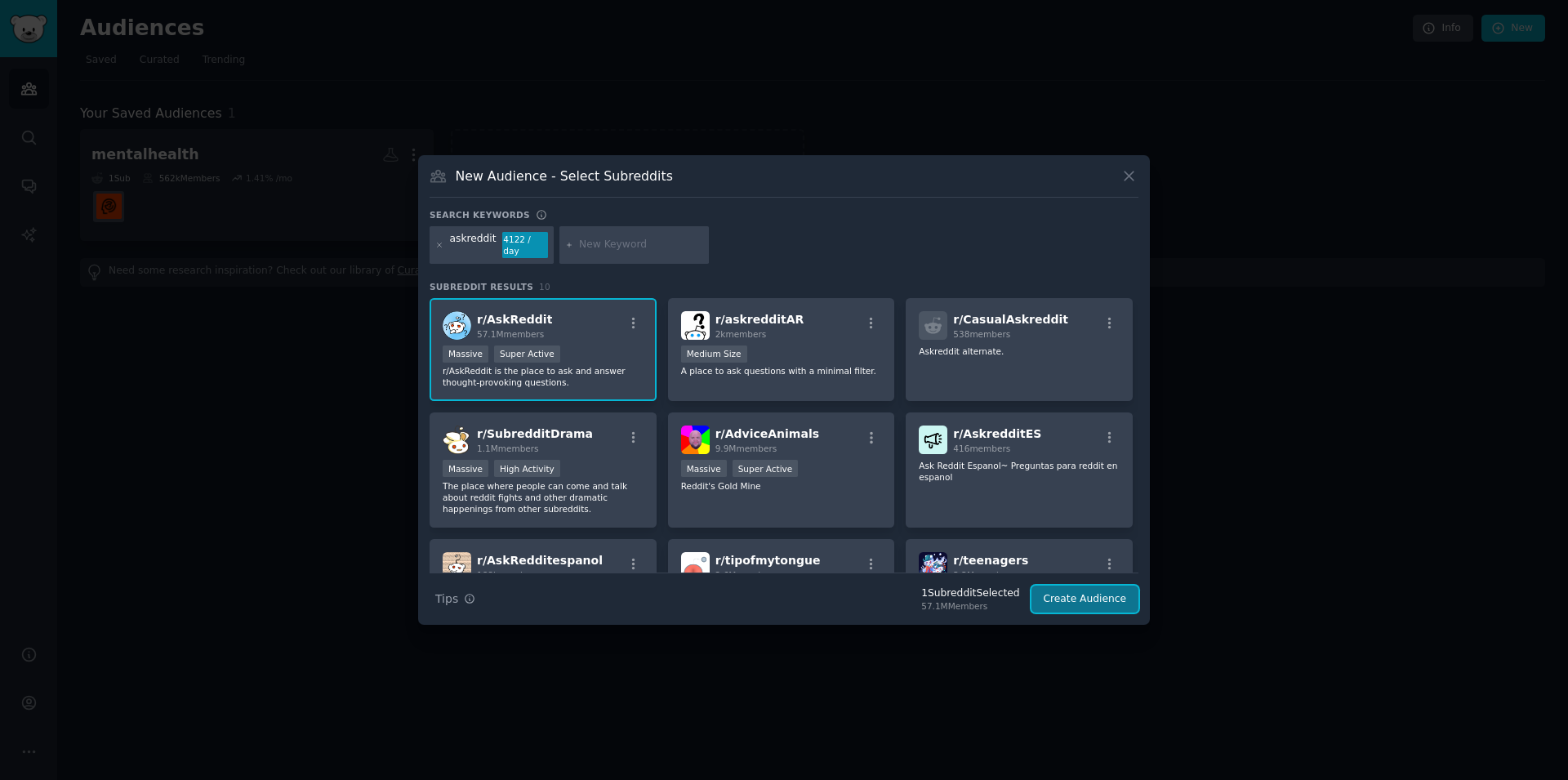
click at [1104, 592] on button "Create Audience" at bounding box center [1085, 599] width 108 height 28
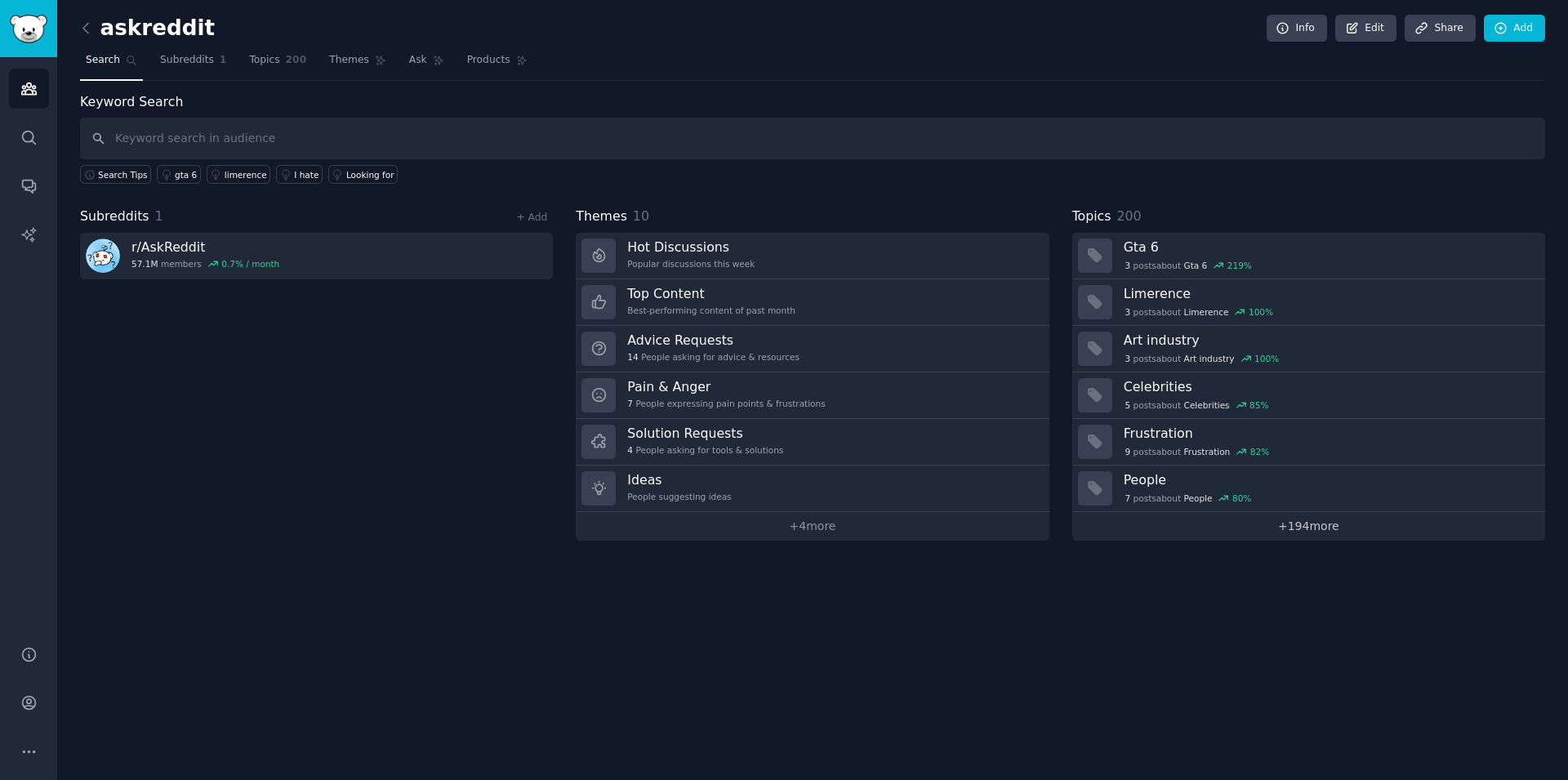
click at [1165, 524] on link "+ 194 more" at bounding box center [1308, 526] width 473 height 29
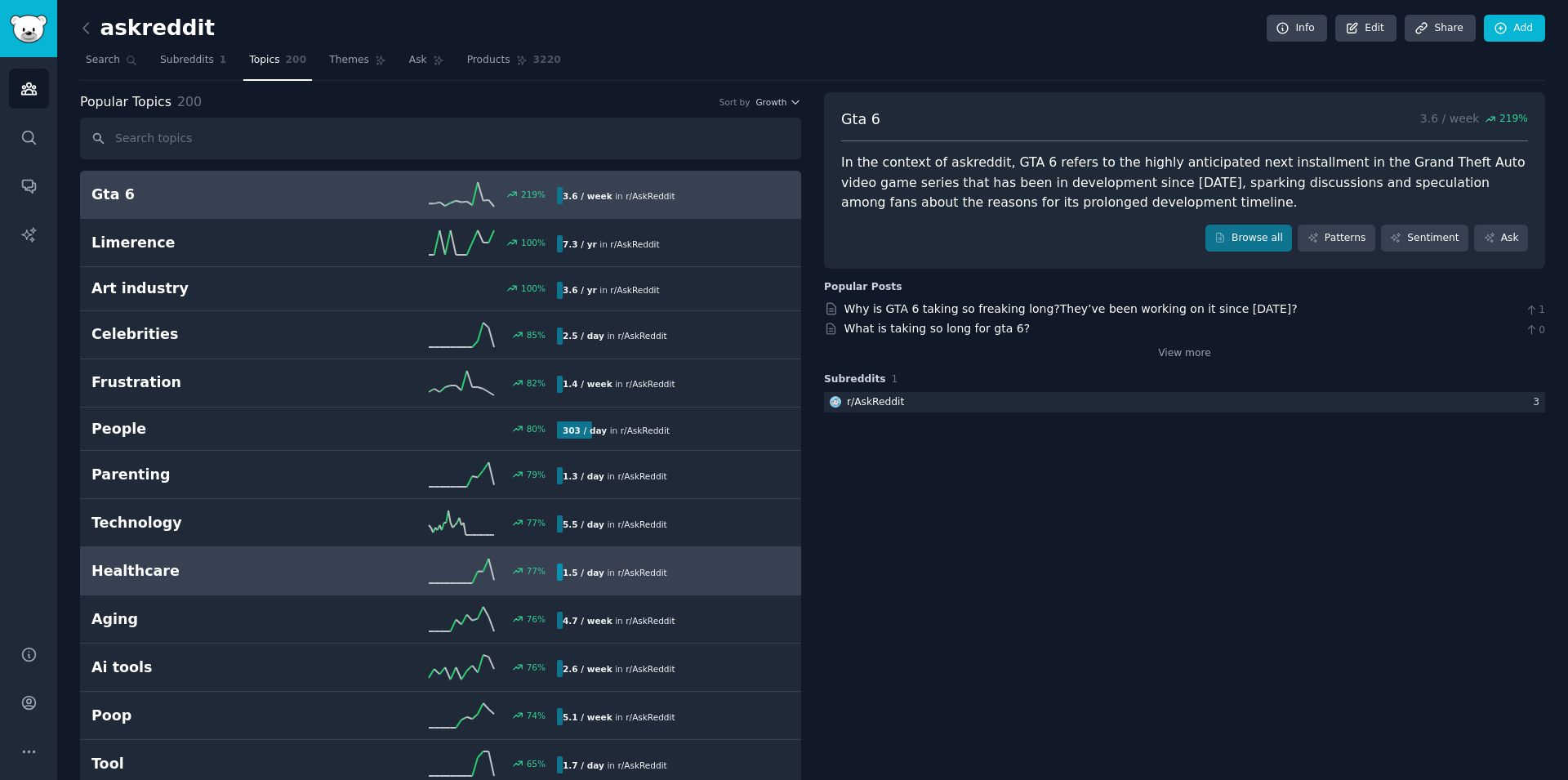
click at [190, 570] on h2 "Healthcare" at bounding box center [207, 571] width 233 height 21
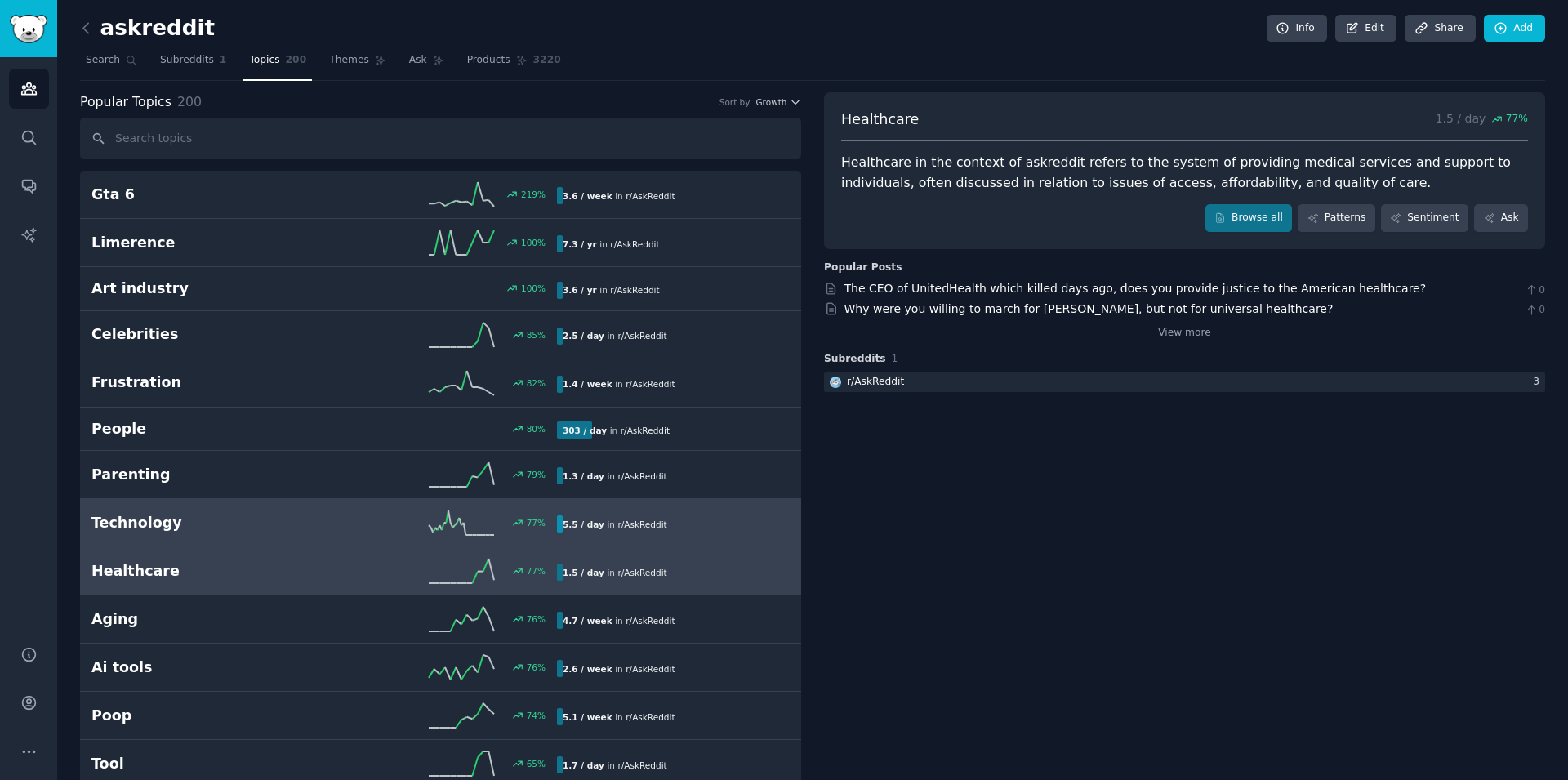
click at [253, 525] on h2 "Technology" at bounding box center [207, 522] width 233 height 21
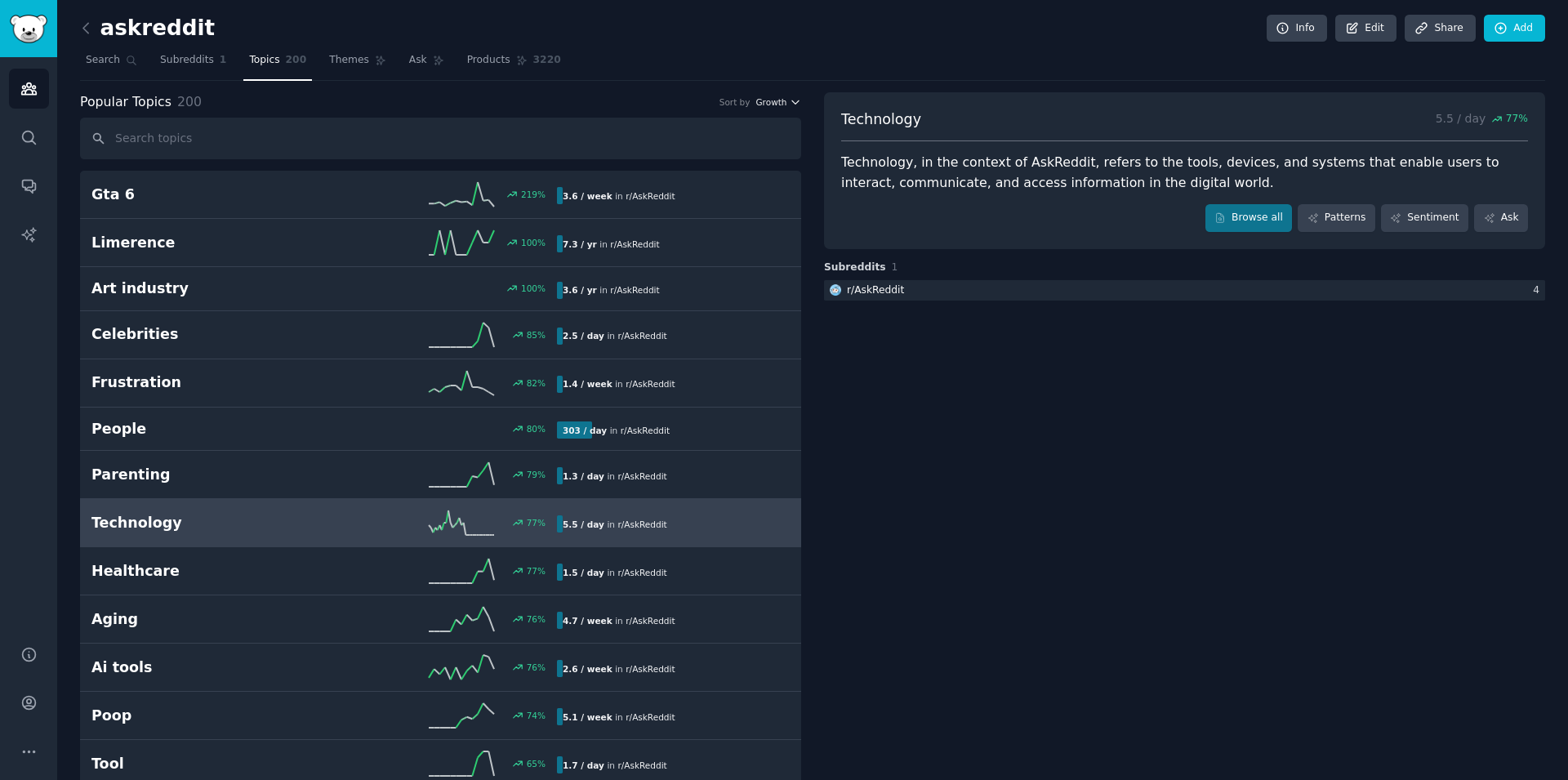
click at [790, 102] on icon "button" at bounding box center [796, 102] width 12 height 12
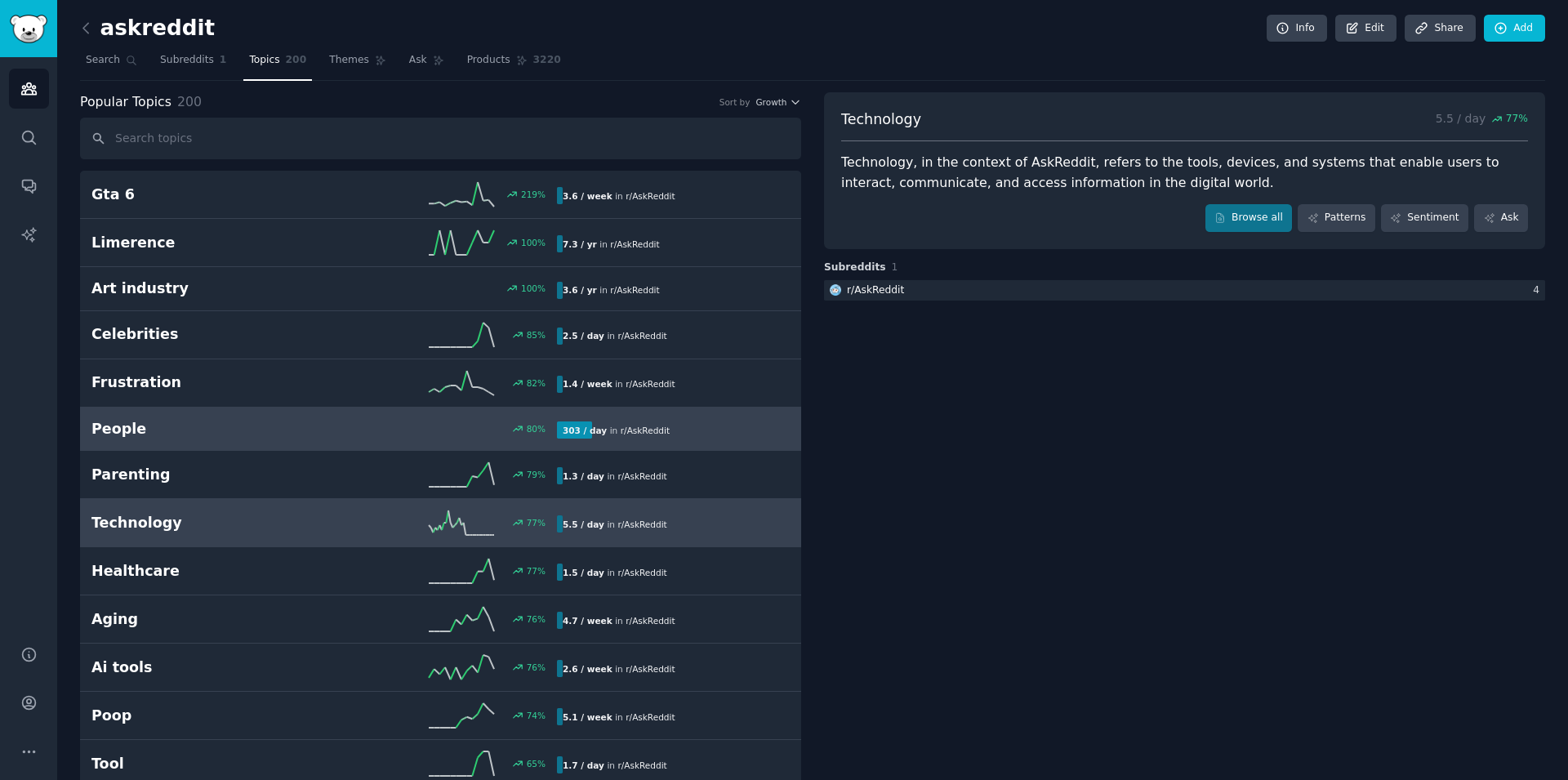
click at [167, 441] on link "People 80 % 303 / day in r/ AskReddit" at bounding box center [440, 429] width 721 height 44
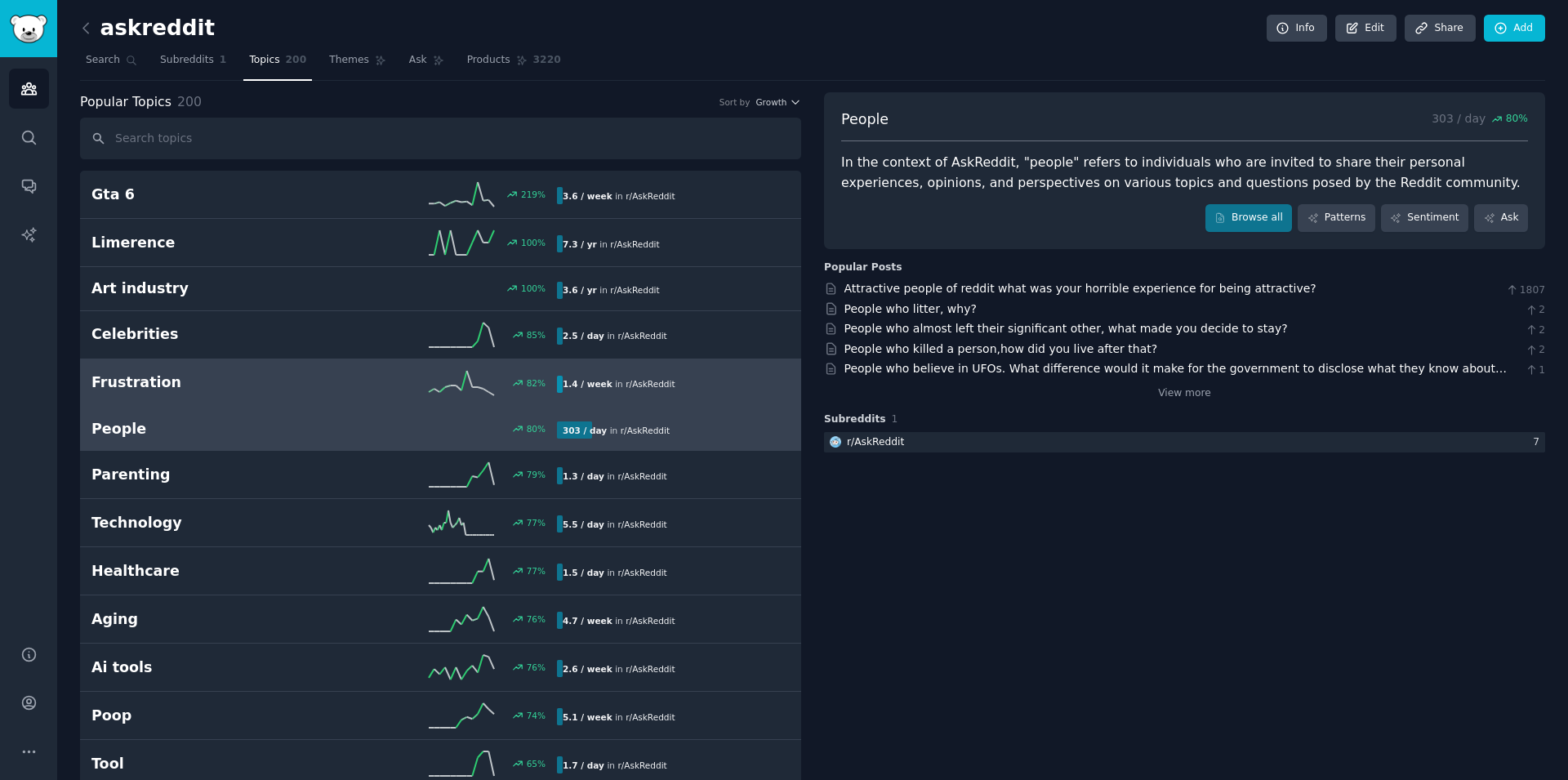
click at [245, 370] on link "Frustration 82 % 1.4 / week in r/ AskReddit" at bounding box center [440, 383] width 721 height 48
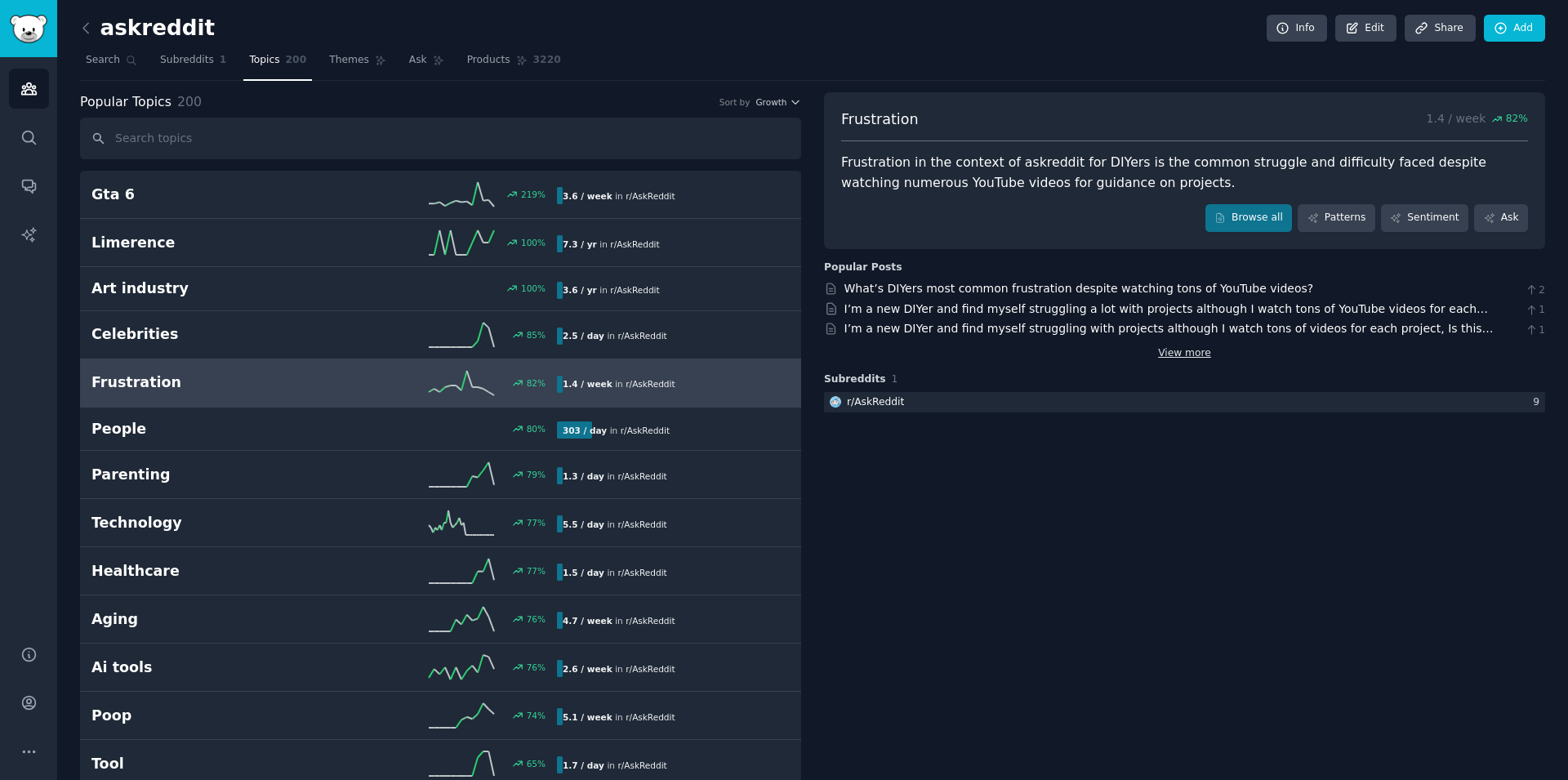
click at [1179, 346] on link "View more" at bounding box center [1185, 354] width 53 height 15
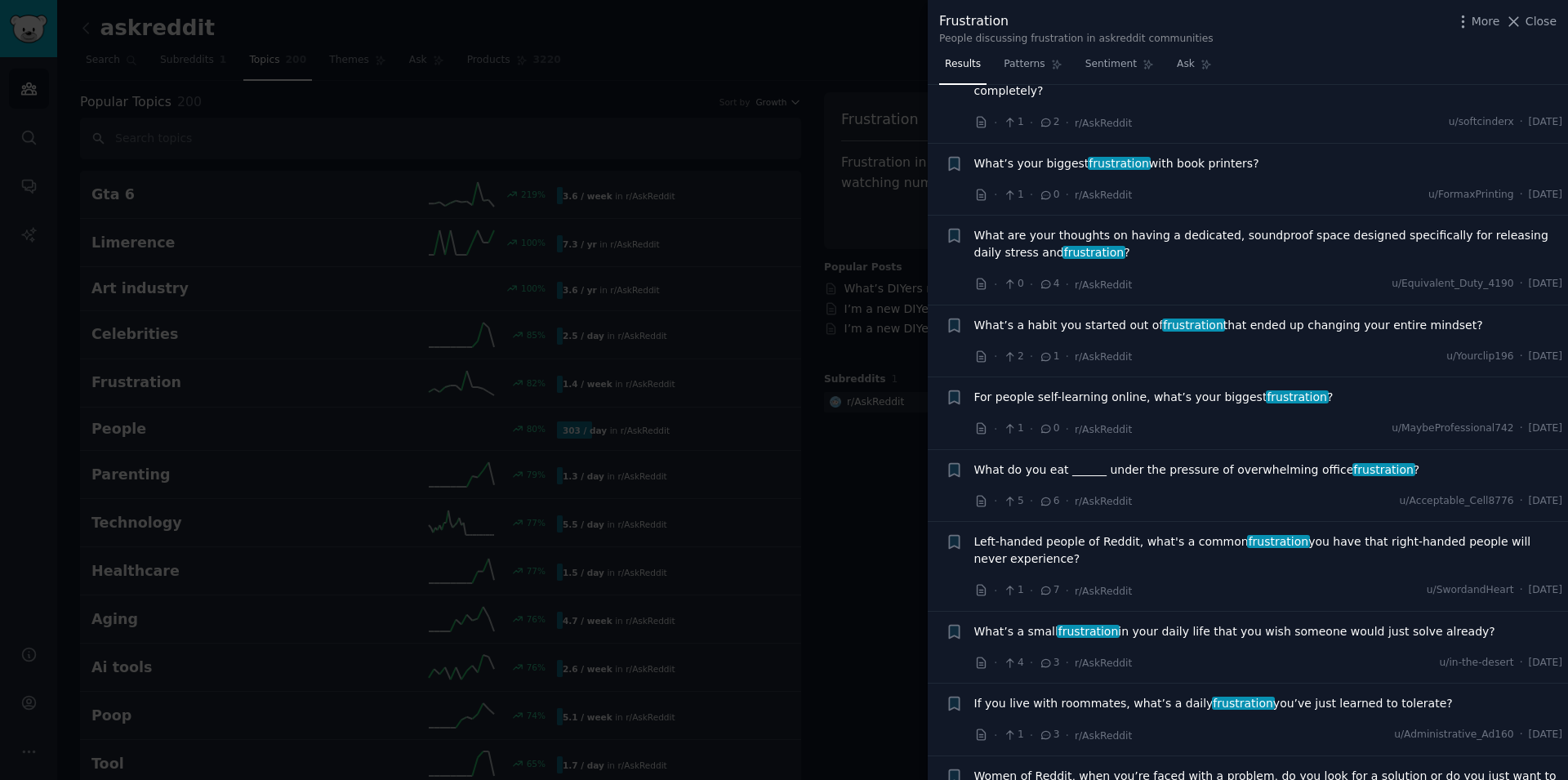
scroll to position [745, 0]
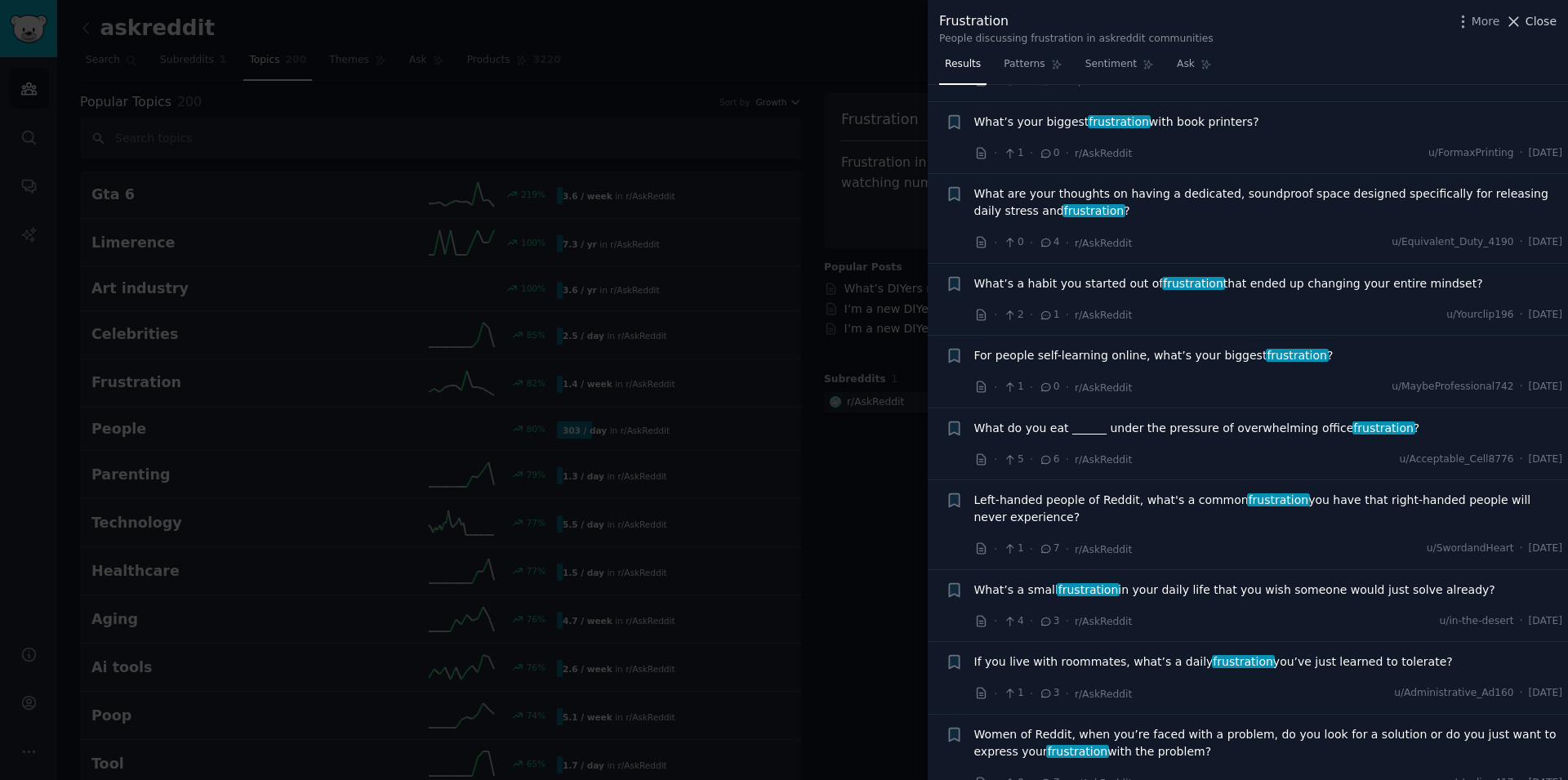
click at [1528, 21] on button "Close" at bounding box center [1531, 22] width 51 height 17
